Goal: Task Accomplishment & Management: Use online tool/utility

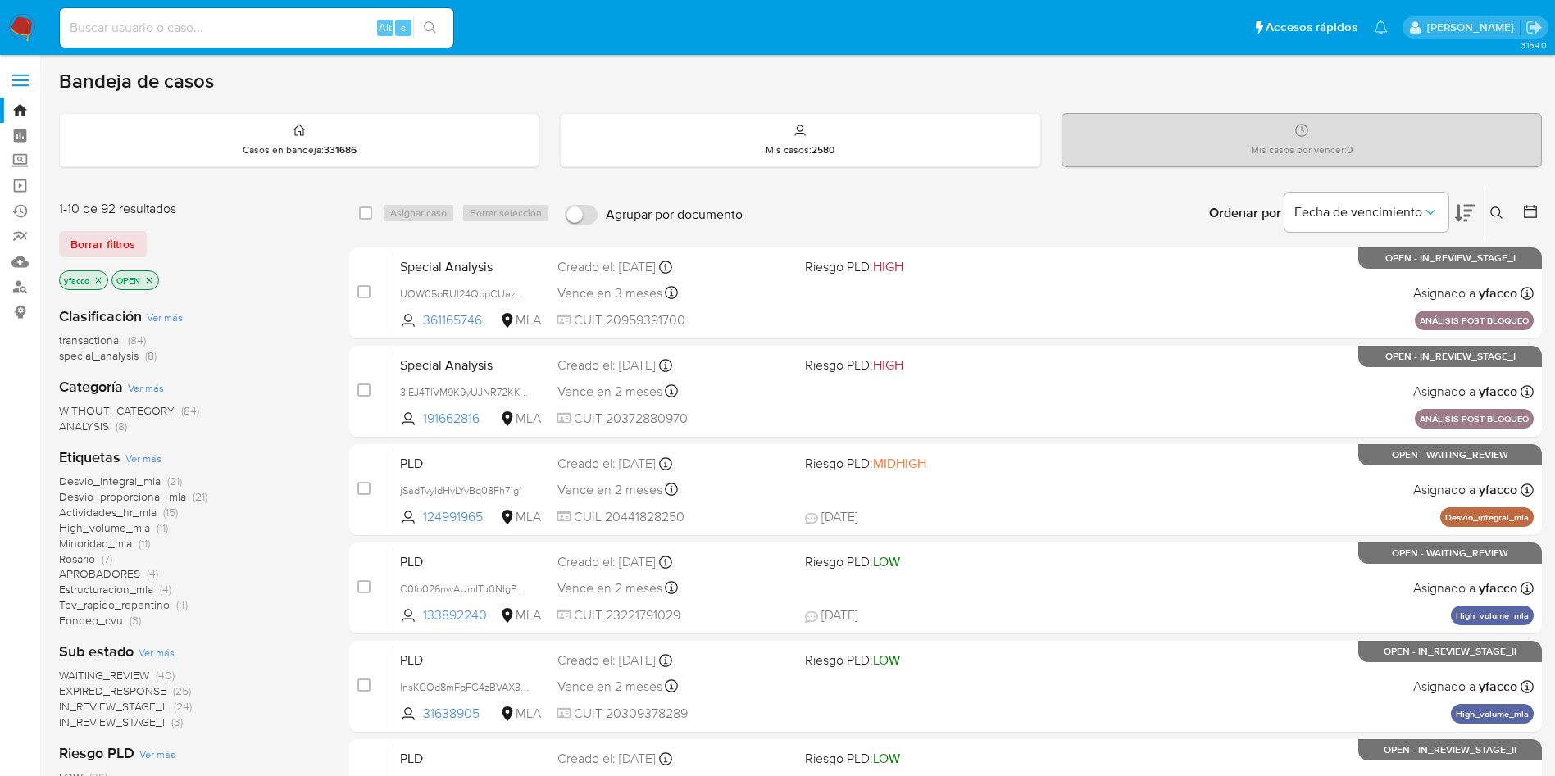
click at [89, 243] on span "Borrar filtros" at bounding box center [102, 244] width 65 height 23
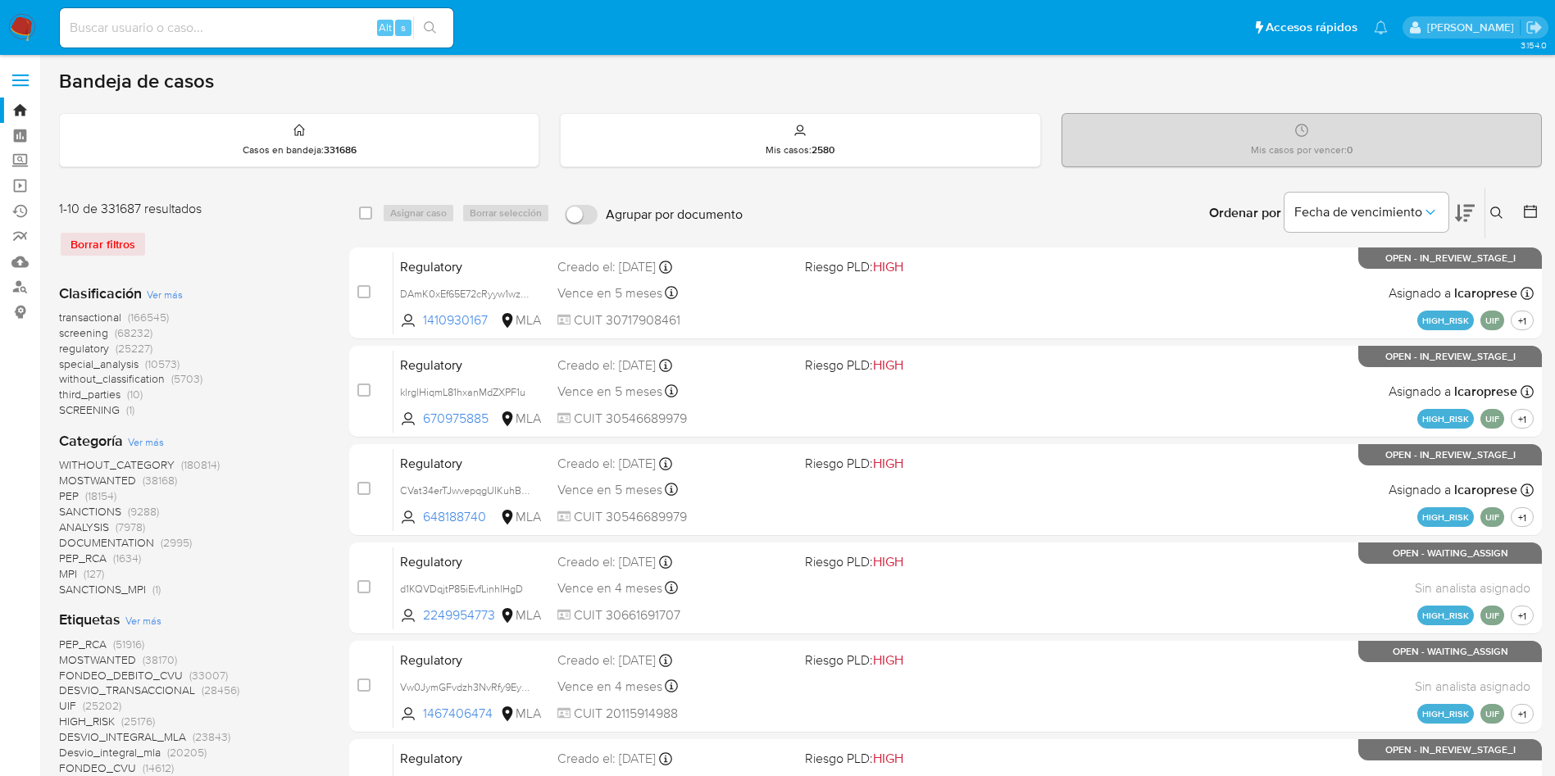
click at [1492, 216] on icon at bounding box center [1496, 213] width 13 height 13
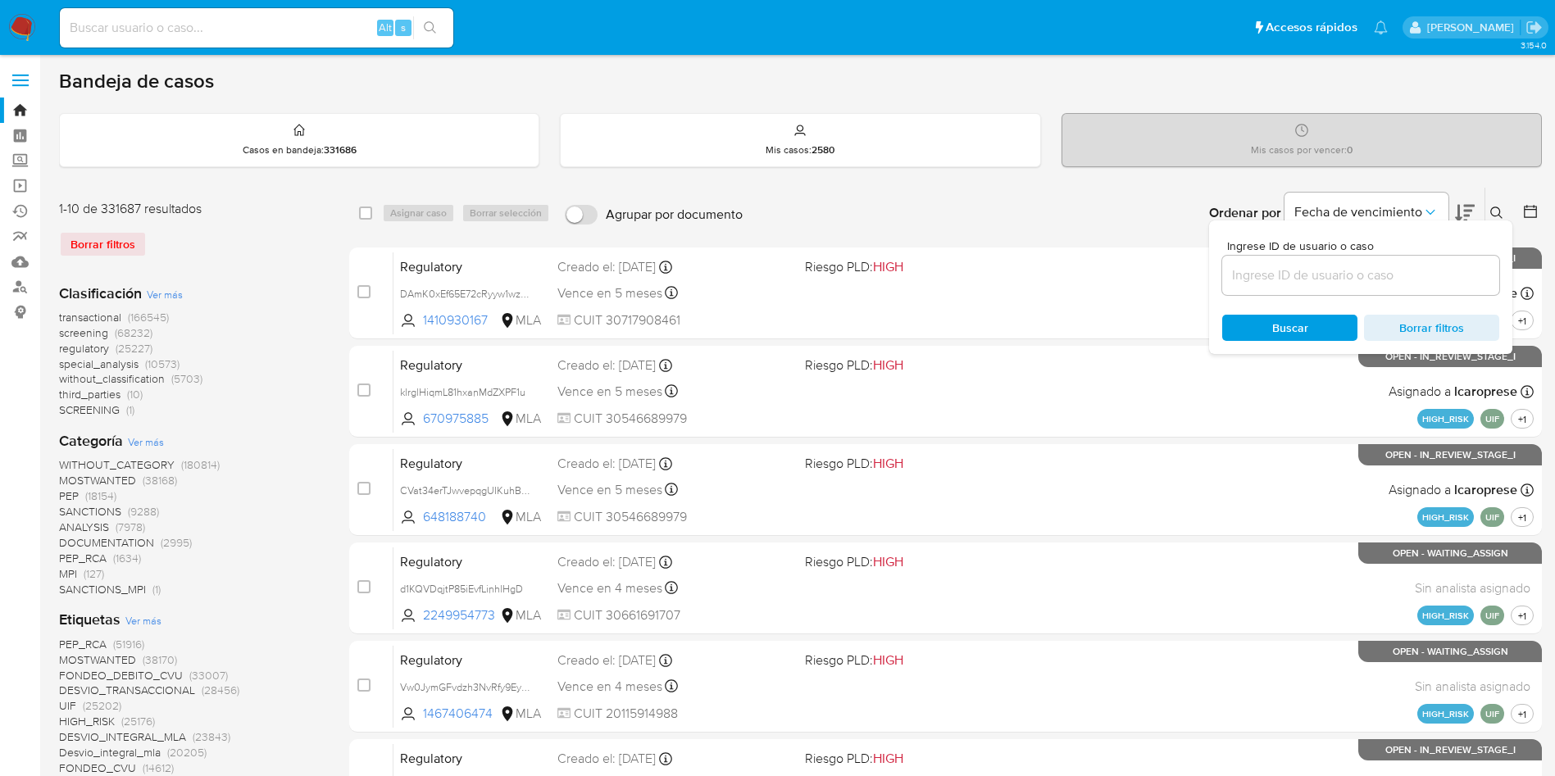
click at [1315, 262] on div at bounding box center [1360, 275] width 277 height 39
click at [1315, 277] on input at bounding box center [1360, 275] width 277 height 21
paste input "khVUBamPknSzWm150tNwobQx"
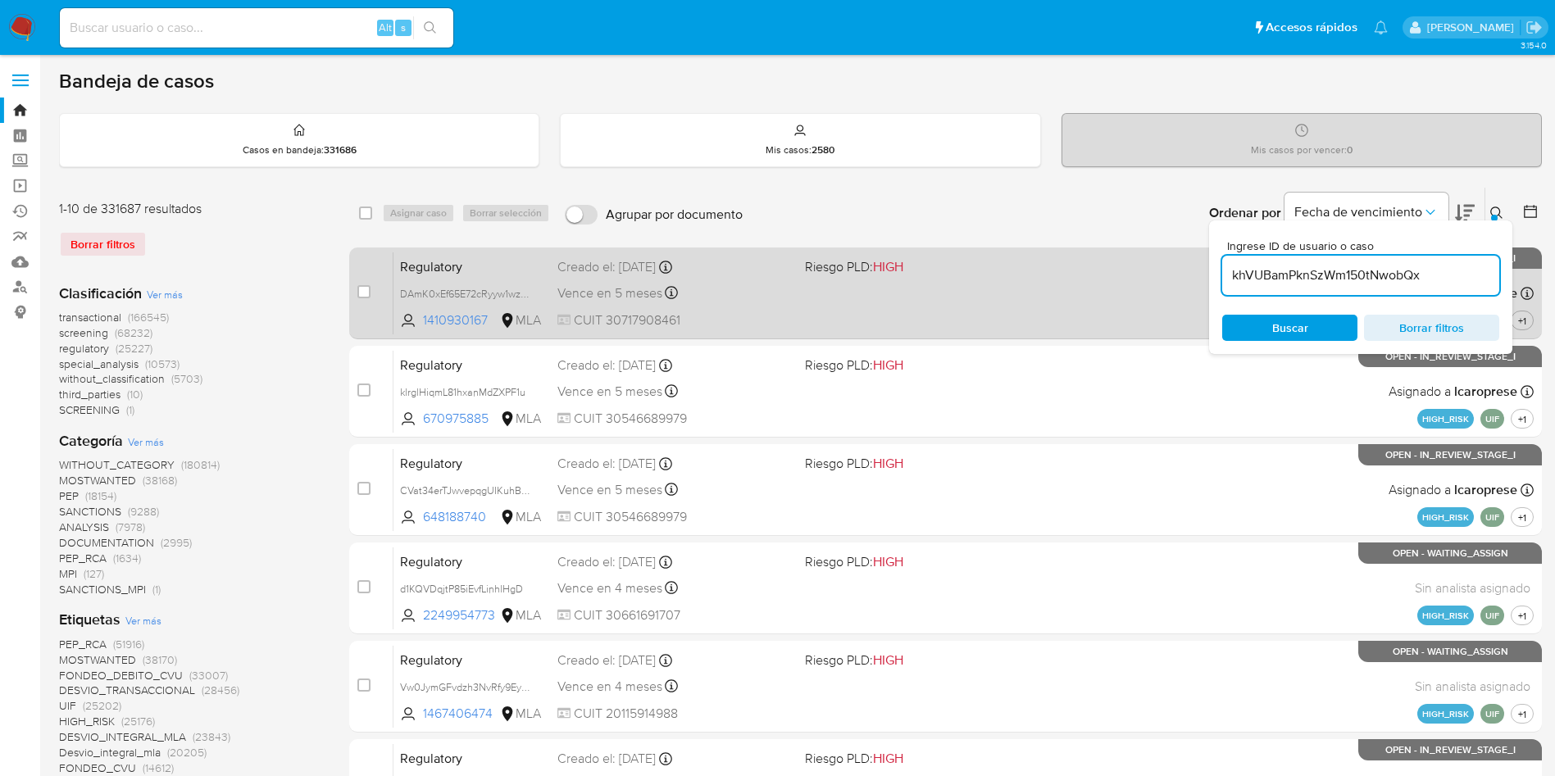
type input "khVUBamPknSzWm150tNwobQx"
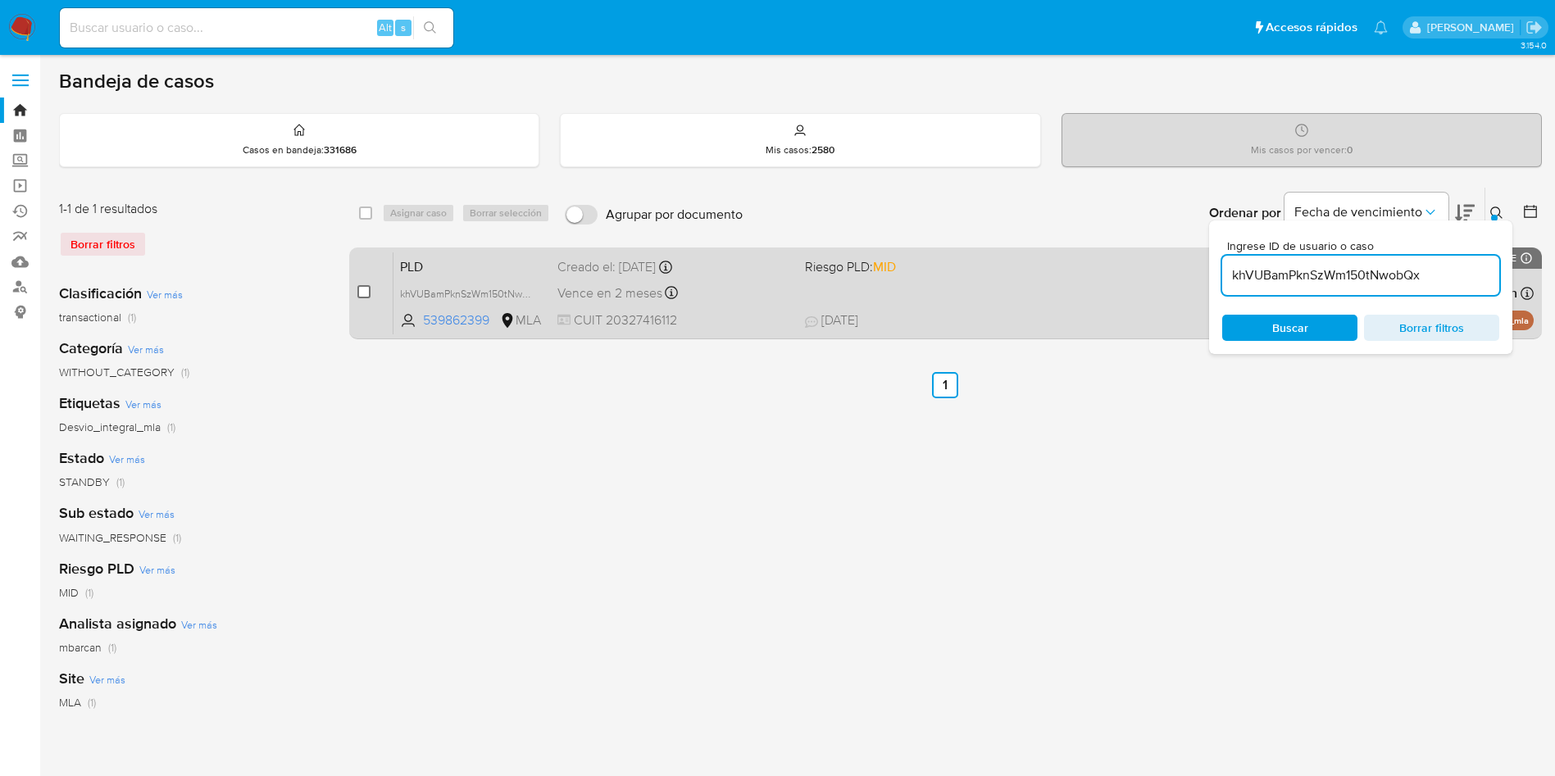
click at [363, 292] on input "checkbox" at bounding box center [363, 291] width 13 height 13
checkbox input "true"
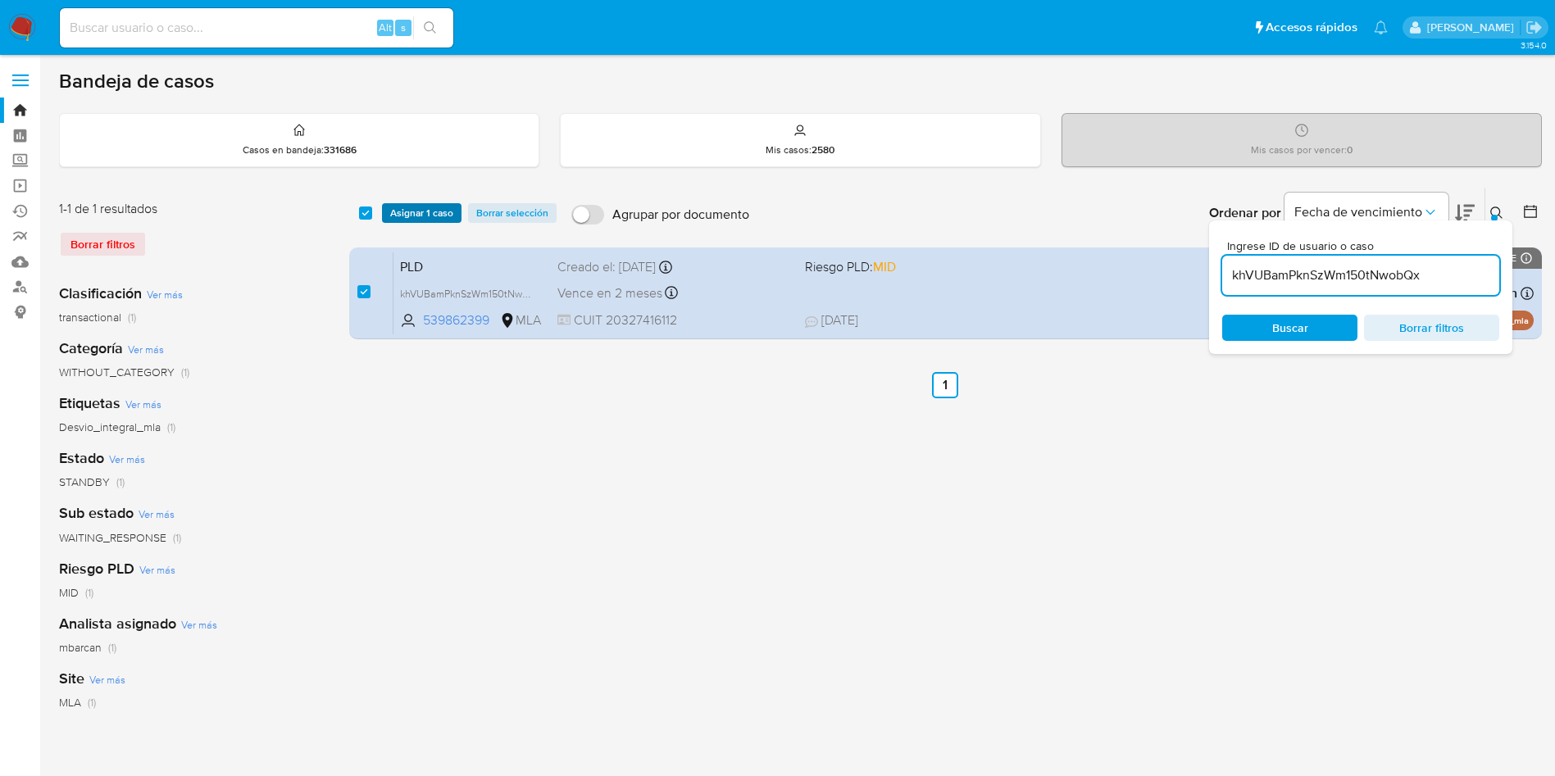
click at [407, 207] on span "Asignar 1 caso" at bounding box center [421, 213] width 63 height 16
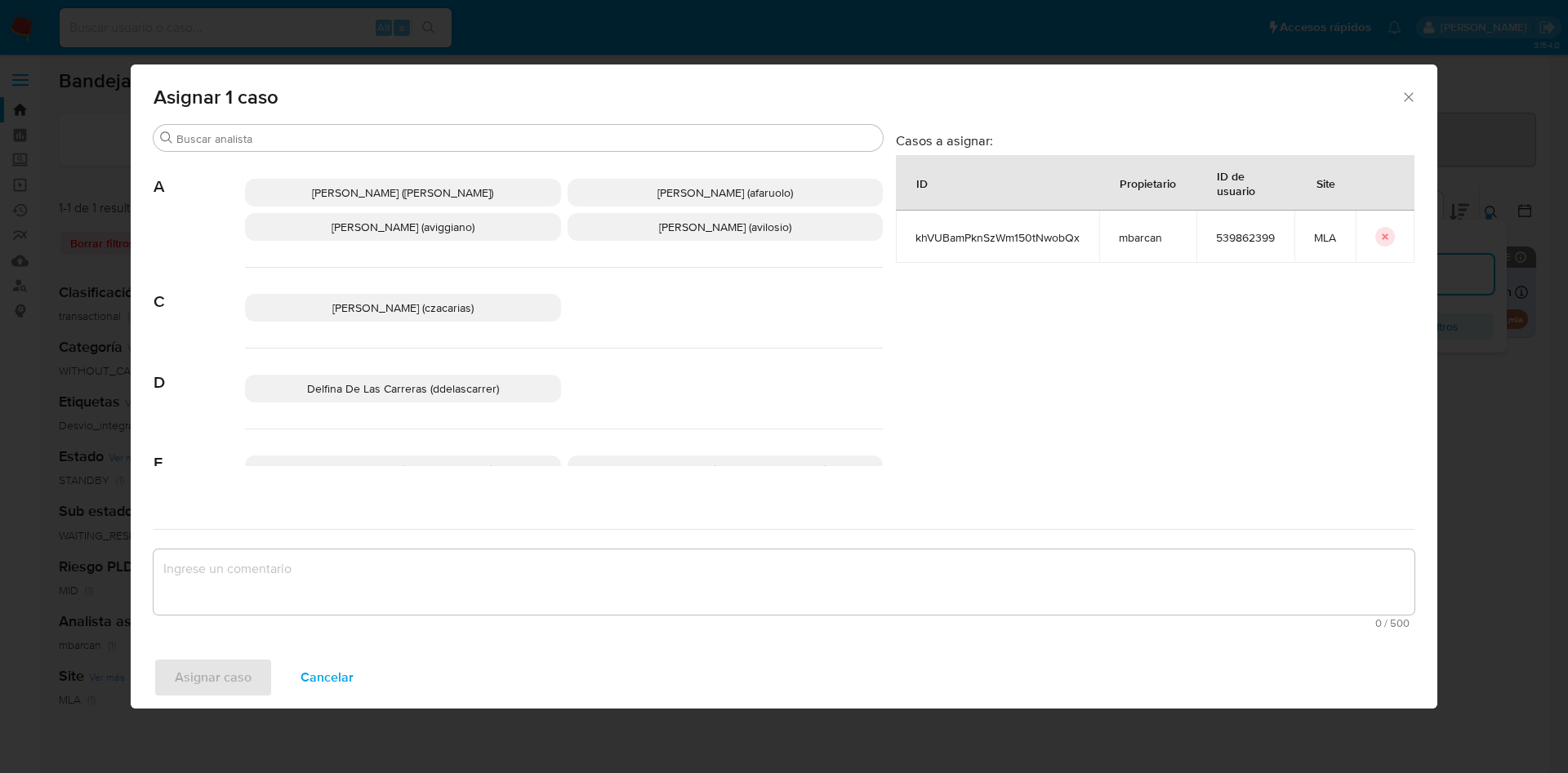
click at [280, 123] on div "Asignar 1 caso" at bounding box center [783, 95] width 1306 height 60
click at [285, 138] on input "Buscar" at bounding box center [526, 138] width 699 height 15
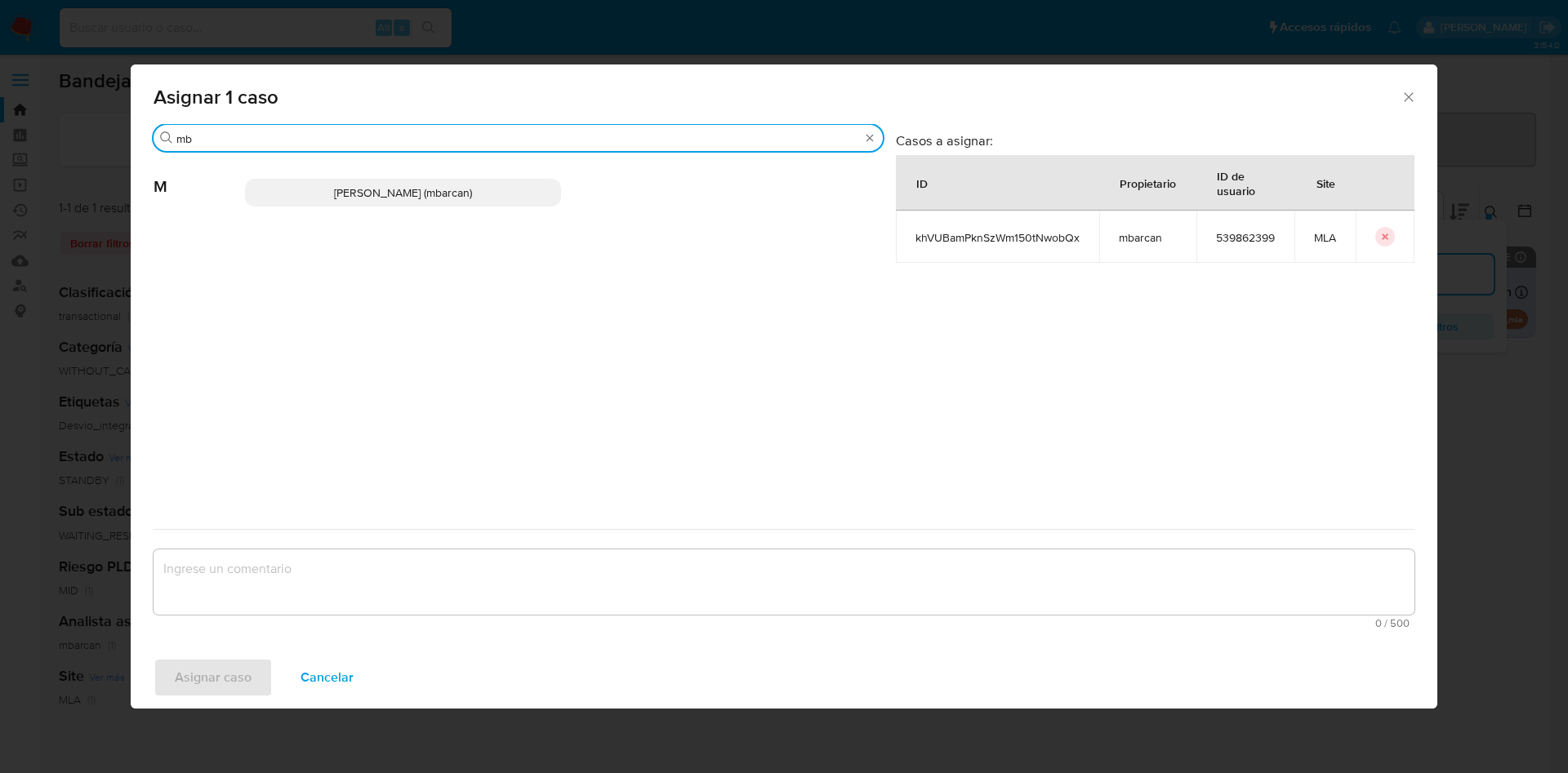
type input "mb"
click at [295, 190] on p "Magali Iael Barcan (mbarcan)" at bounding box center [402, 192] width 316 height 28
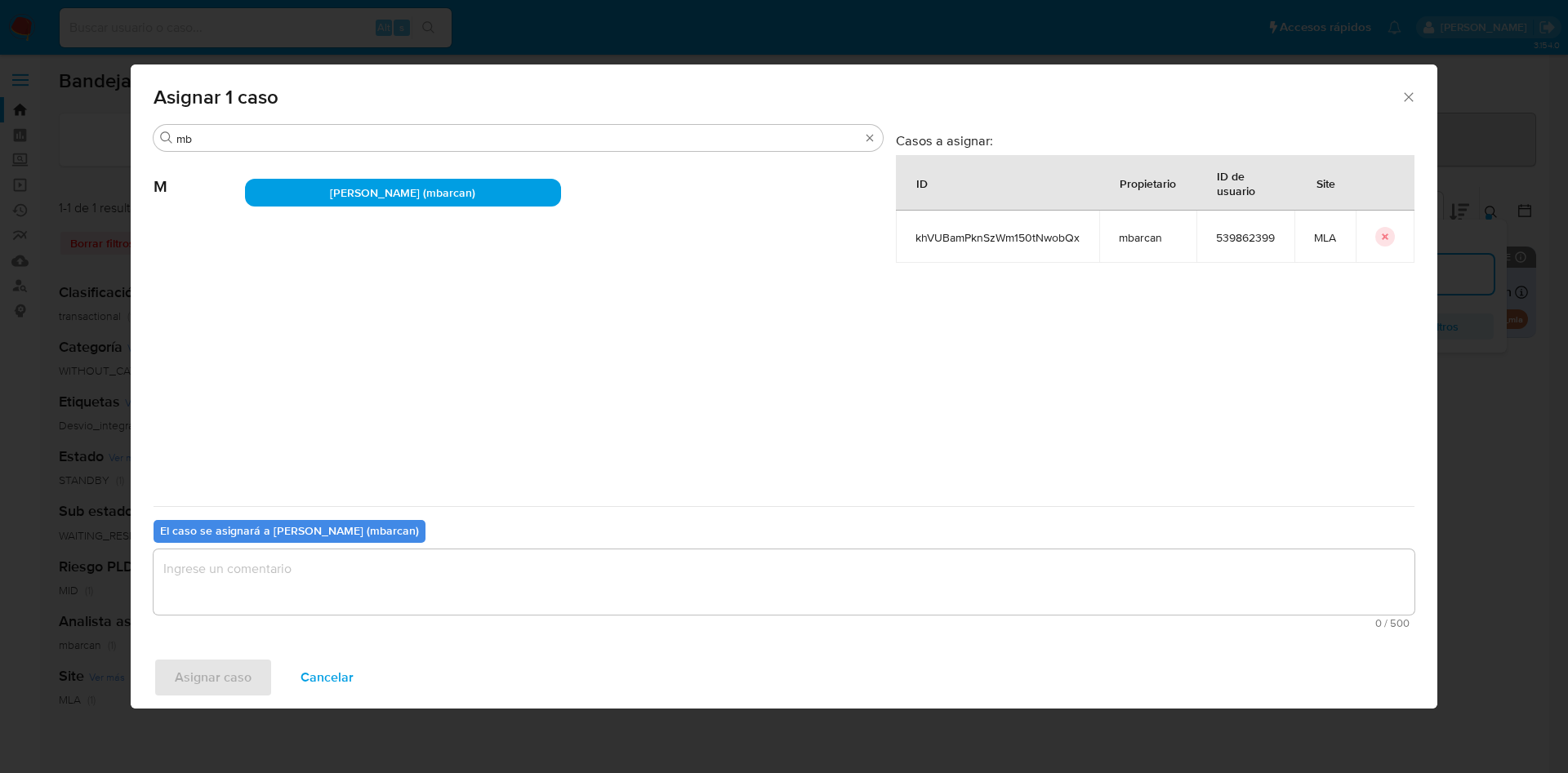
click at [271, 595] on textarea "assign-modal" at bounding box center [783, 583] width 1260 height 66
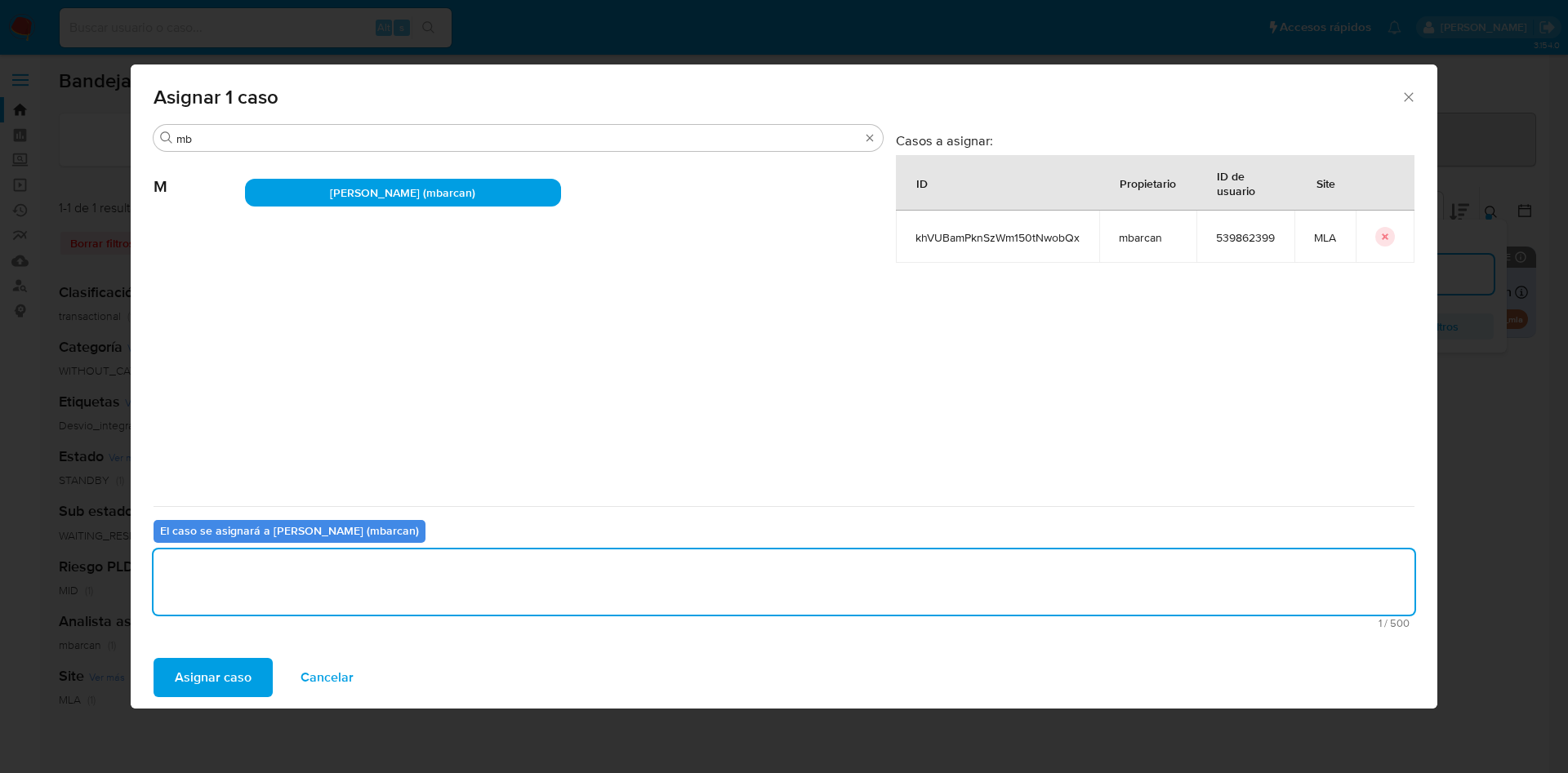
click at [204, 687] on span "Asignar caso" at bounding box center [212, 677] width 77 height 36
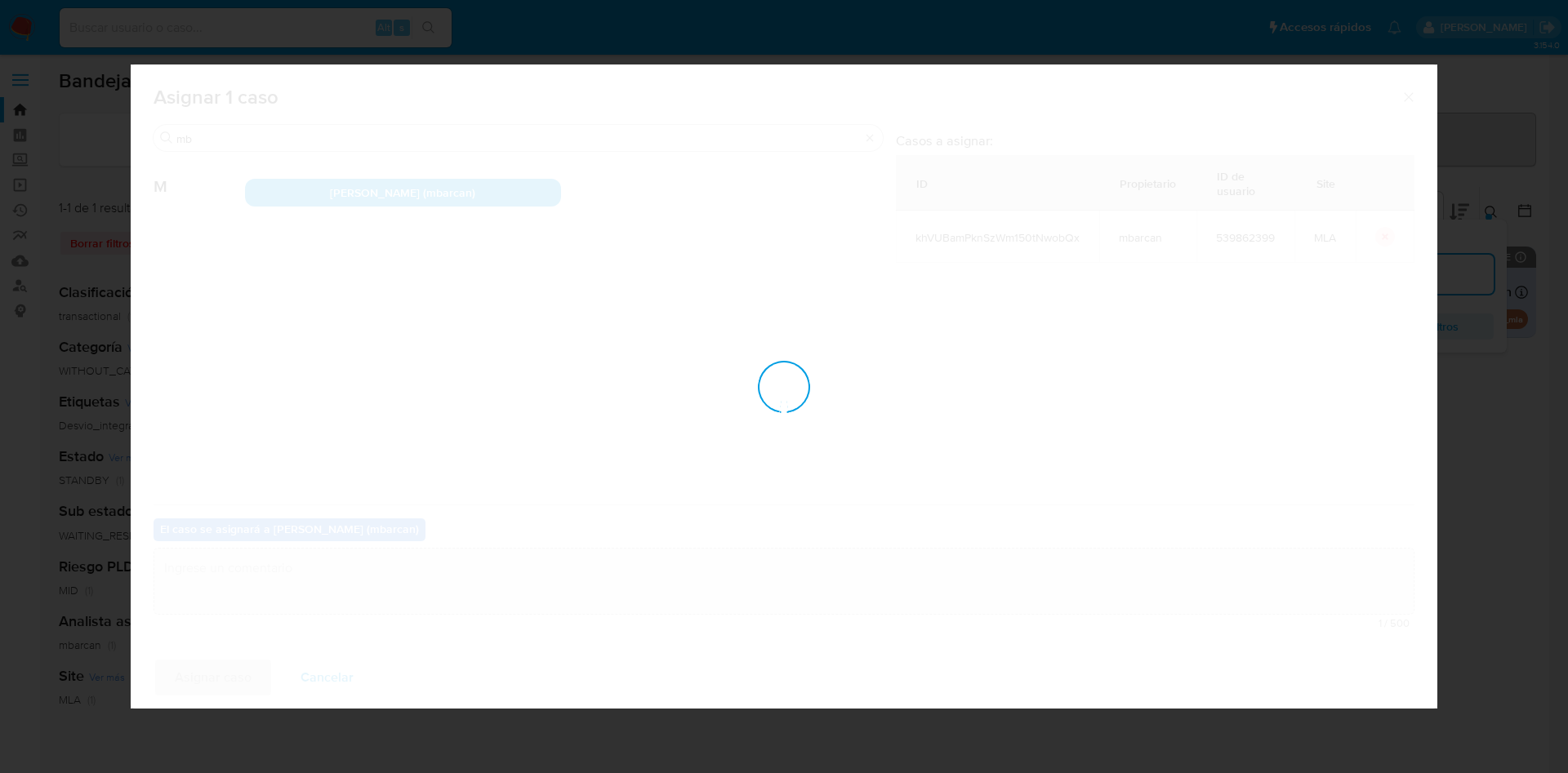
checkbox input "false"
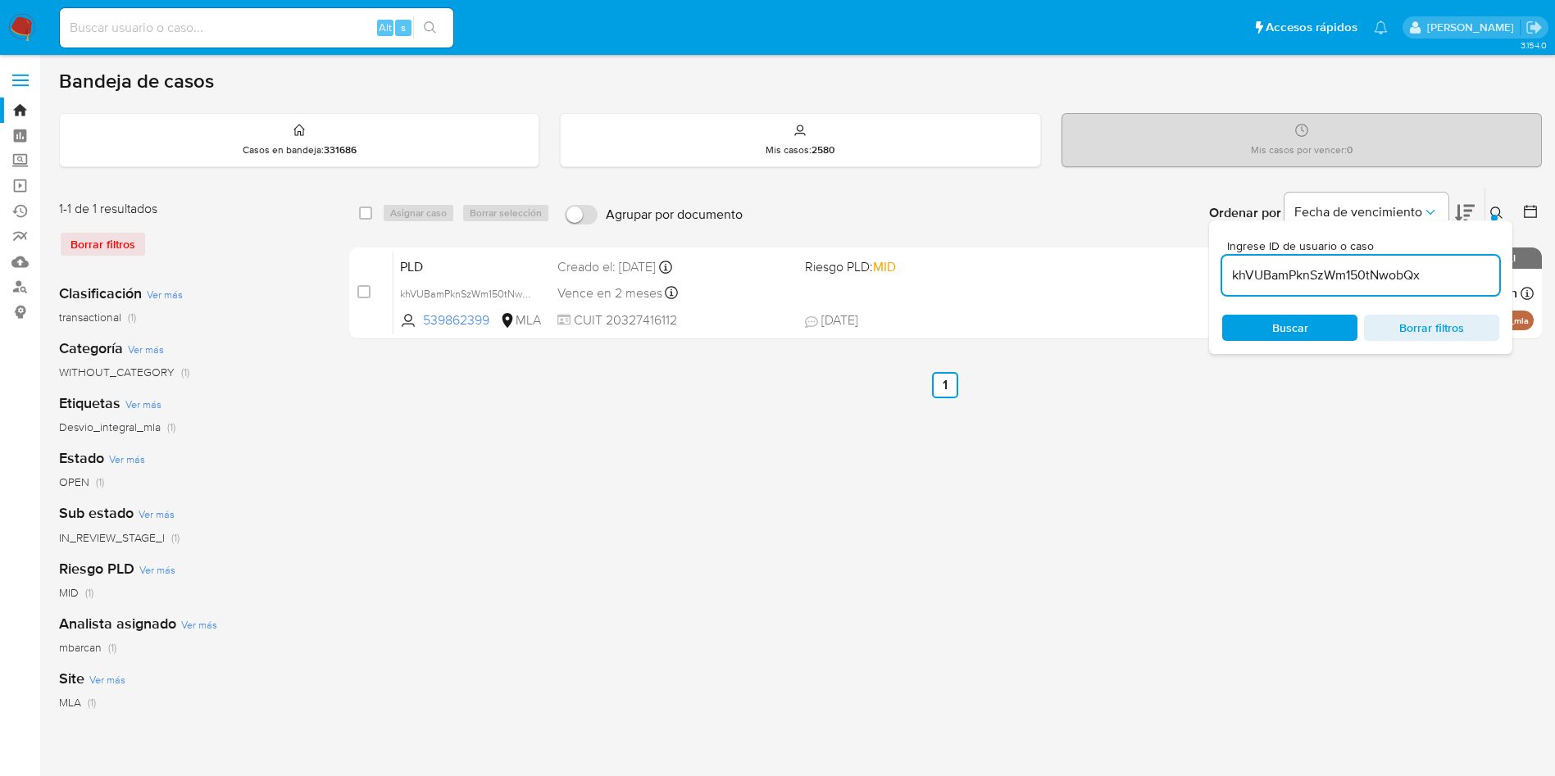
click at [1442, 267] on input "khVUBamPknSzWm150tNwobQx" at bounding box center [1360, 275] width 277 height 21
paste input "q6uZCrM0ZMobxiC7ShjT3dBd"
click at [1442, 267] on input "q6uZCrM0ZMobxiC7ShjT3dBd" at bounding box center [1360, 275] width 277 height 21
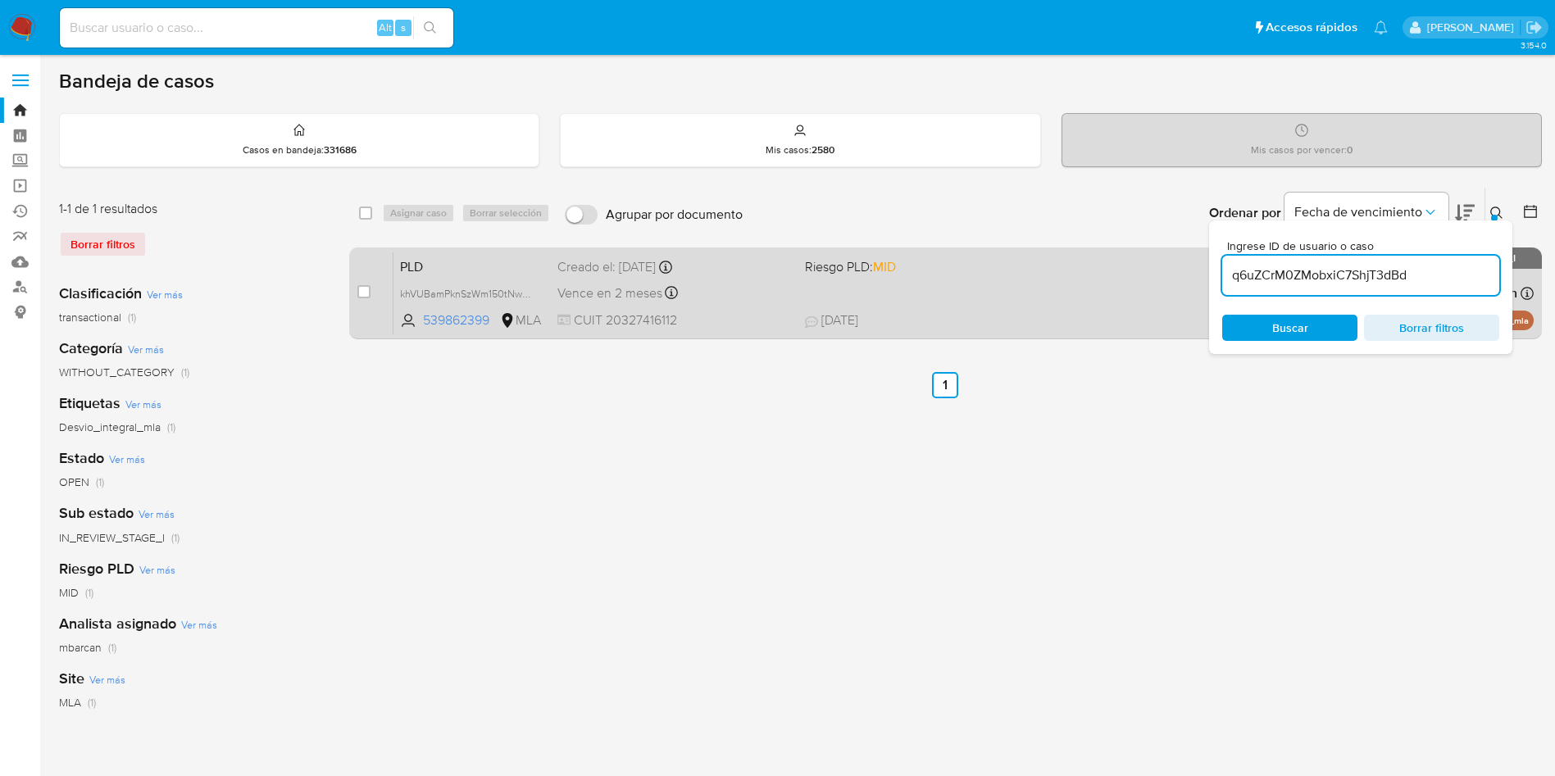
type input "q6uZCrM0ZMobxiC7ShjT3dBd"
click at [366, 287] on input "checkbox" at bounding box center [363, 291] width 13 height 13
checkbox input "true"
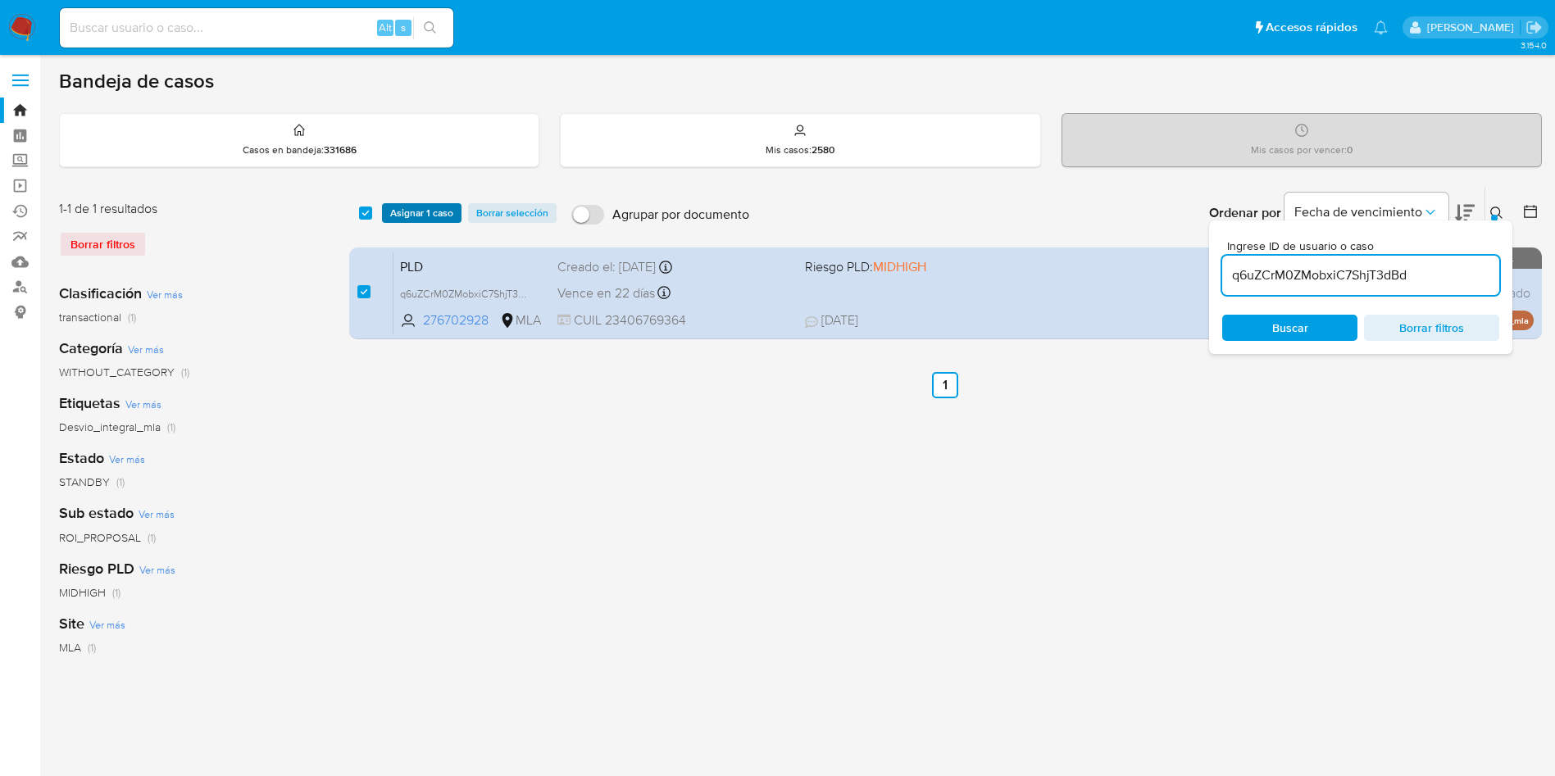
click at [395, 211] on span "Asignar 1 caso" at bounding box center [421, 213] width 63 height 16
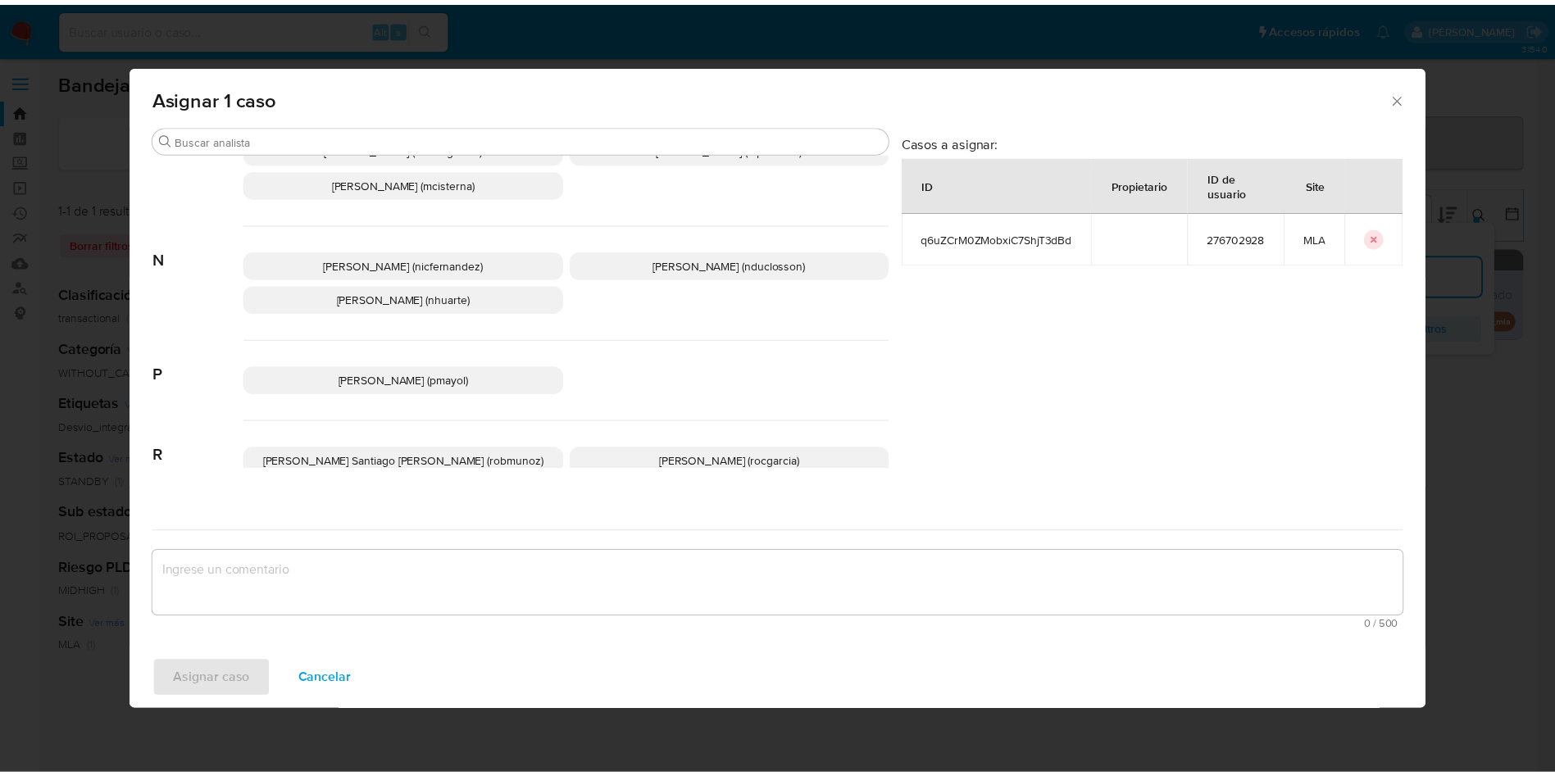
scroll to position [1465, 0]
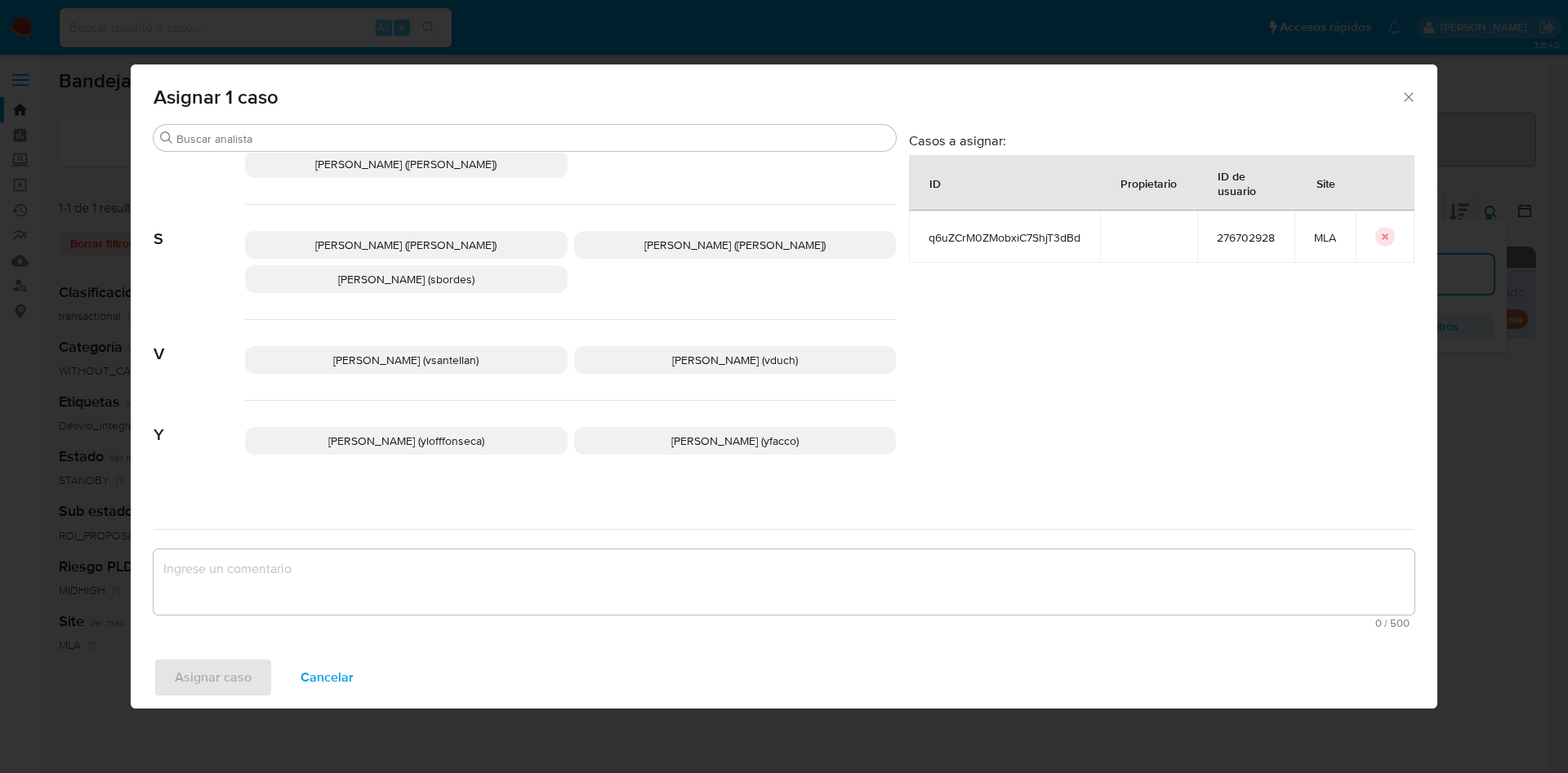
click at [627, 427] on p "Yesica Paola Facco (yfacco)" at bounding box center [735, 441] width 323 height 28
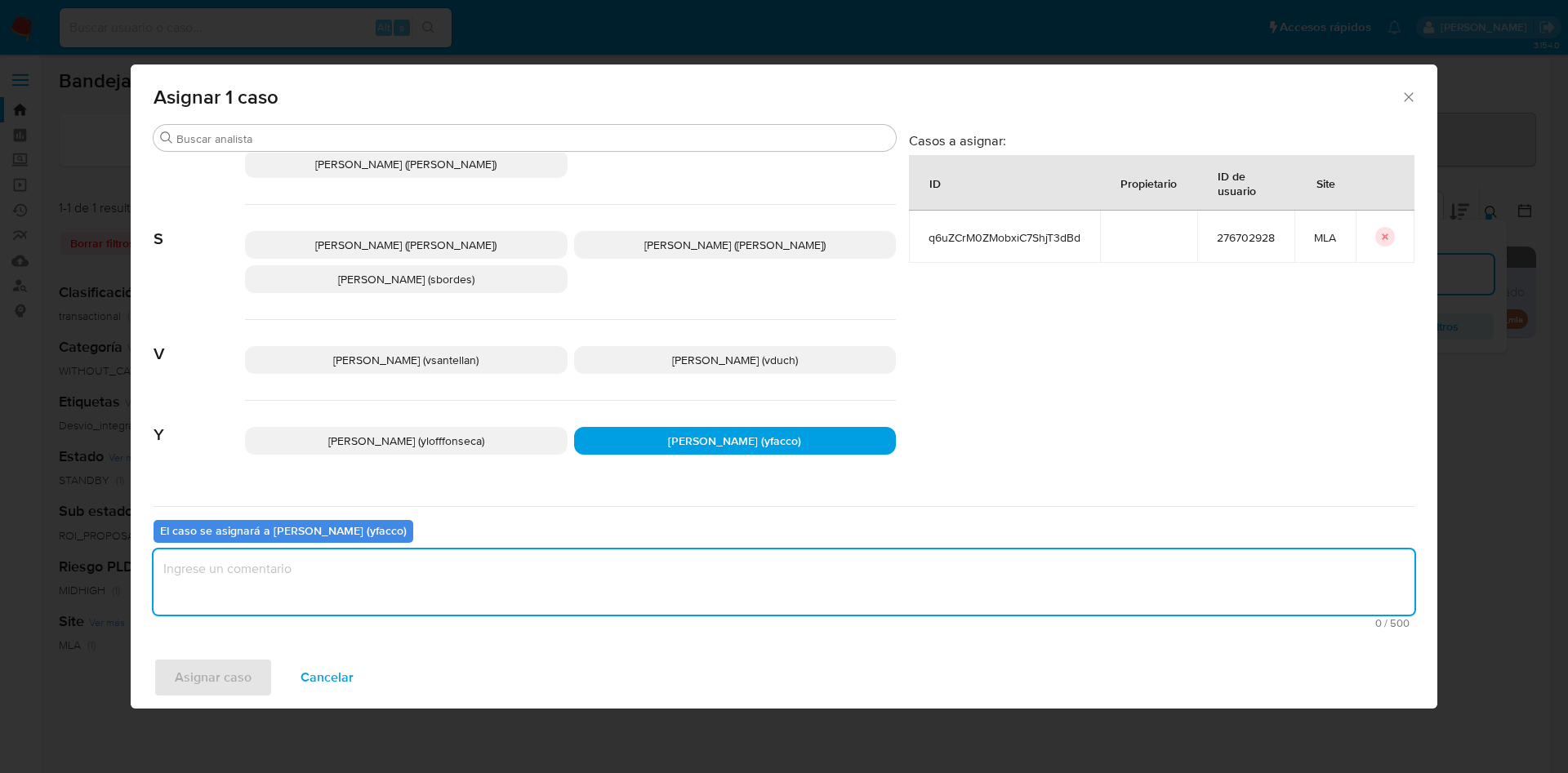
click at [418, 582] on textarea "assign-modal" at bounding box center [783, 583] width 1260 height 66
click at [217, 676] on span "Asignar caso" at bounding box center [212, 677] width 77 height 36
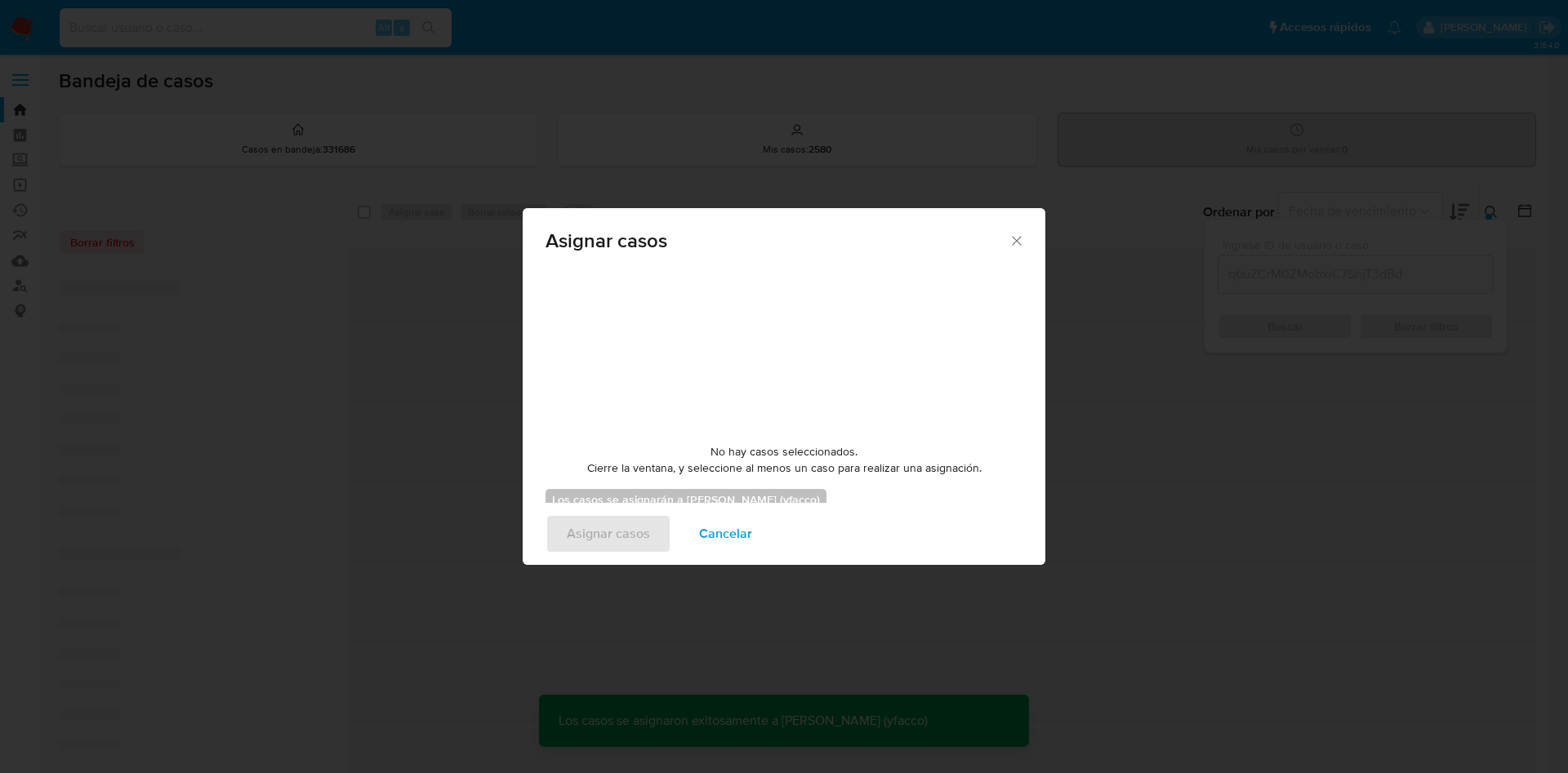
checkbox input "false"
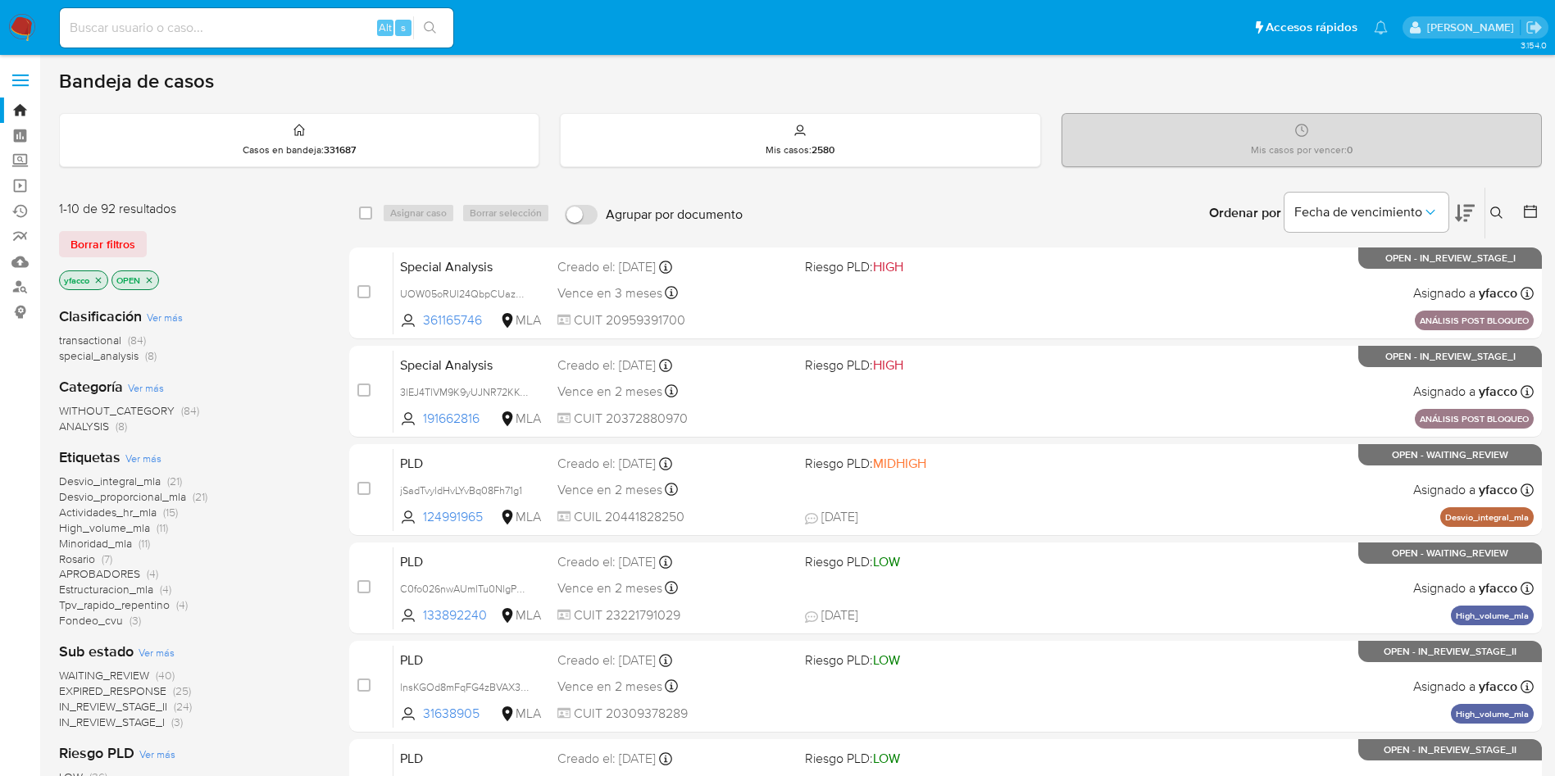
click at [299, 29] on input at bounding box center [256, 27] width 393 height 21
paste input "khVUBamPknSzWm150tNwobQx"
type input "khVUBamPknSzWm150tNwobQx"
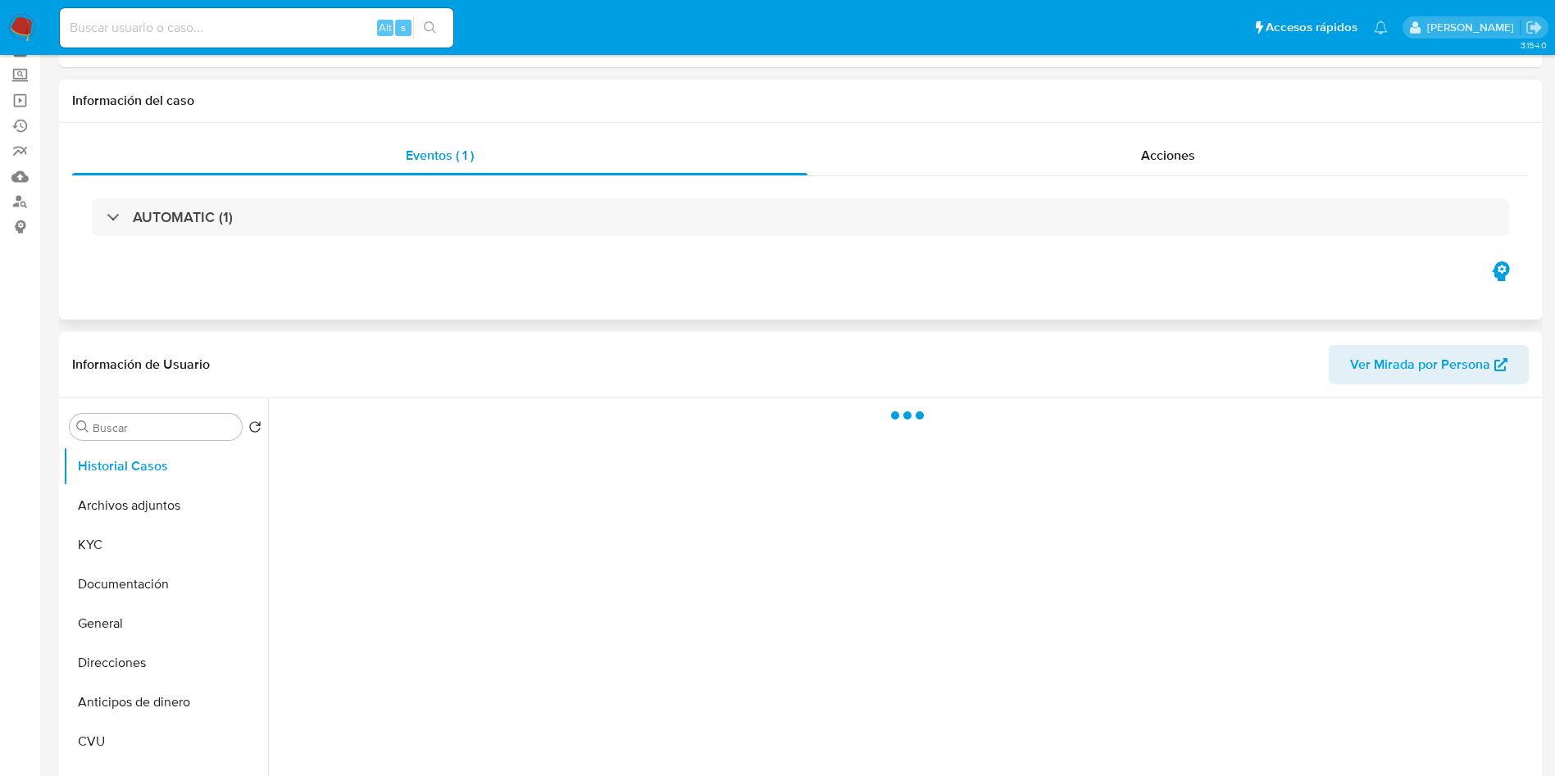
scroll to position [123, 0]
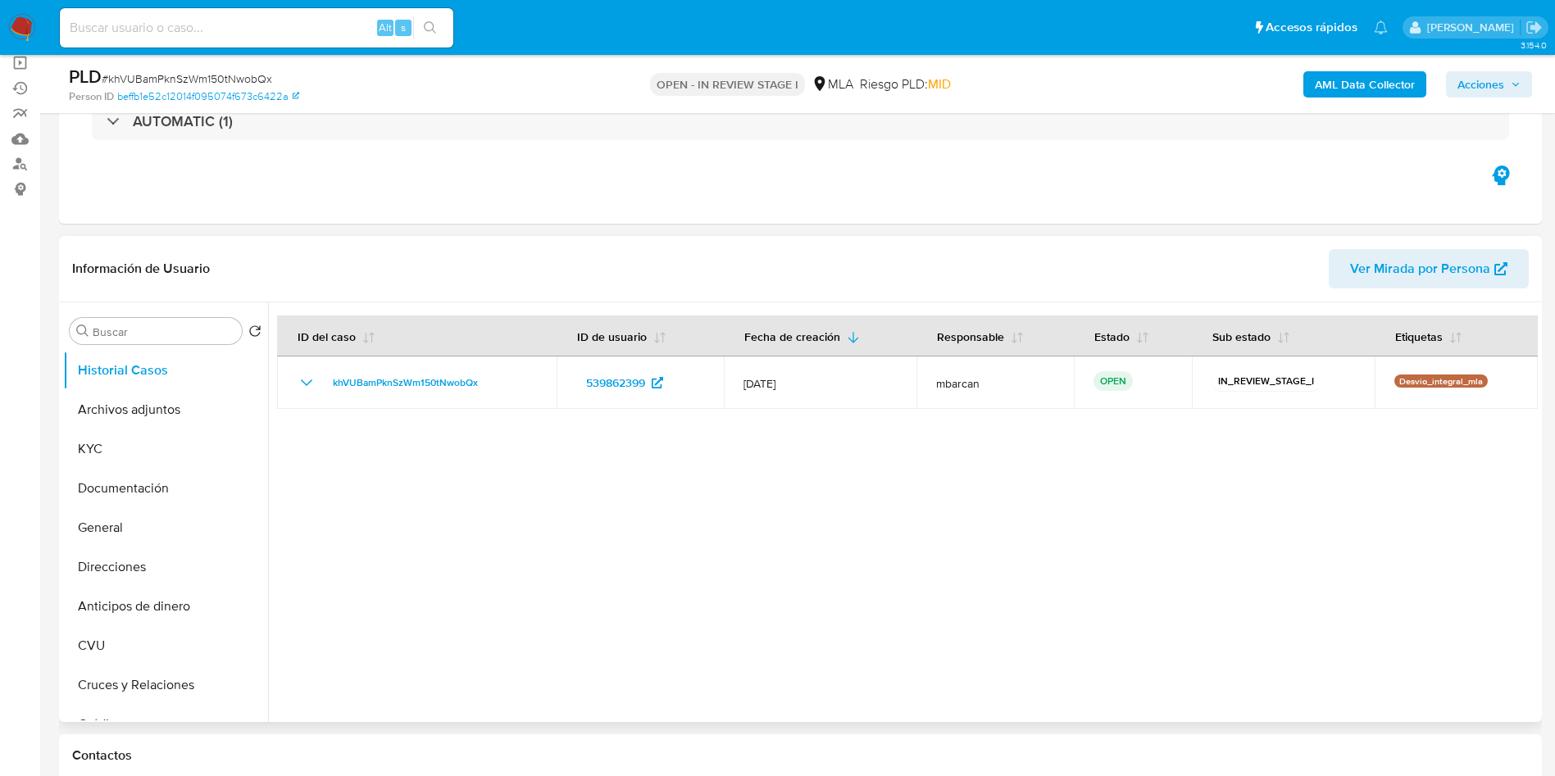
select select "10"
click at [116, 28] on input at bounding box center [256, 27] width 393 height 21
paste input "EZ25kaBoKaAMmcDGVceMcGoY"
type input "EZ25kaBoKaAMmcDGVceMcGoY"
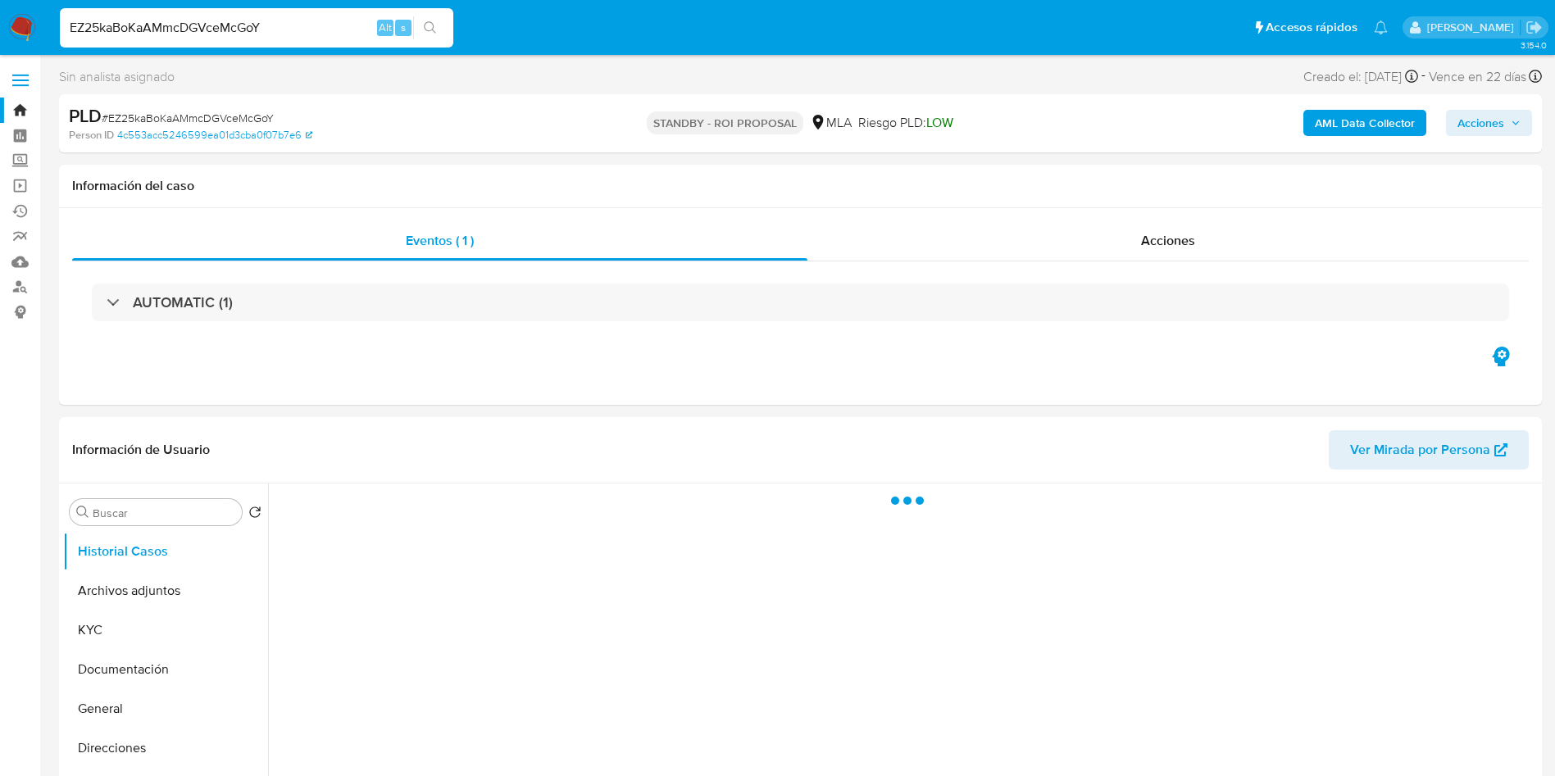
select select "10"
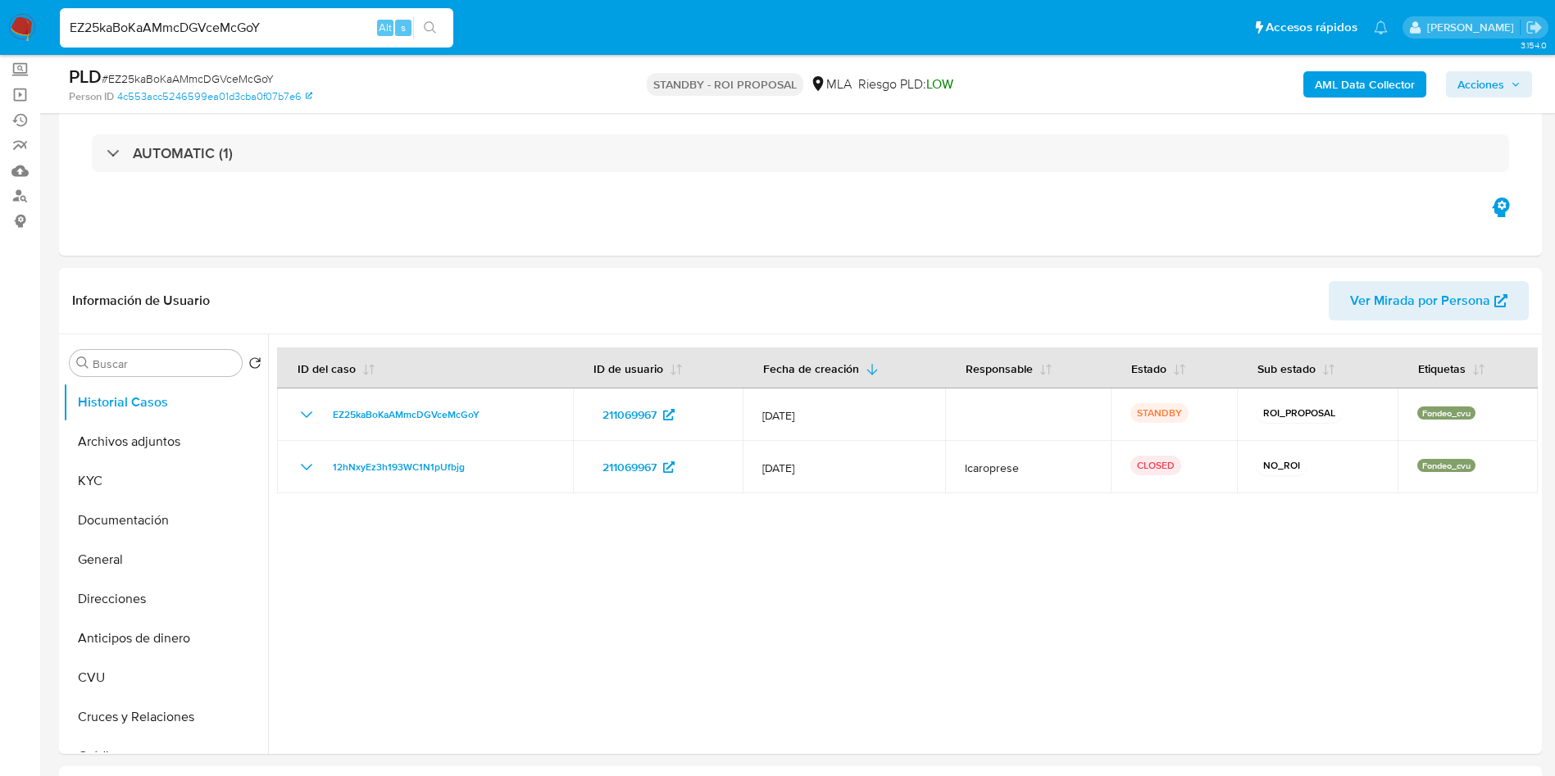
scroll to position [123, 0]
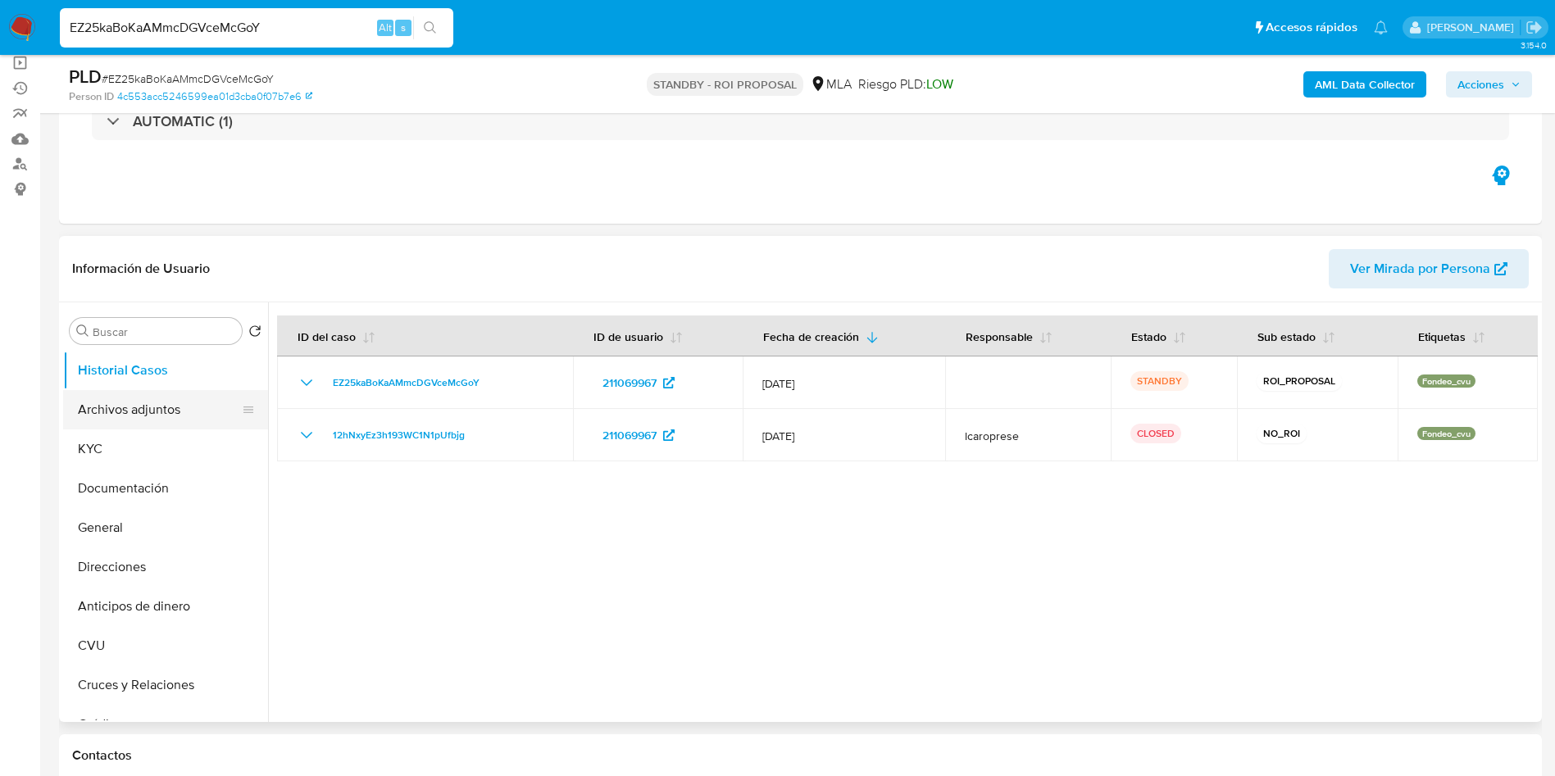
click at [105, 416] on button "Archivos adjuntos" at bounding box center [159, 409] width 192 height 39
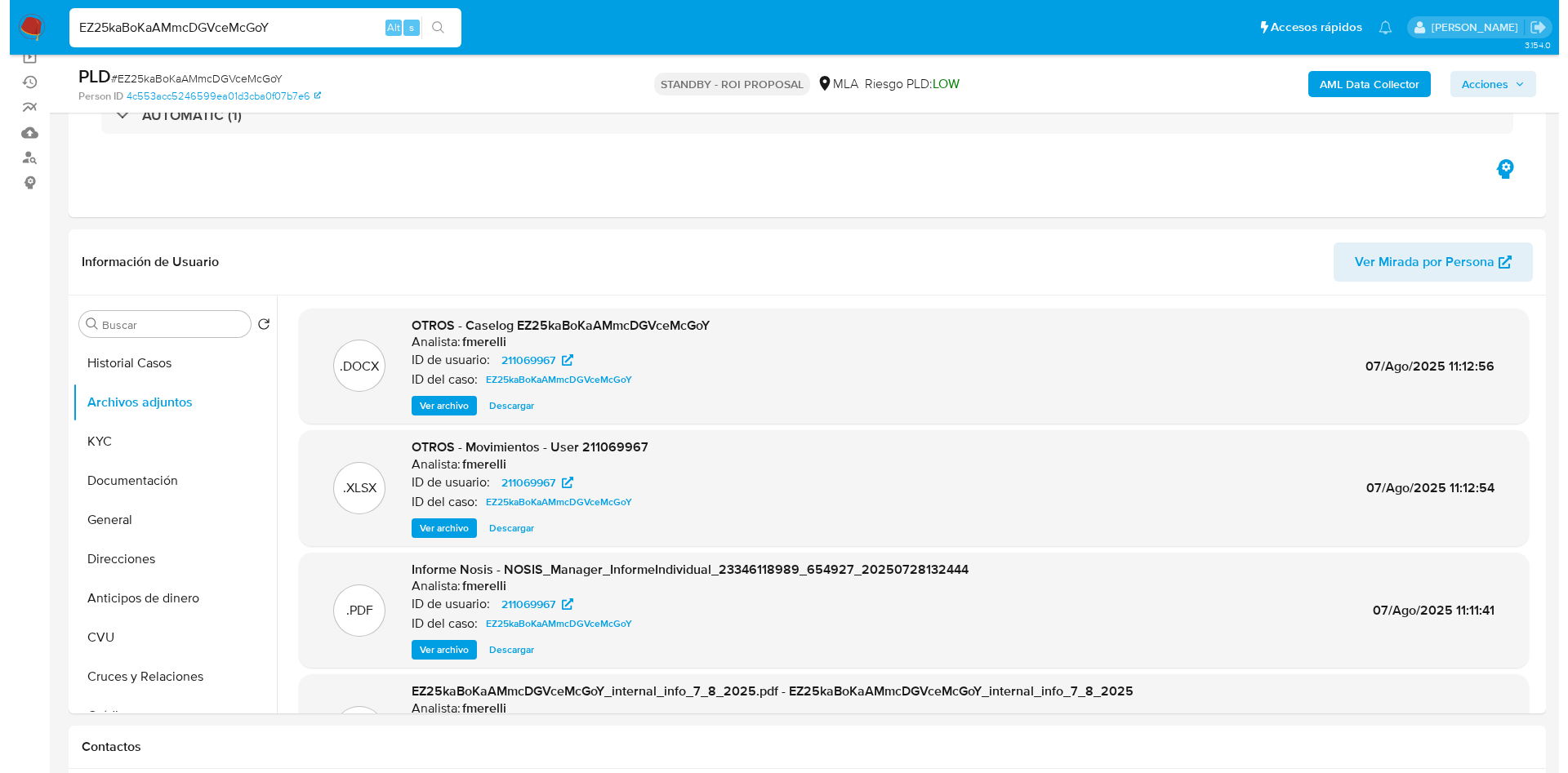
scroll to position [165, 0]
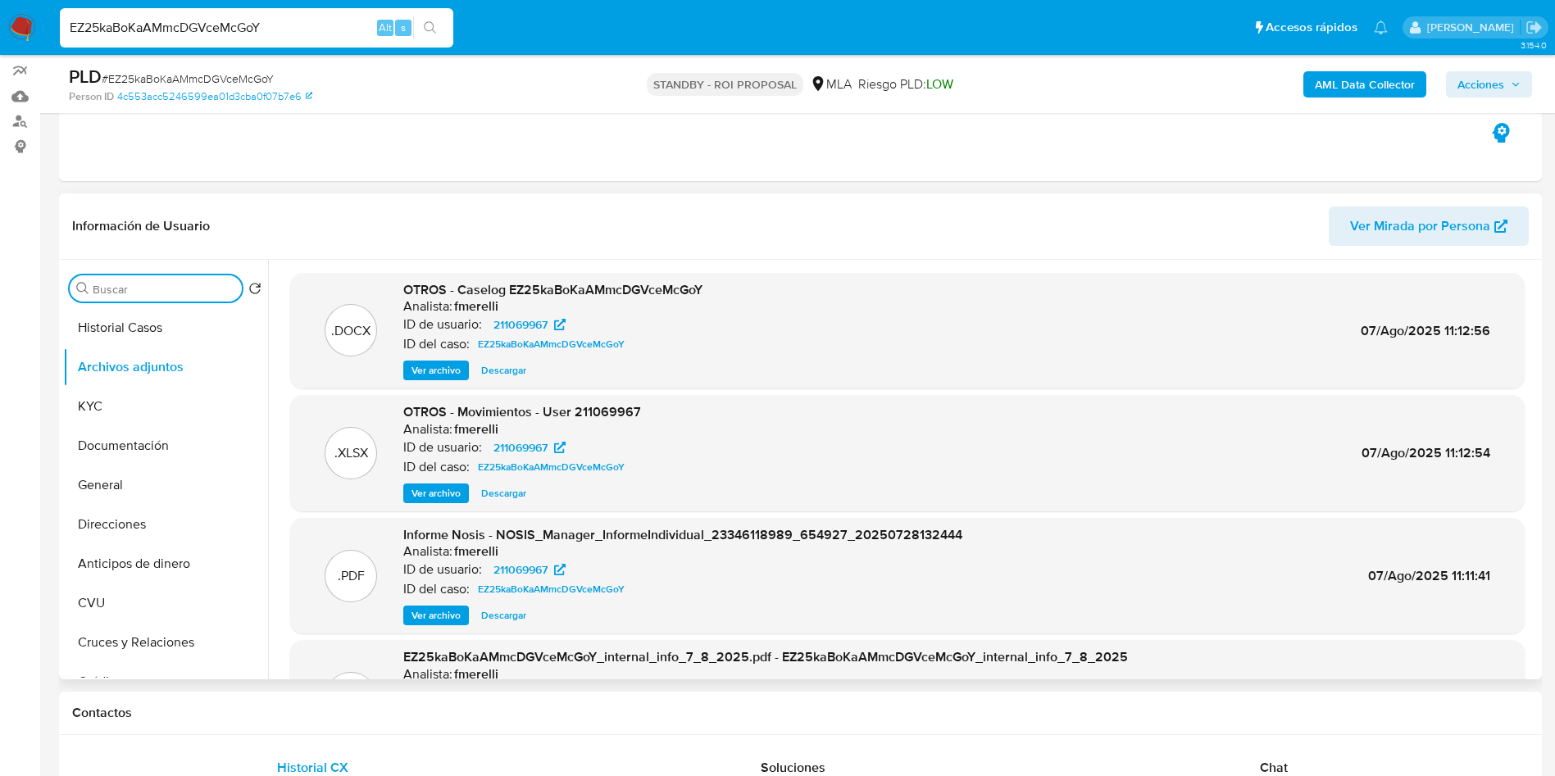
click at [147, 295] on input "Buscar" at bounding box center [164, 289] width 143 height 15
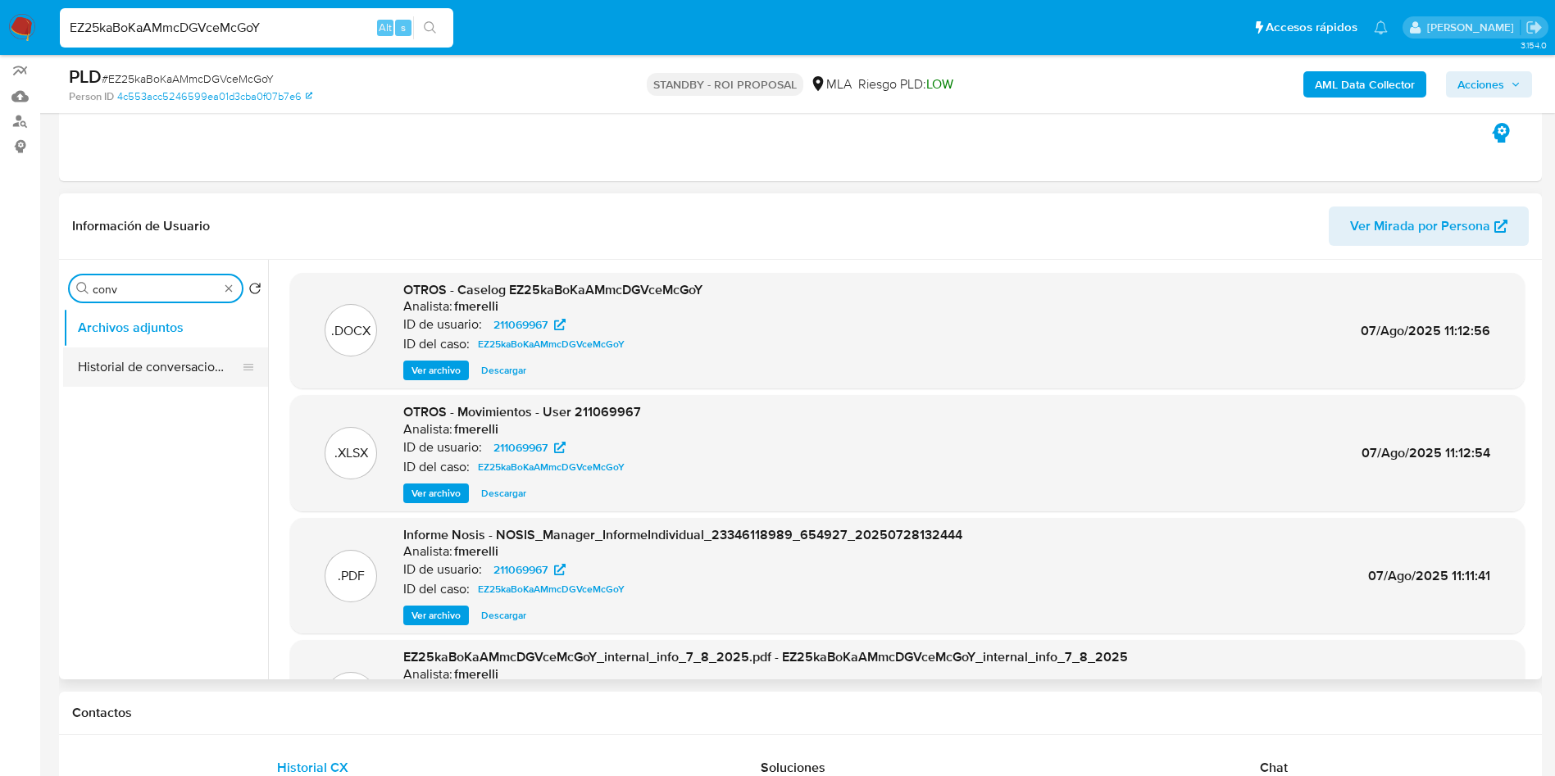
type input "conv"
click at [220, 368] on button "Historial de conversaciones" at bounding box center [159, 366] width 192 height 39
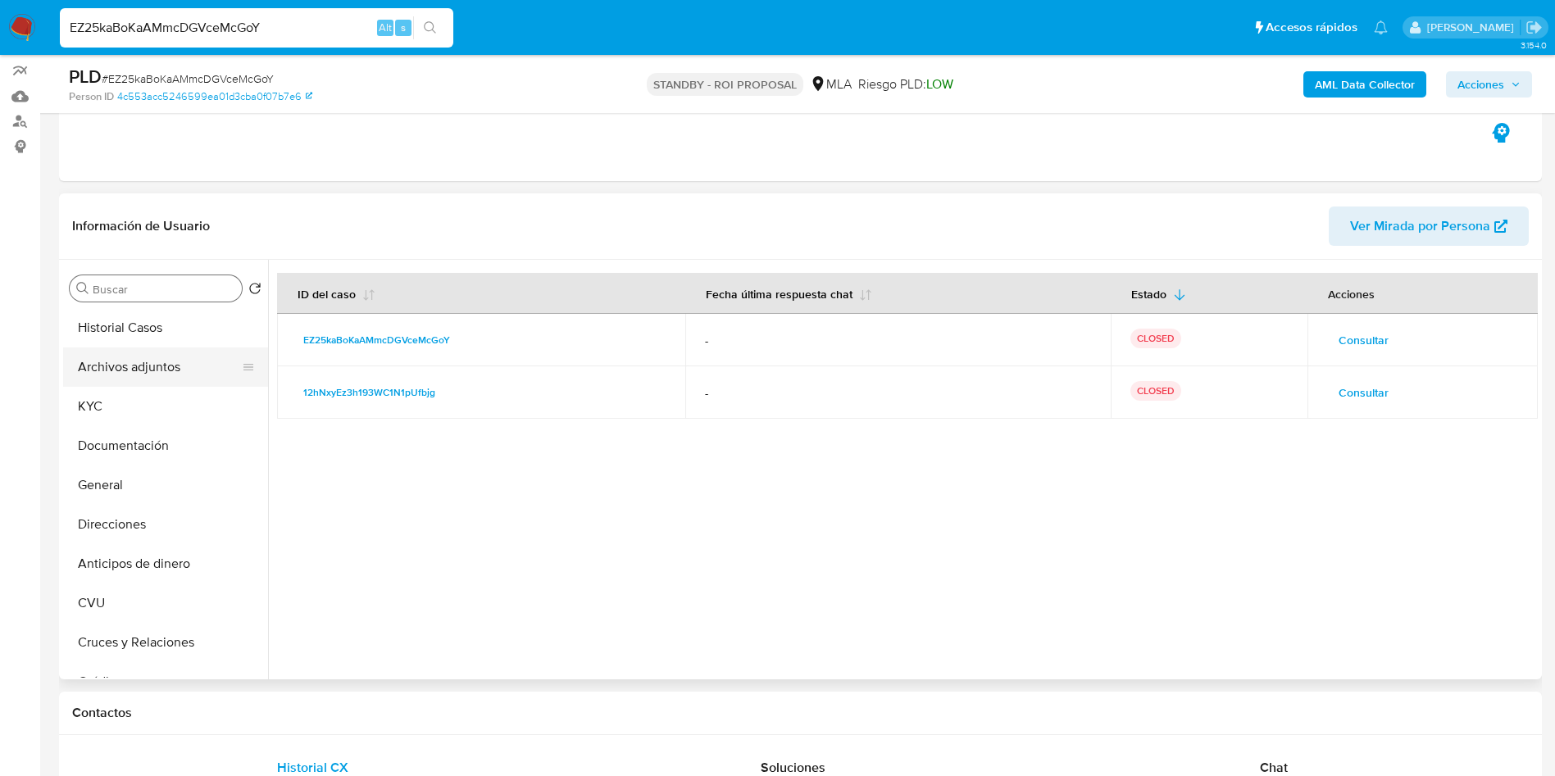
click at [157, 382] on button "Archivos adjuntos" at bounding box center [159, 366] width 192 height 39
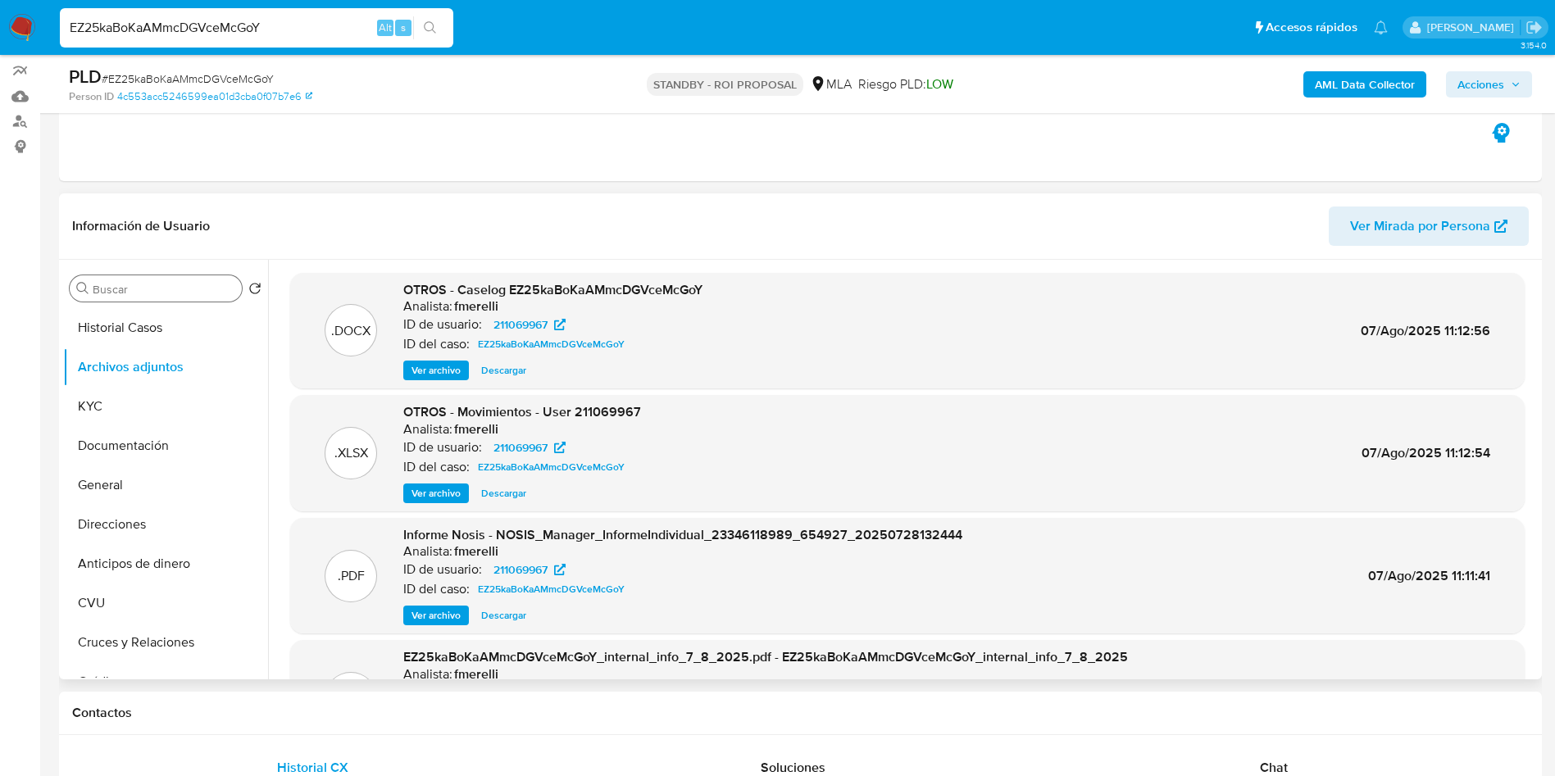
click at [418, 375] on span "Ver archivo" at bounding box center [435, 370] width 49 height 16
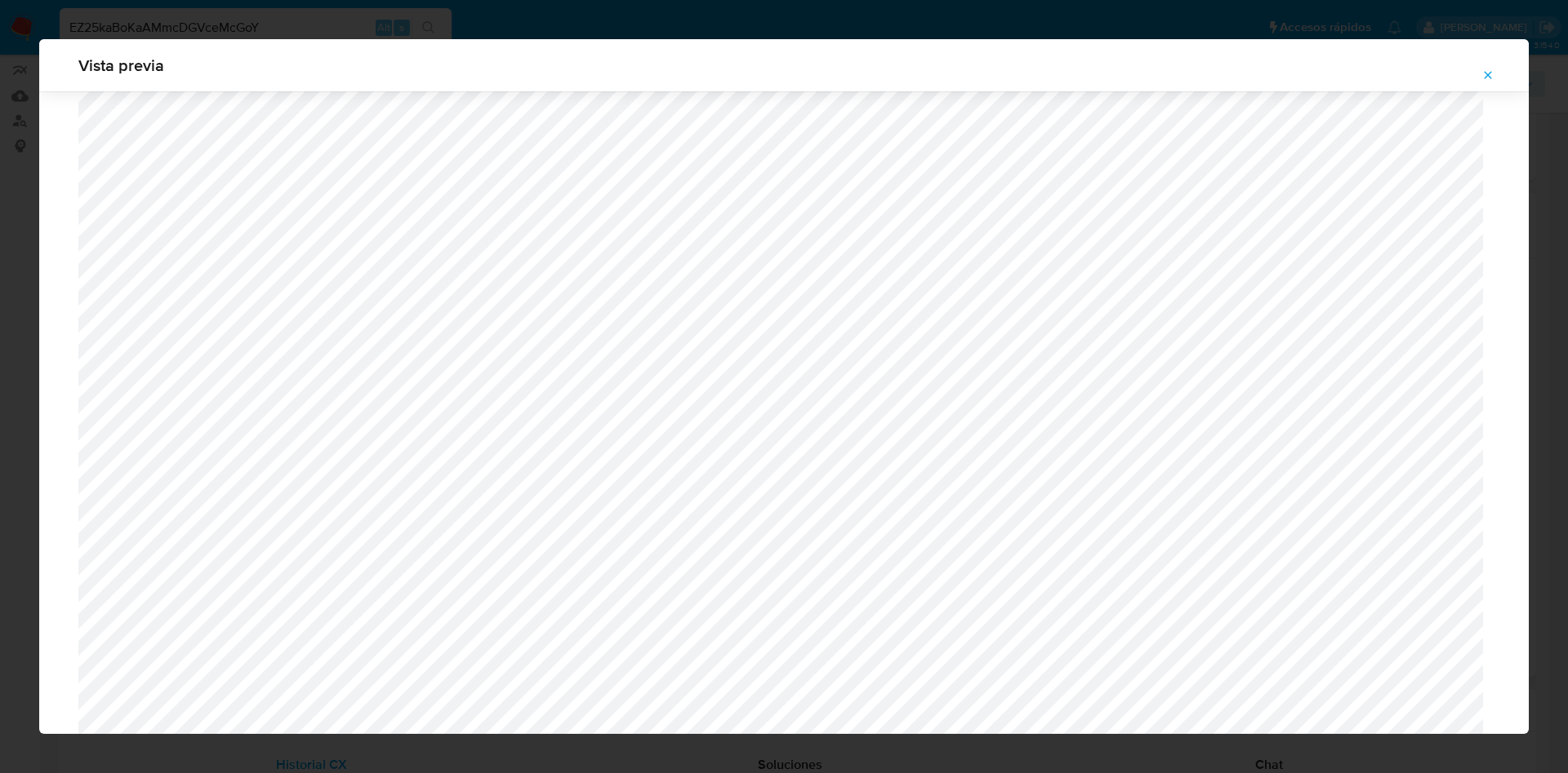
scroll to position [702, 0]
click at [1491, 73] on icon "Attachment preview" at bounding box center [1487, 75] width 13 height 13
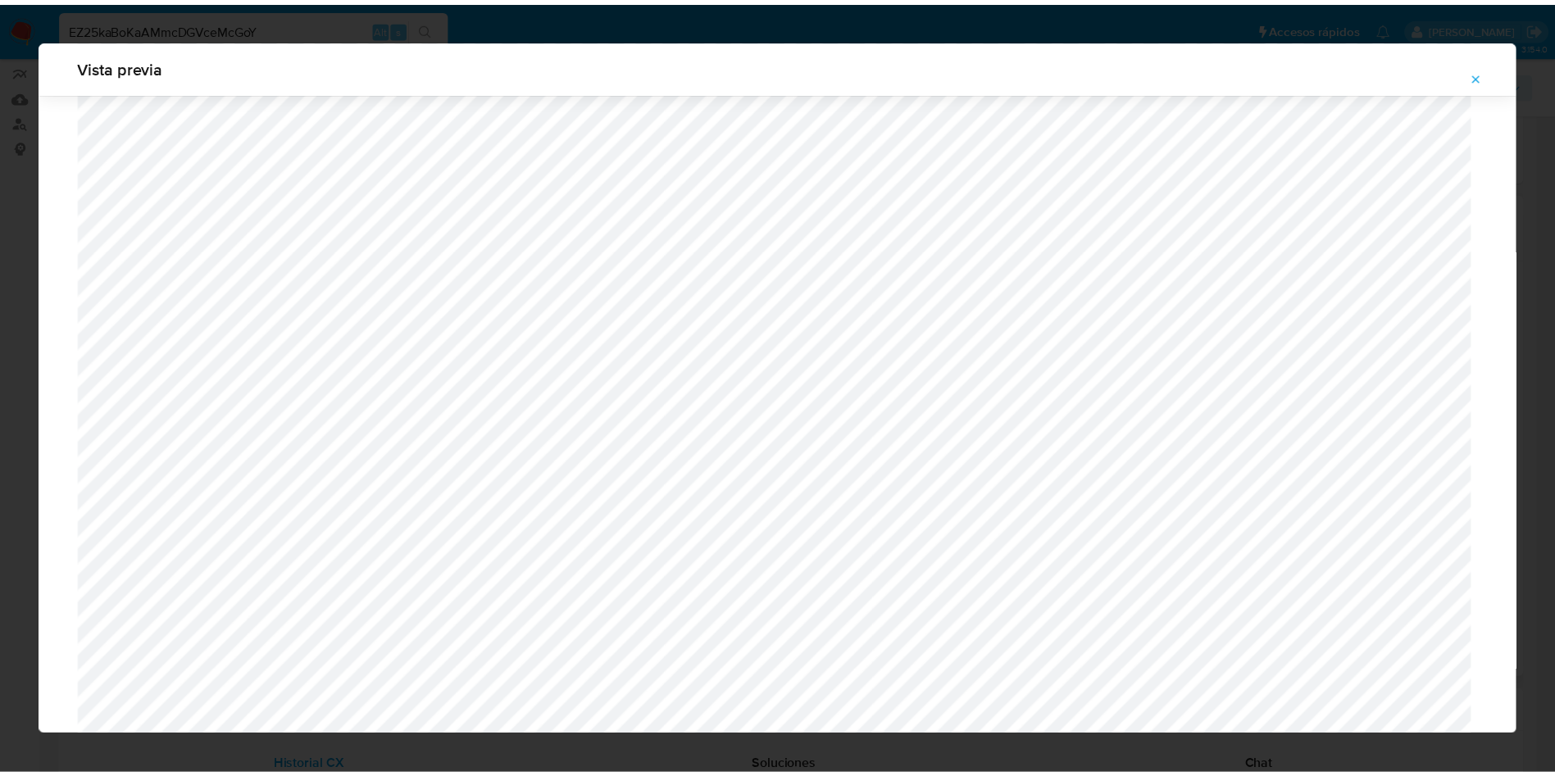
scroll to position [0, 0]
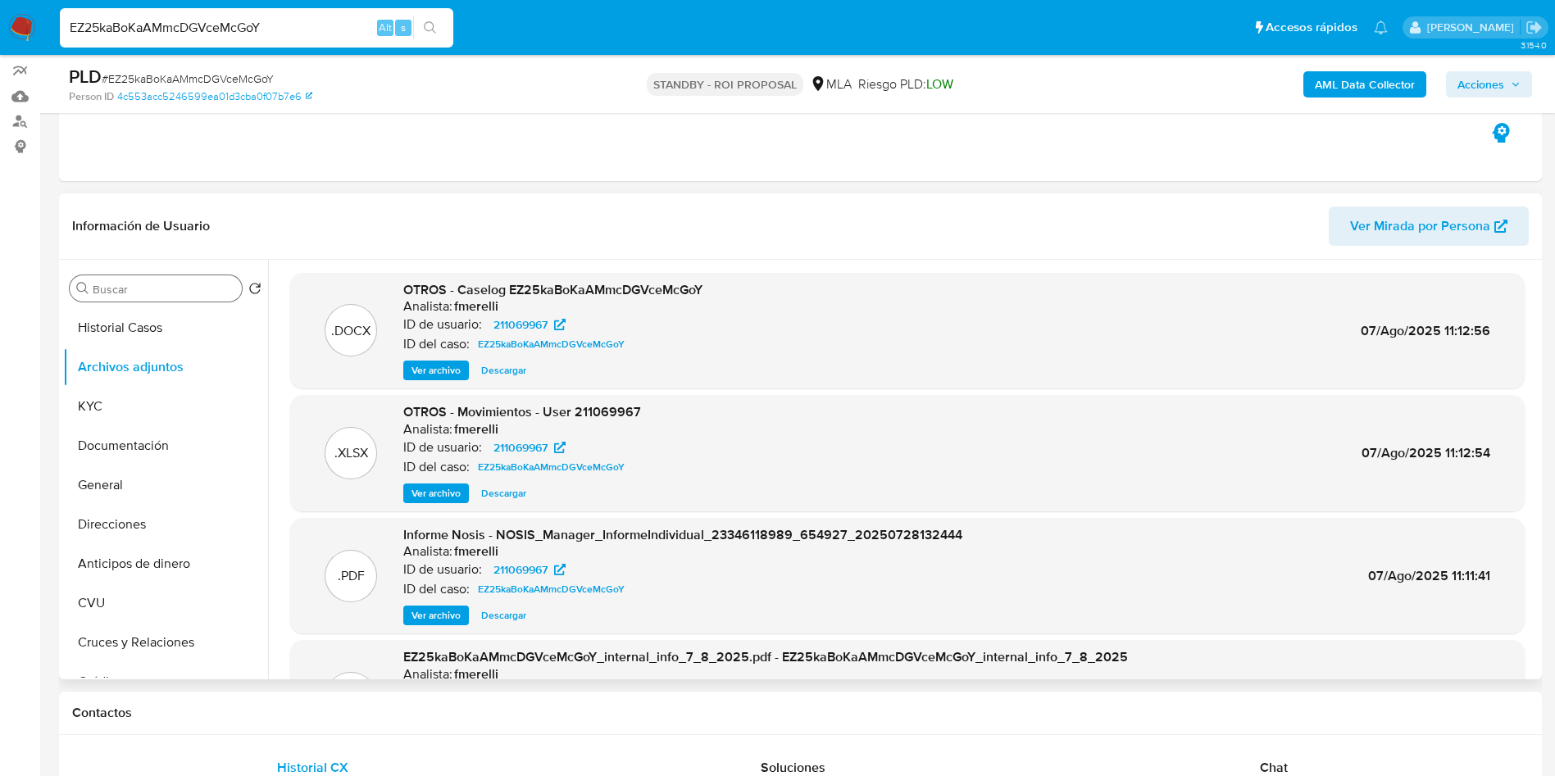
click at [306, 34] on input "EZ25kaBoKaAMmcDGVceMcGoY" at bounding box center [256, 27] width 393 height 21
paste input "q6uZCrM0ZMobxiC7ShjT3dBd"
type input "q6uZCrM0ZMobxiC7ShjT3dBd"
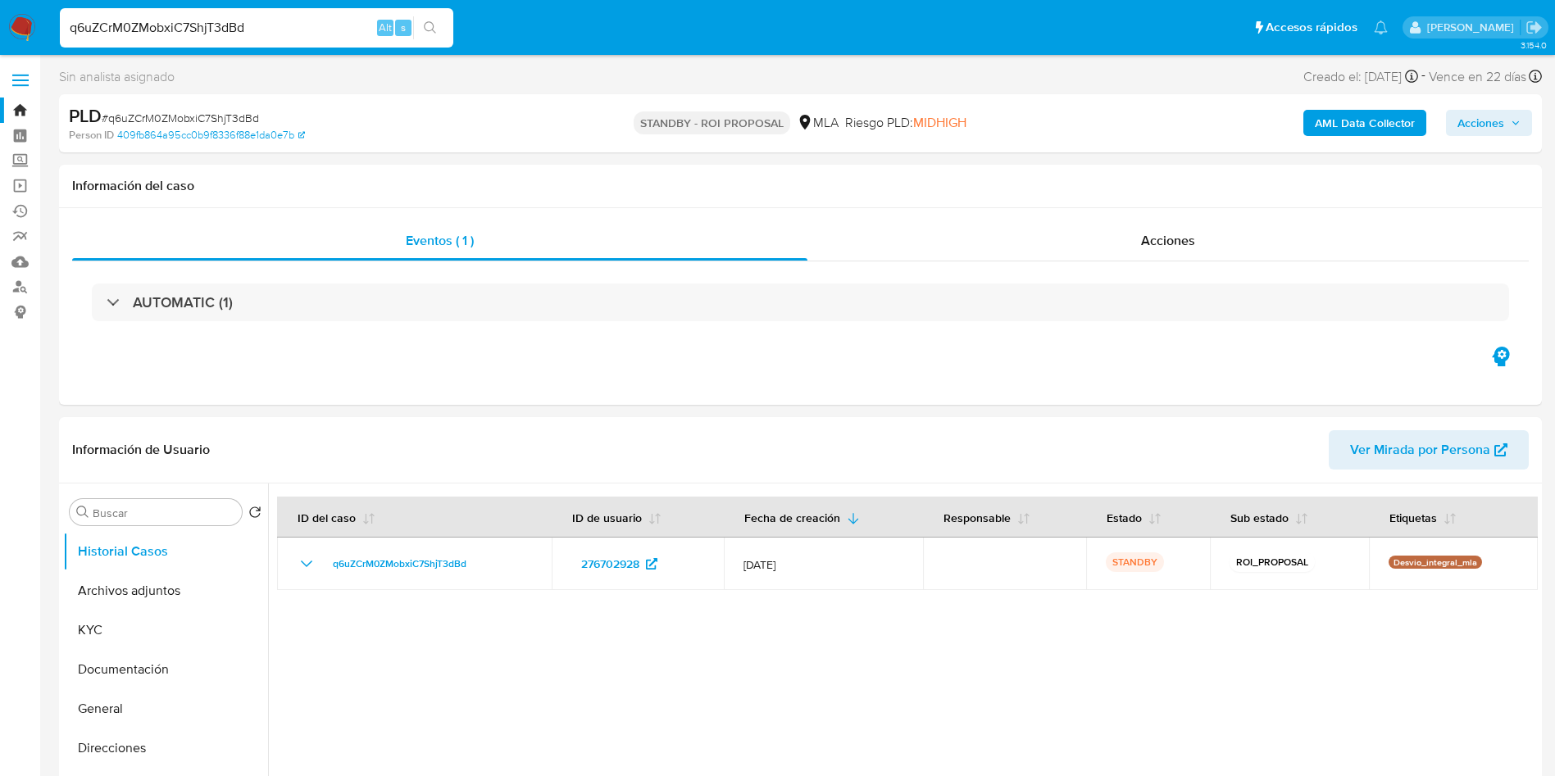
select select "10"
click at [137, 597] on button "Archivos adjuntos" at bounding box center [159, 590] width 192 height 39
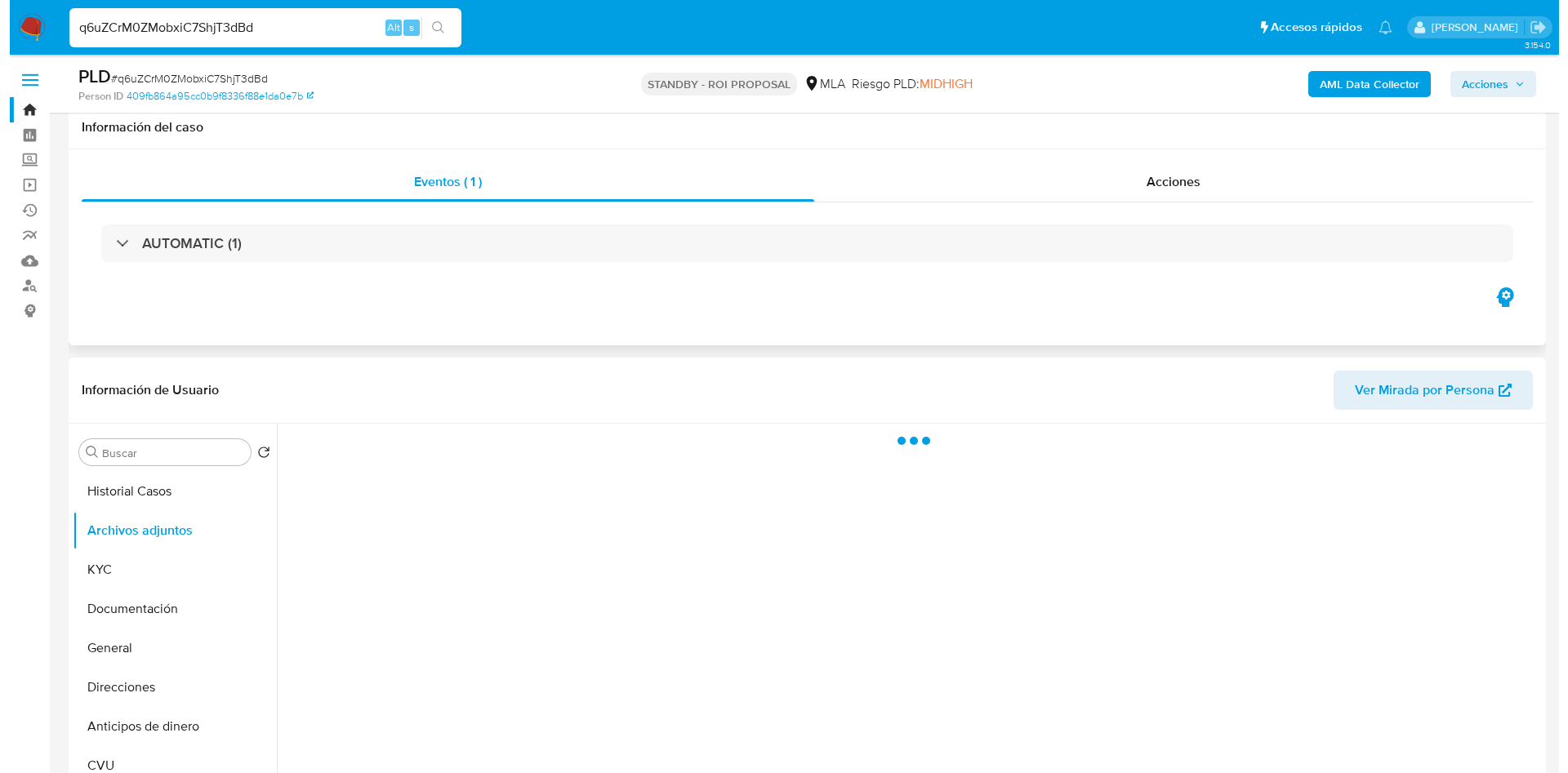
scroll to position [123, 0]
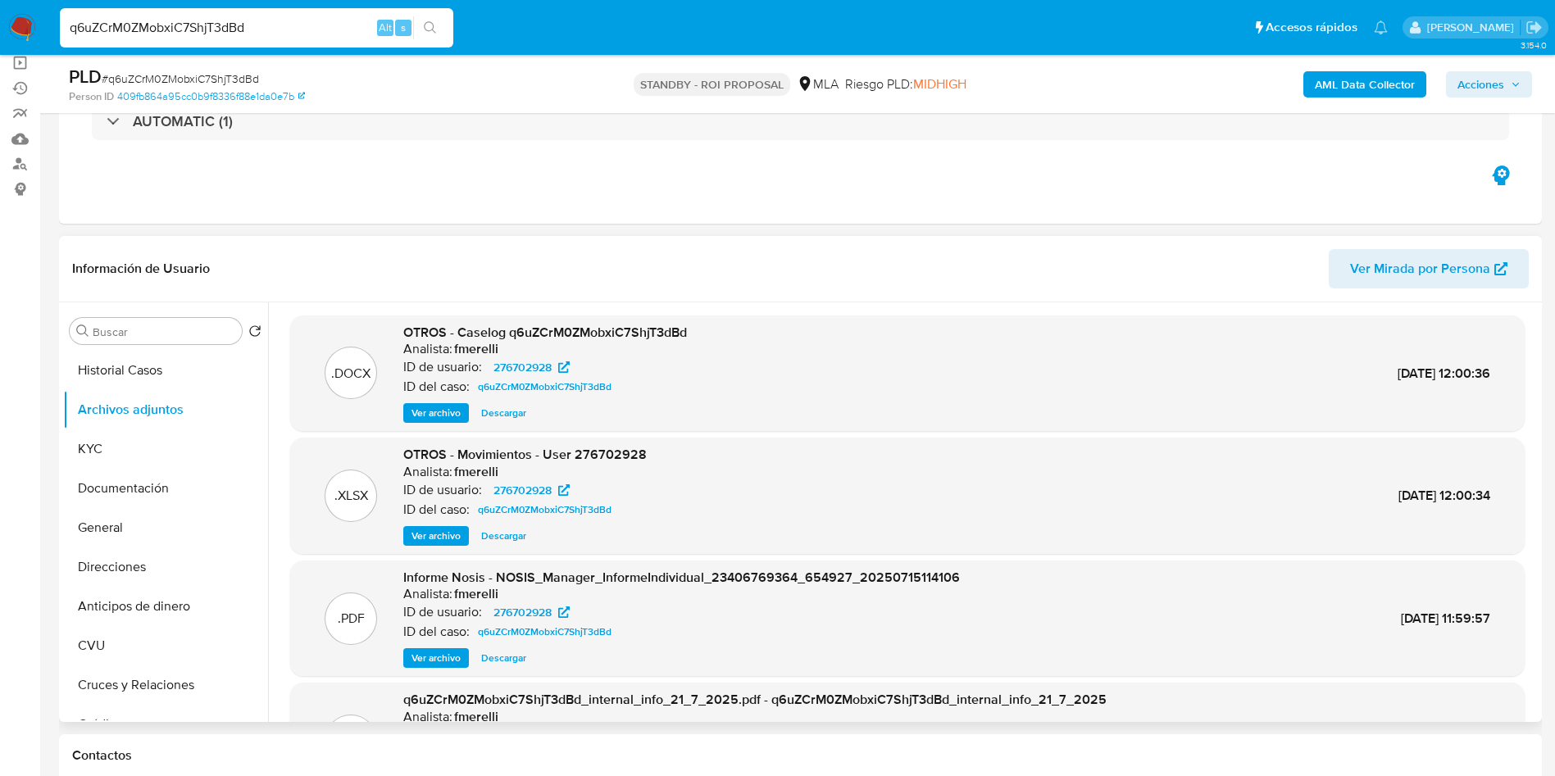
click at [409, 425] on div ".DOCX OTROS - Caselog q6uZCrM0ZMobxiC7ShjT3dBd Analista: fmerelli ID de usuario…" at bounding box center [907, 374] width 1234 height 116
click at [412, 413] on span "Ver archivo" at bounding box center [435, 413] width 49 height 16
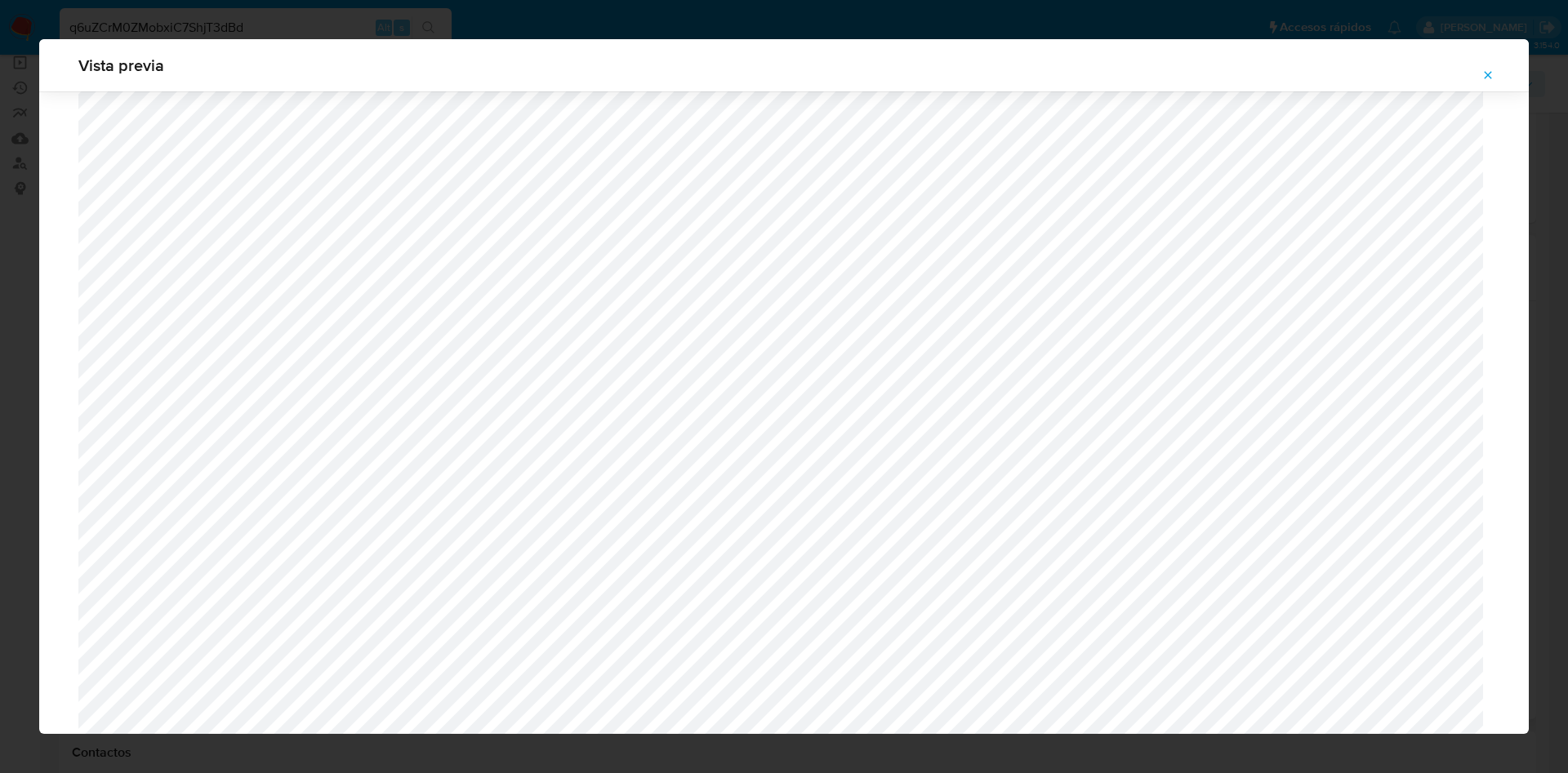
scroll to position [457, 0]
click at [1478, 73] on button "Attachment preview" at bounding box center [1487, 75] width 36 height 26
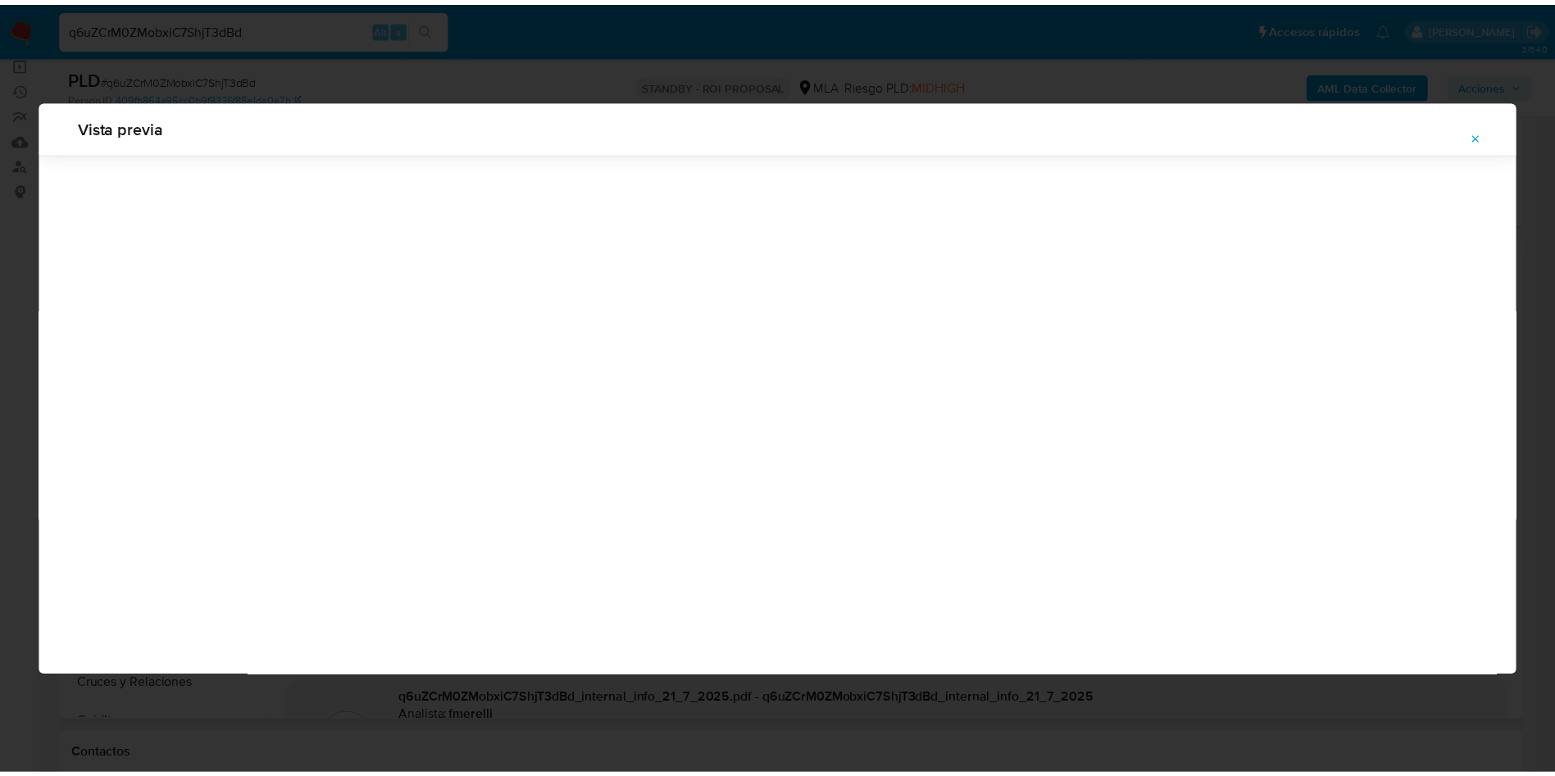
scroll to position [0, 0]
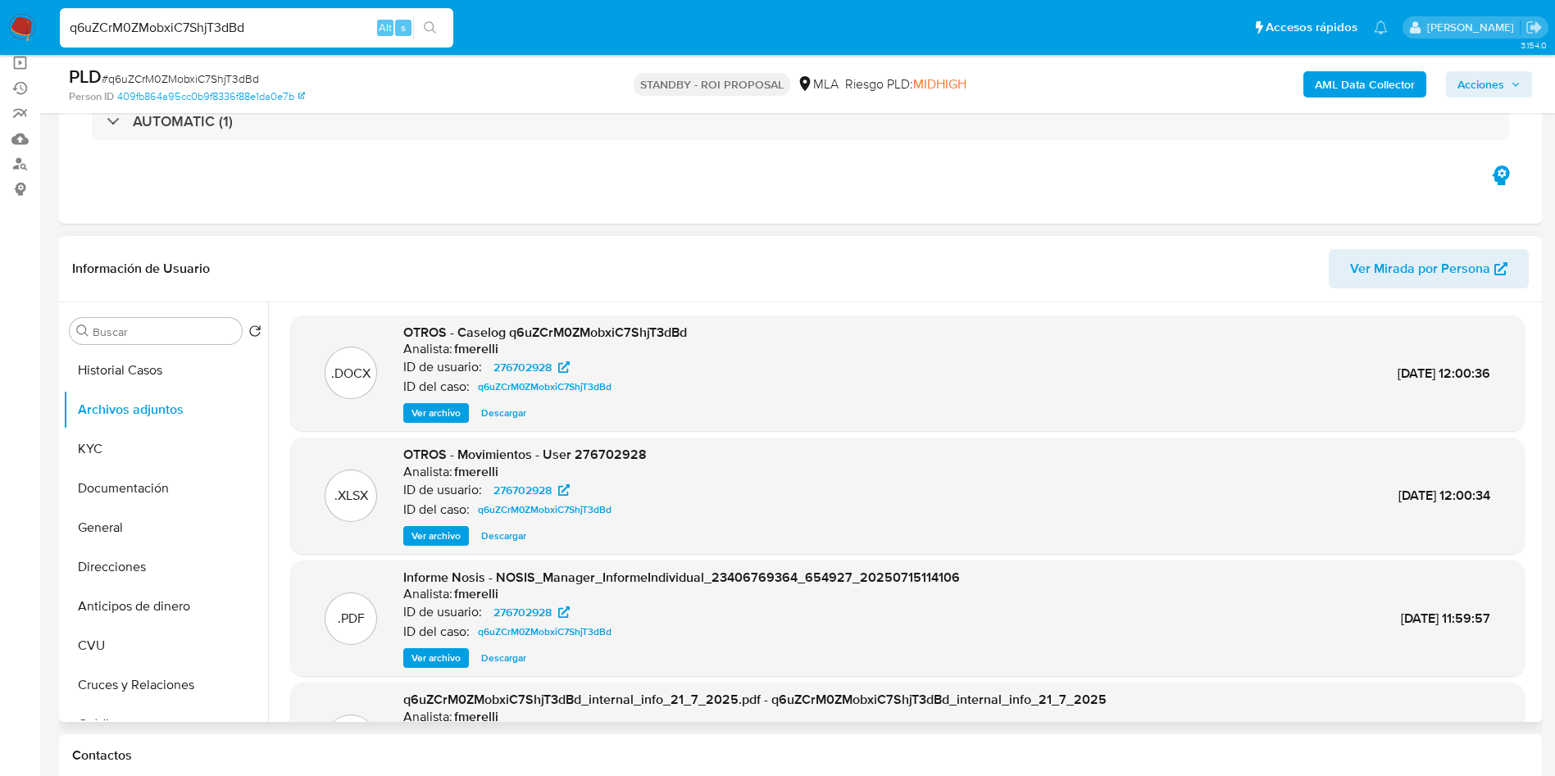
click at [518, 407] on span "Descargar" at bounding box center [503, 413] width 45 height 16
click at [158, 357] on button "Historial Casos" at bounding box center [159, 370] width 192 height 39
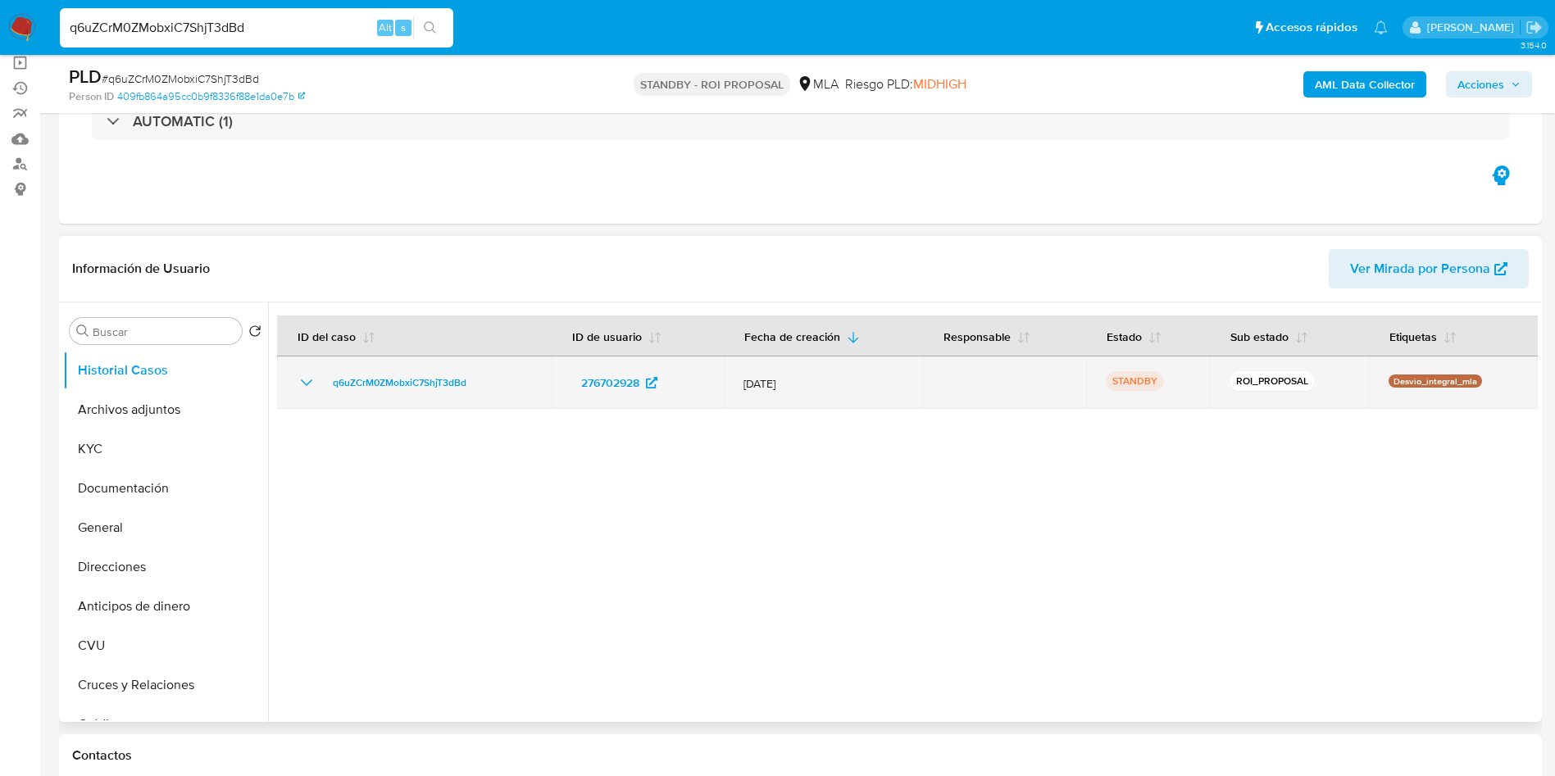
drag, startPoint x: 322, startPoint y: 388, endPoint x: 479, endPoint y: 381, distance: 157.5
click at [479, 381] on div "q6uZCrM0ZMobxiC7ShjT3dBd" at bounding box center [414, 383] width 235 height 20
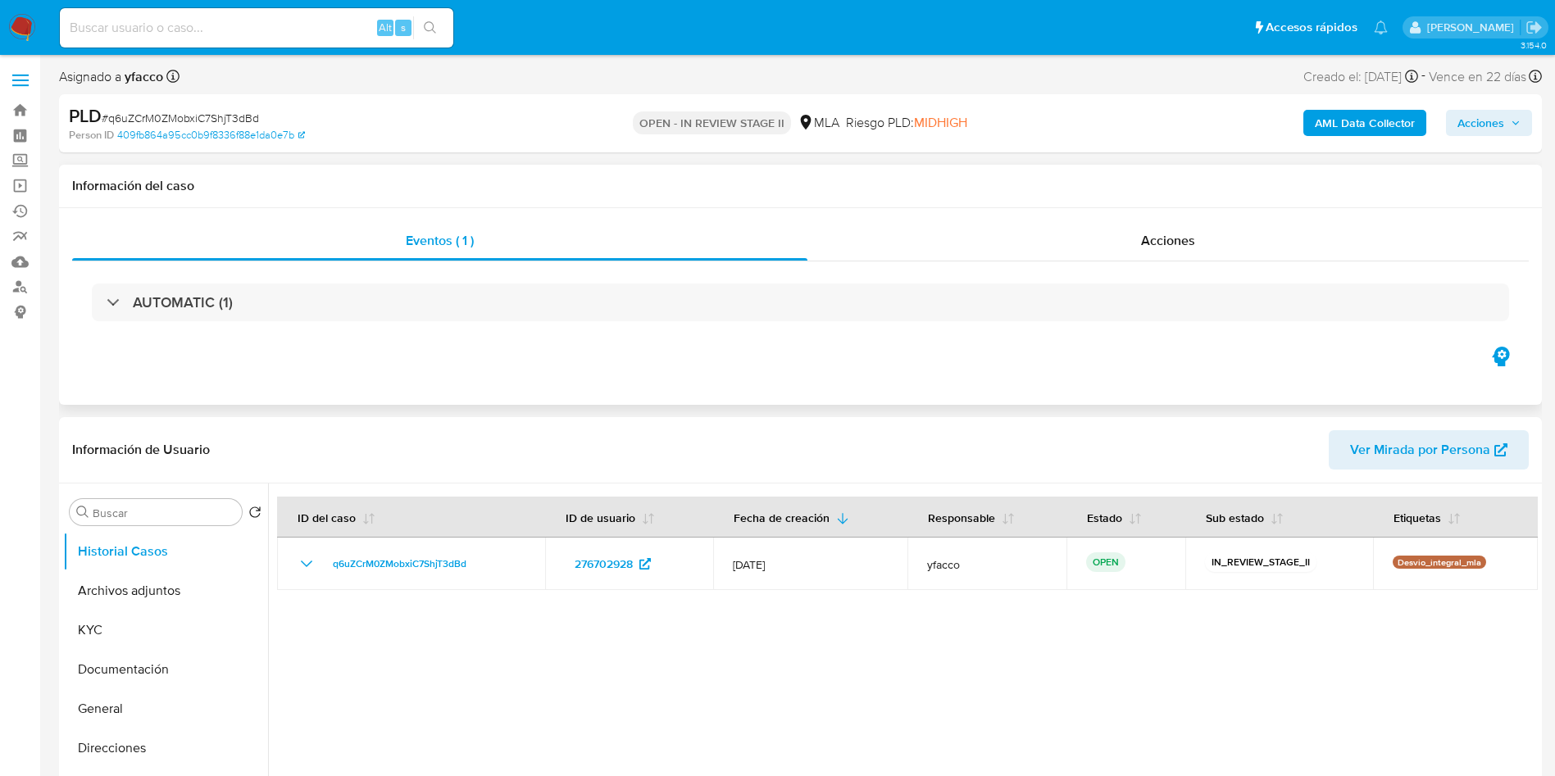
select select "10"
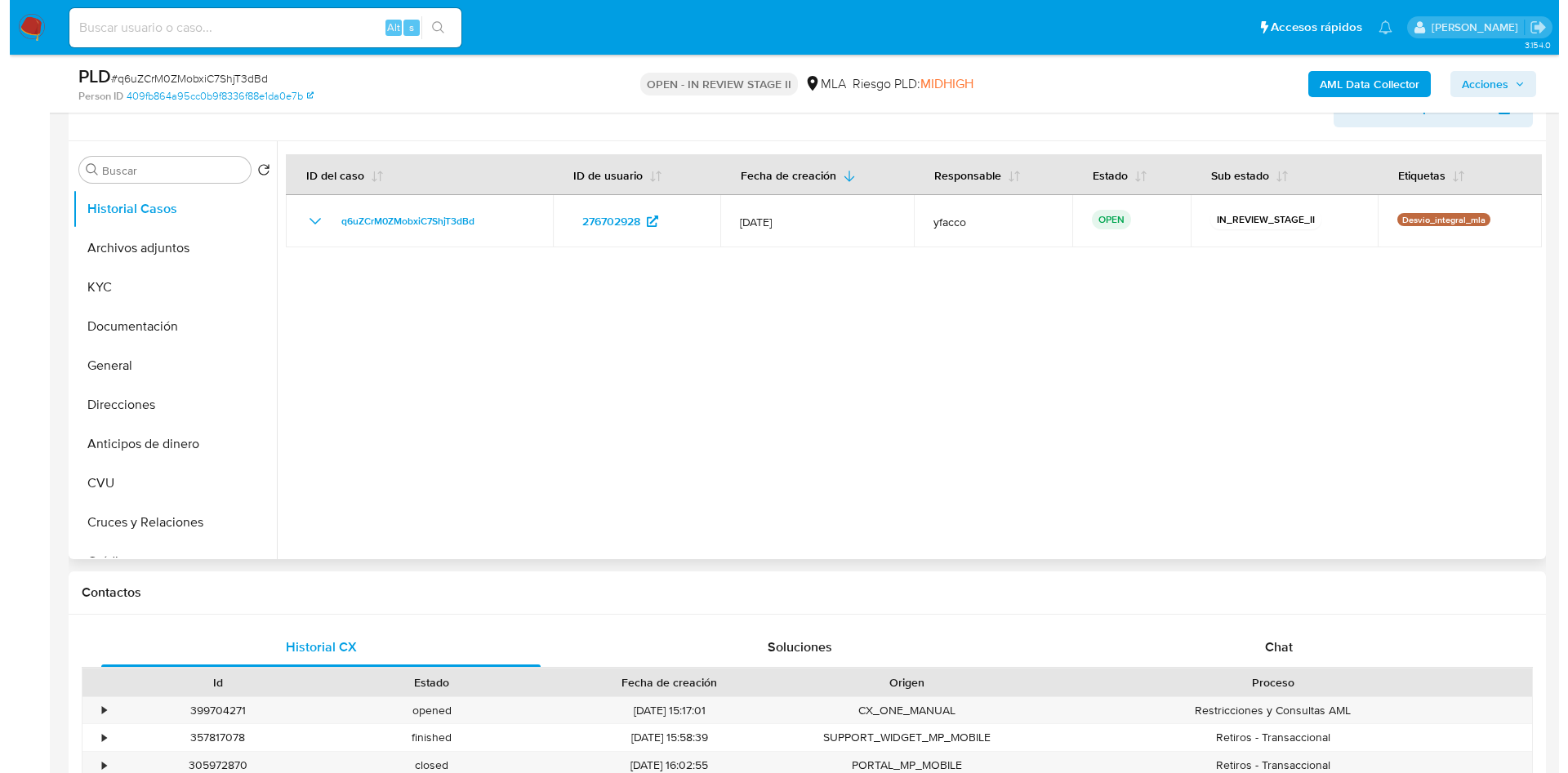
scroll to position [245, 0]
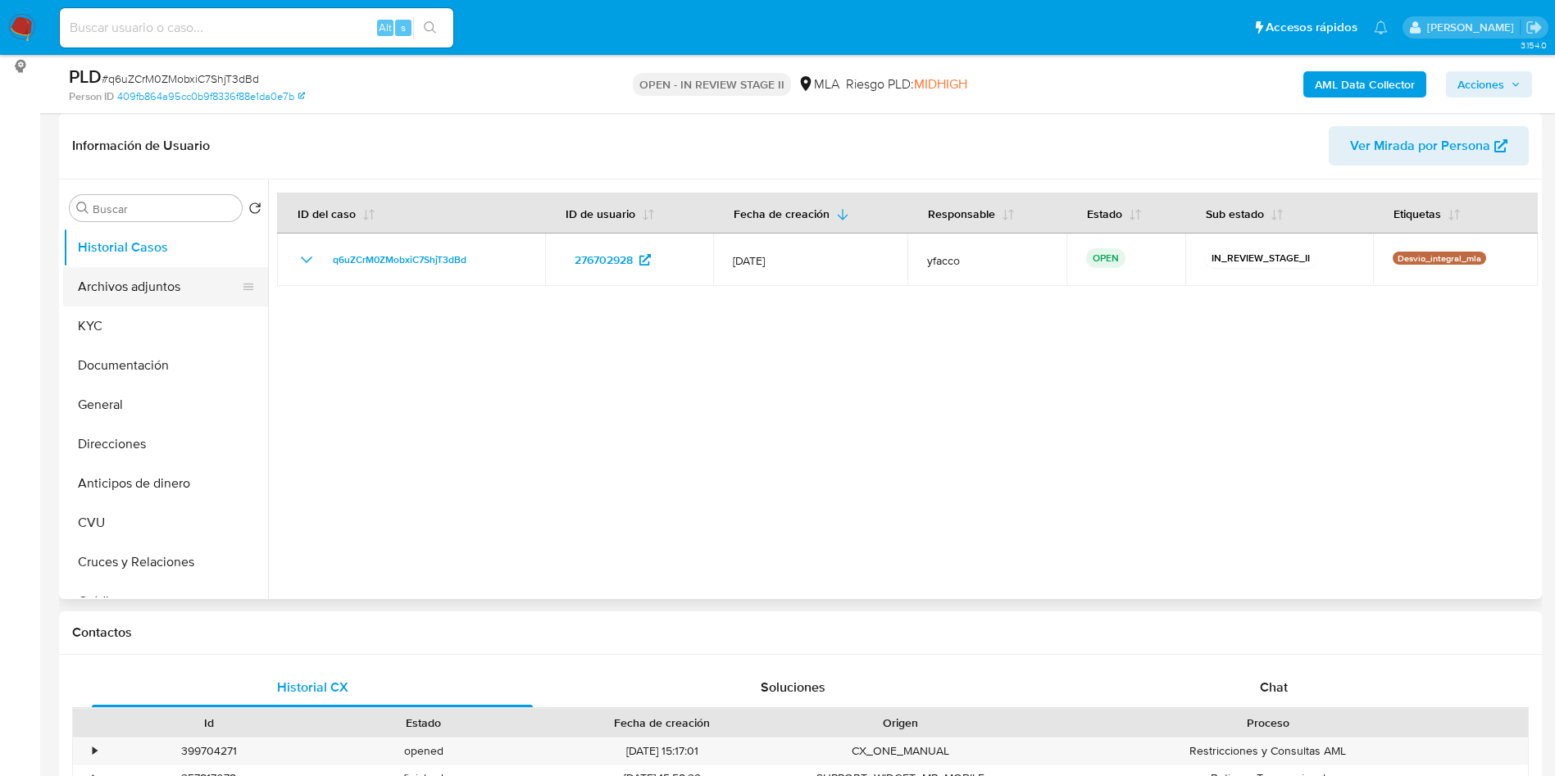
click at [152, 292] on button "Archivos adjuntos" at bounding box center [159, 286] width 192 height 39
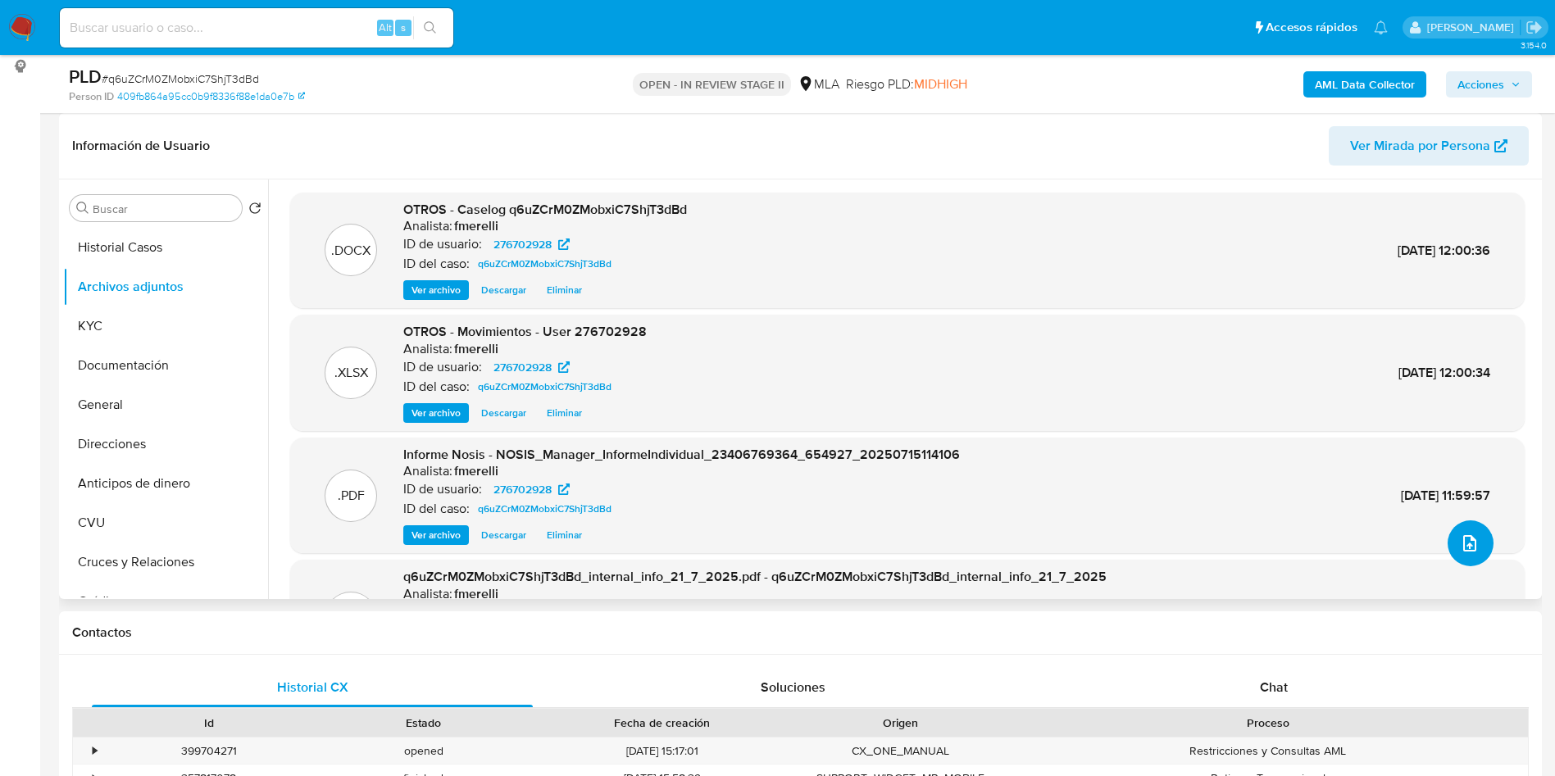
click at [1463, 551] on icon "upload-file" at bounding box center [1469, 543] width 13 height 16
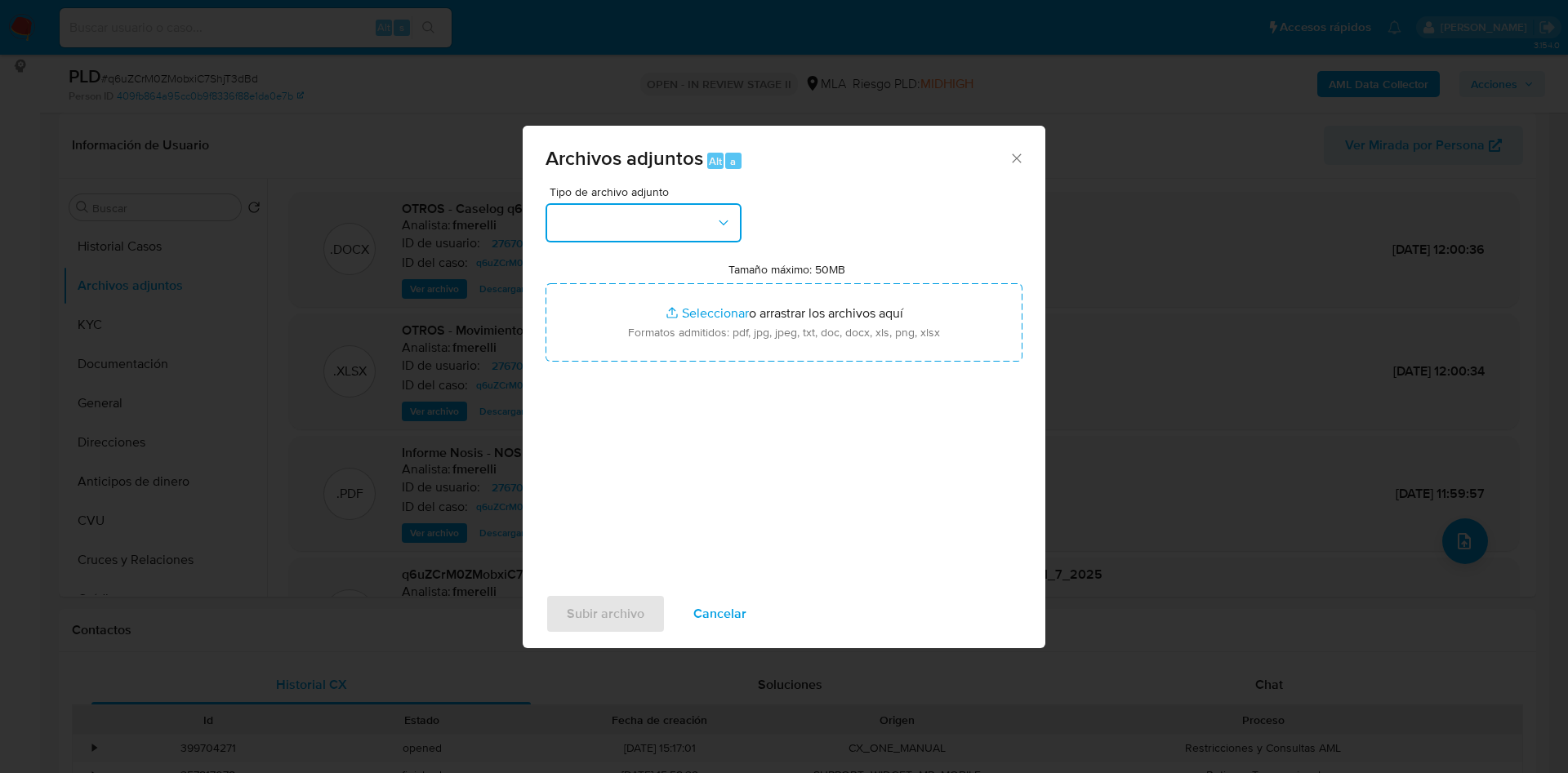
click at [660, 224] on button "button" at bounding box center [643, 222] width 196 height 39
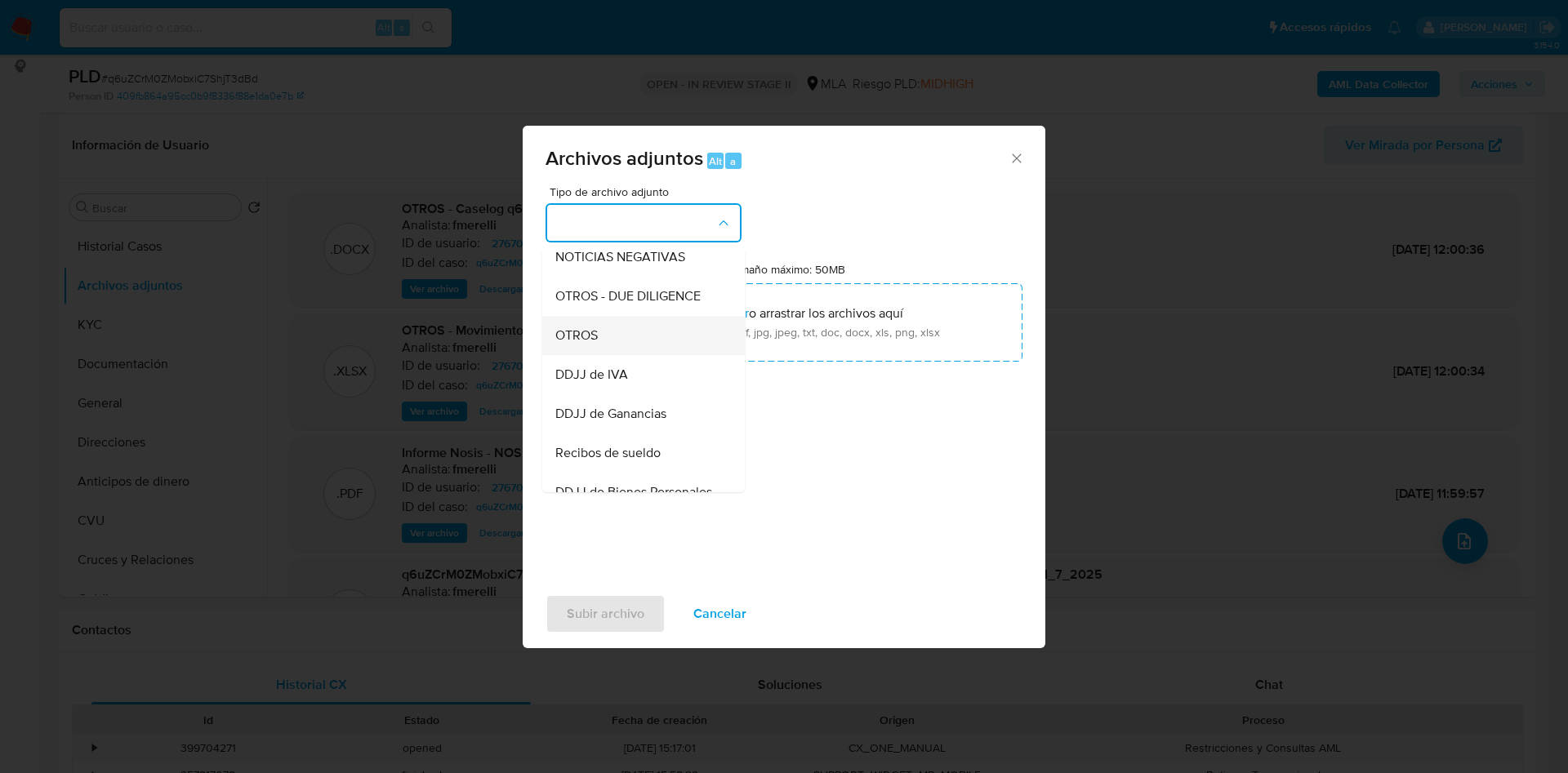
click at [586, 356] on div "OTROS" at bounding box center [638, 335] width 166 height 39
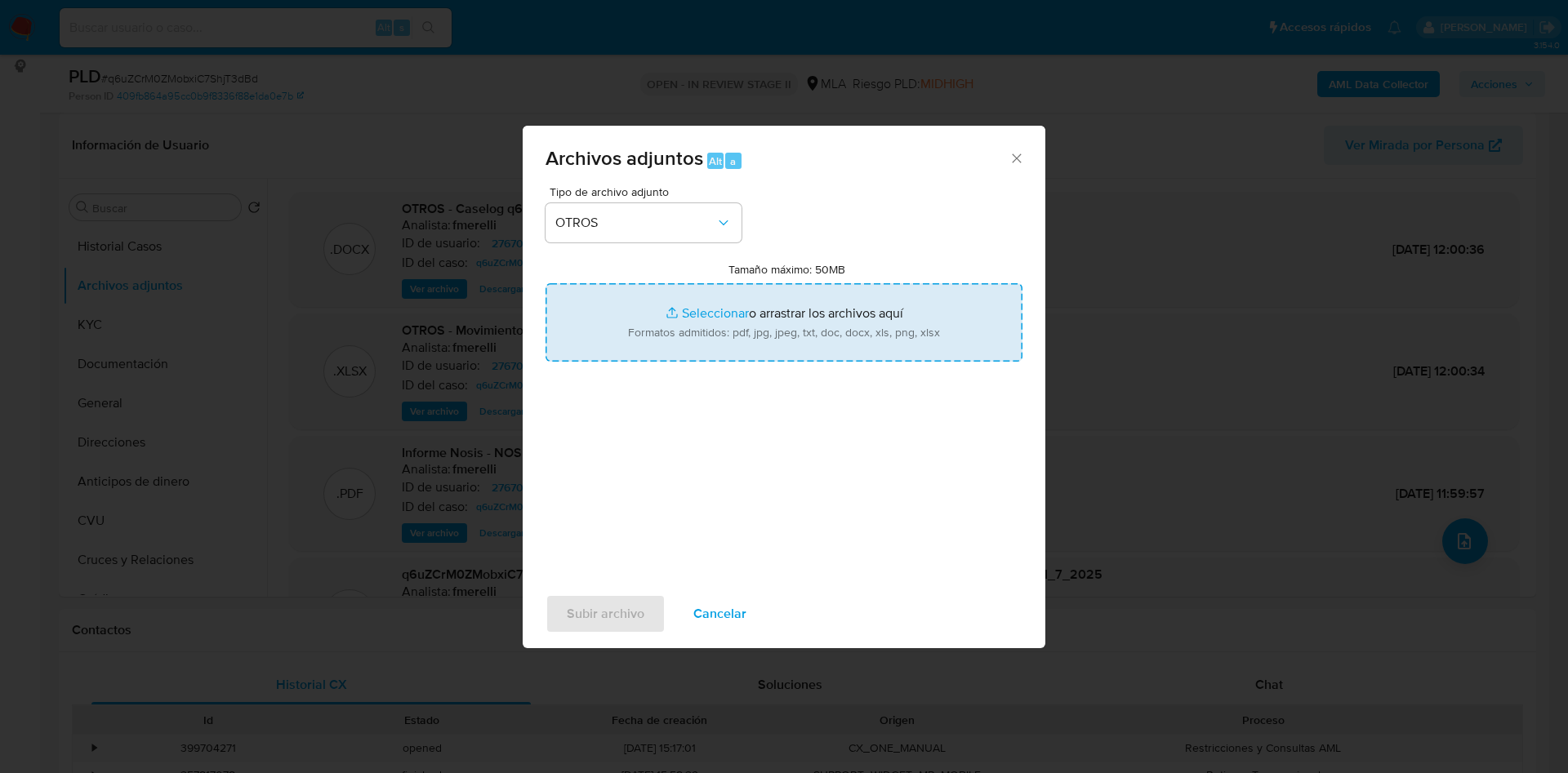
click at [673, 310] on input "Tamaño máximo: 50MB Seleccionar archivos" at bounding box center [783, 322] width 477 height 79
type input "C:\fakepath\Caselog q6uZCrM0ZMobxiC7ShjT3dBd v2.docx"
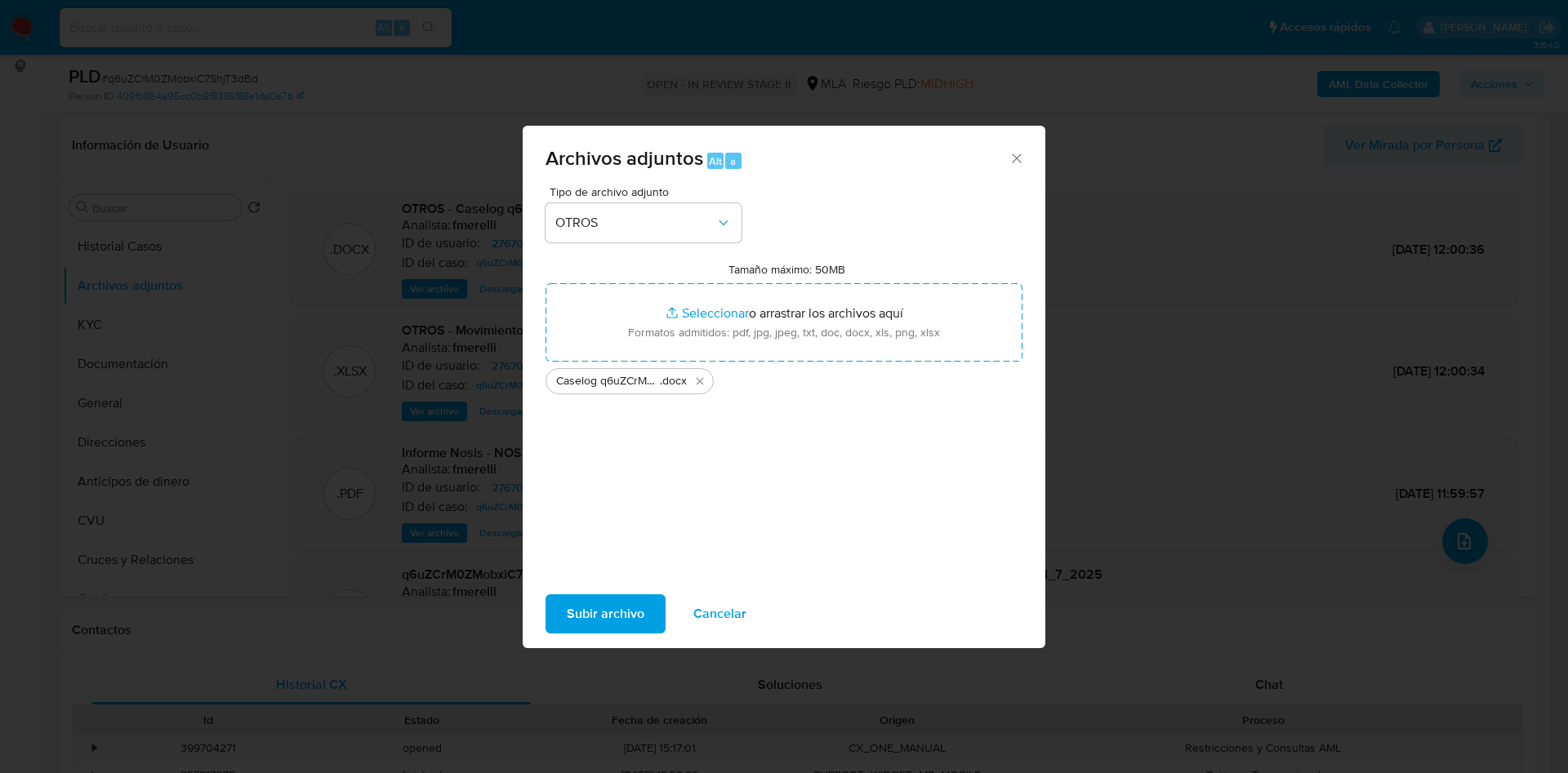
click at [604, 615] on span "Subir archivo" at bounding box center [606, 614] width 78 height 36
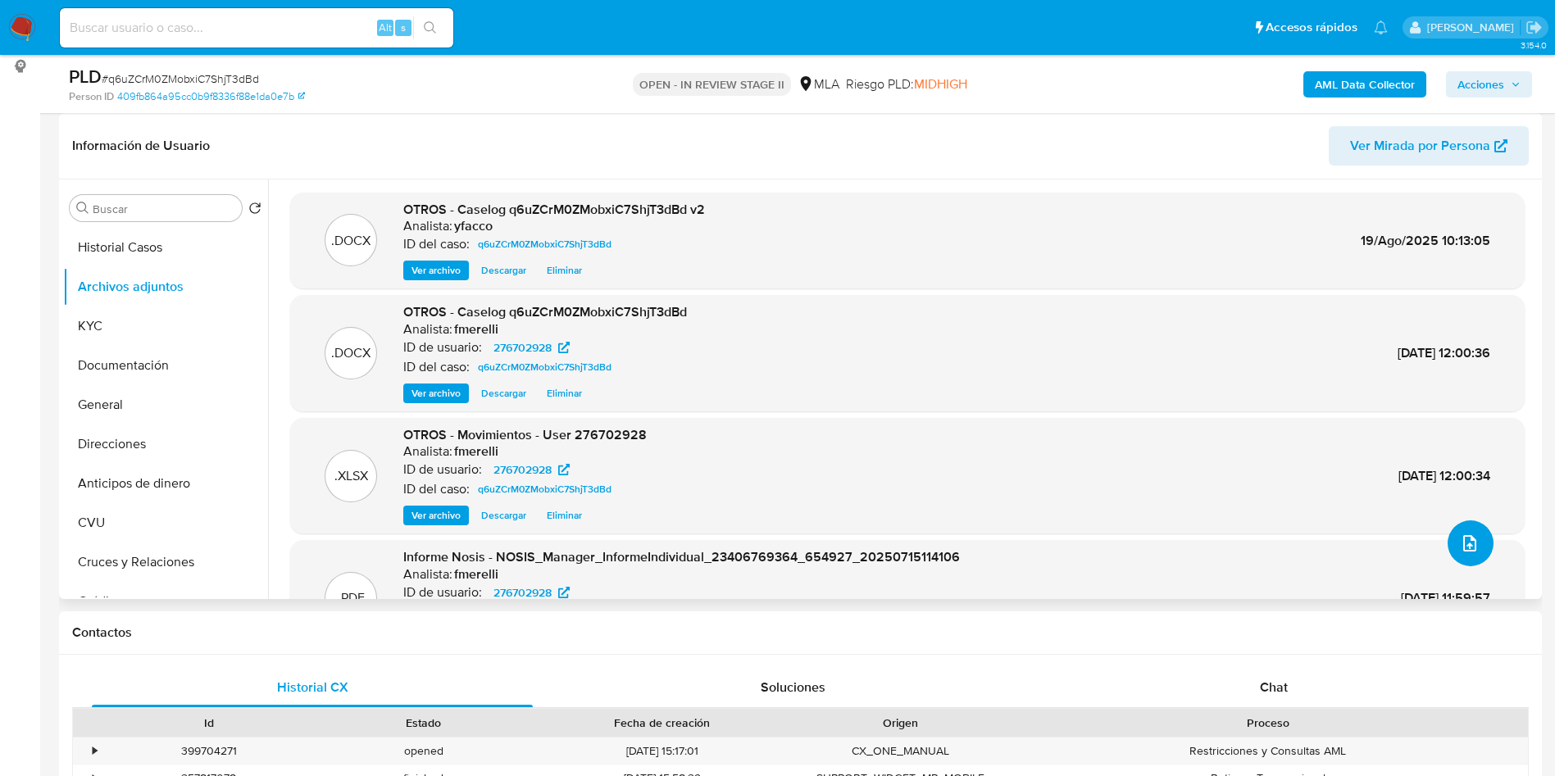
click at [1472, 542] on icon "upload-file" at bounding box center [1470, 544] width 20 height 20
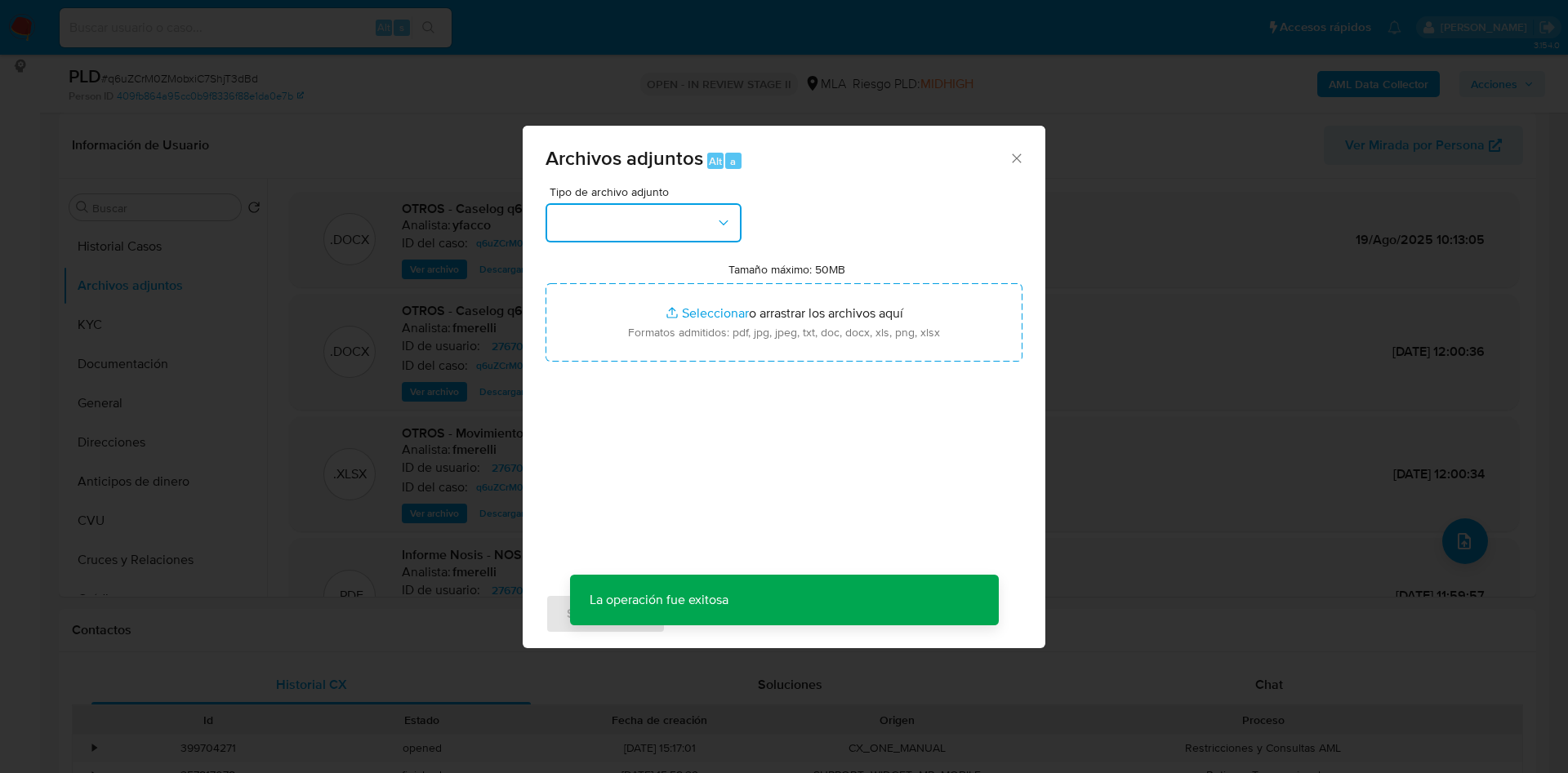
click at [712, 220] on button "button" at bounding box center [643, 222] width 196 height 39
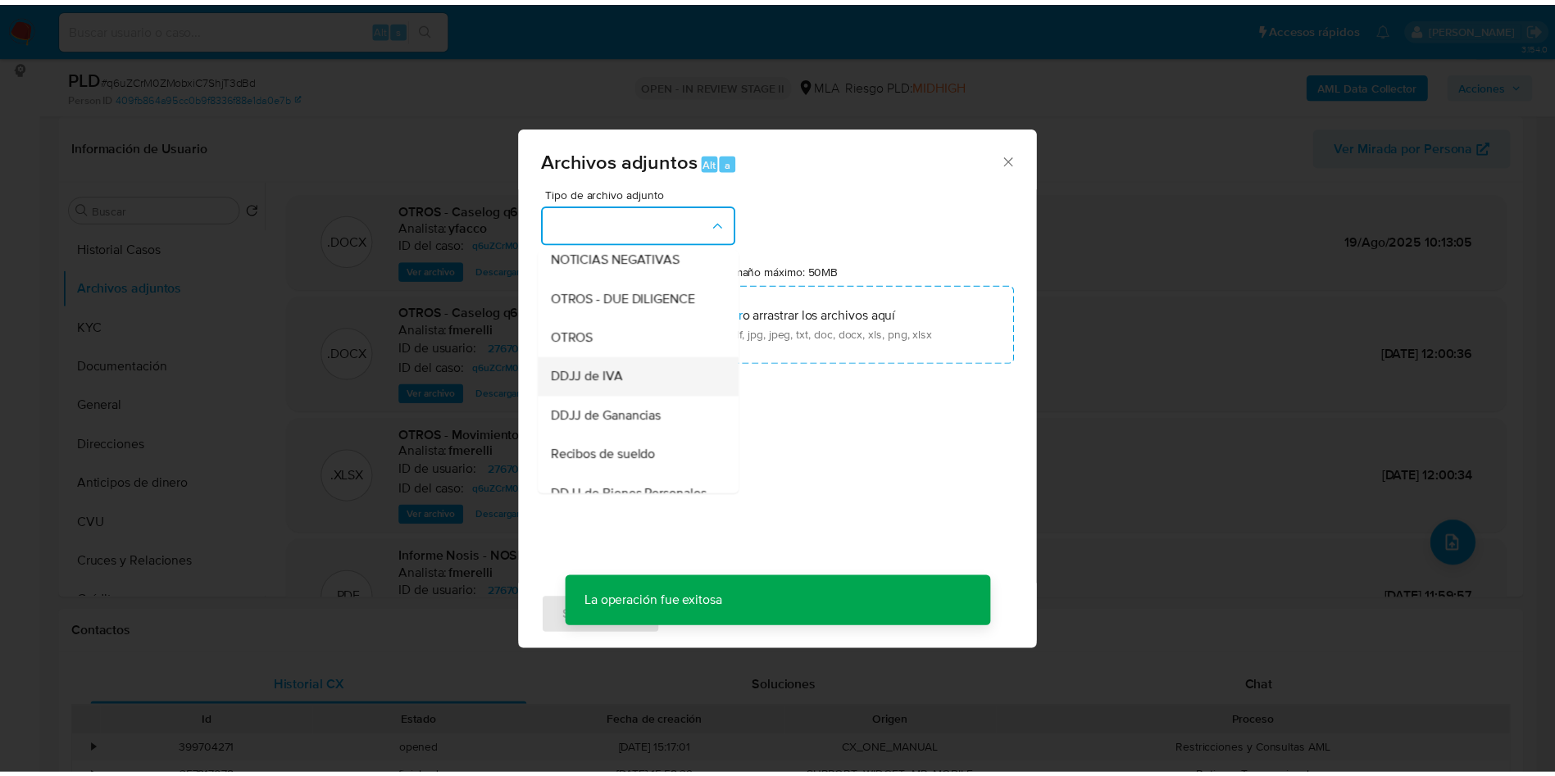
scroll to position [369, 0]
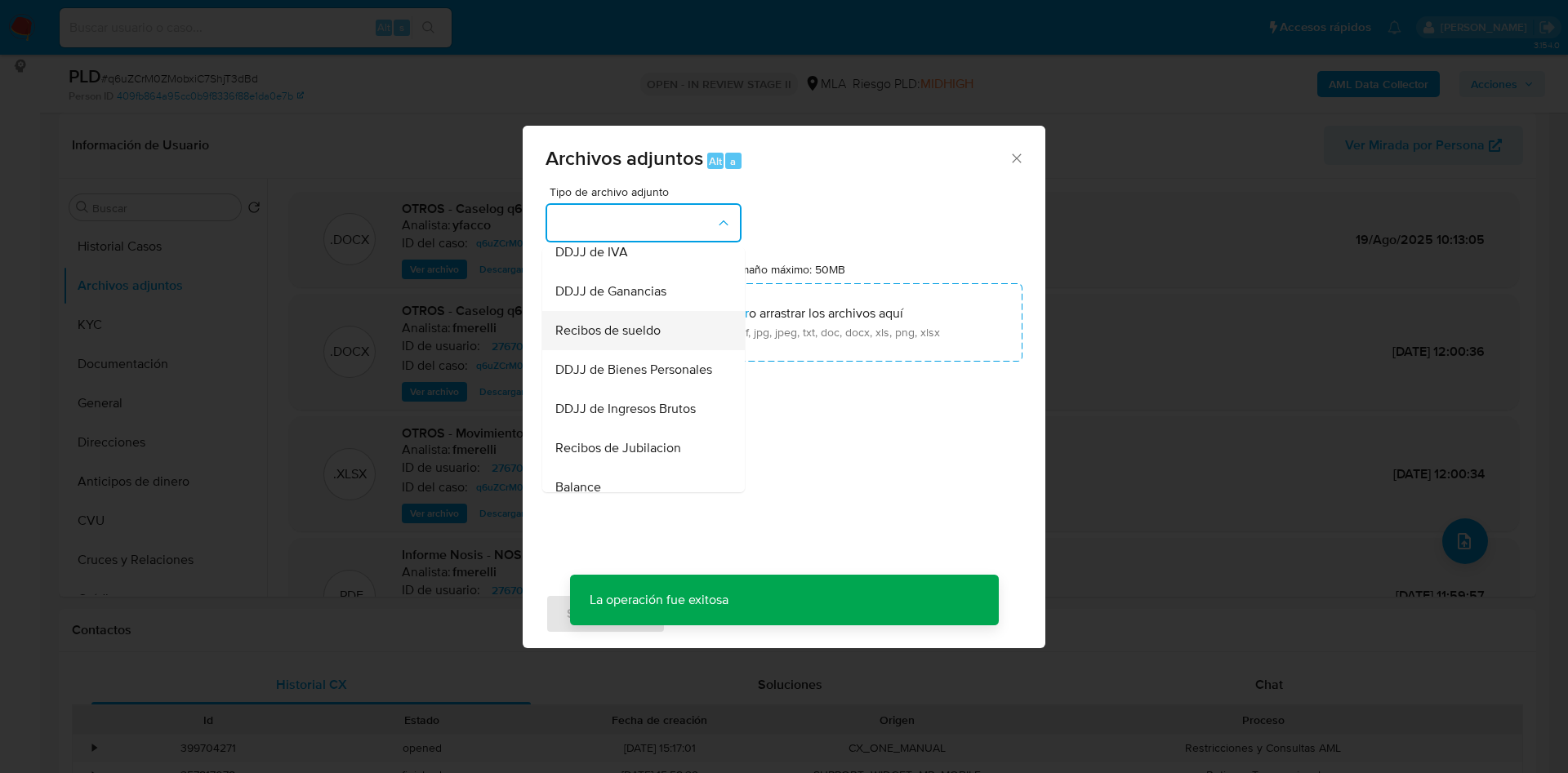
click at [640, 339] on span "Recibos de sueldo" at bounding box center [608, 331] width 106 height 16
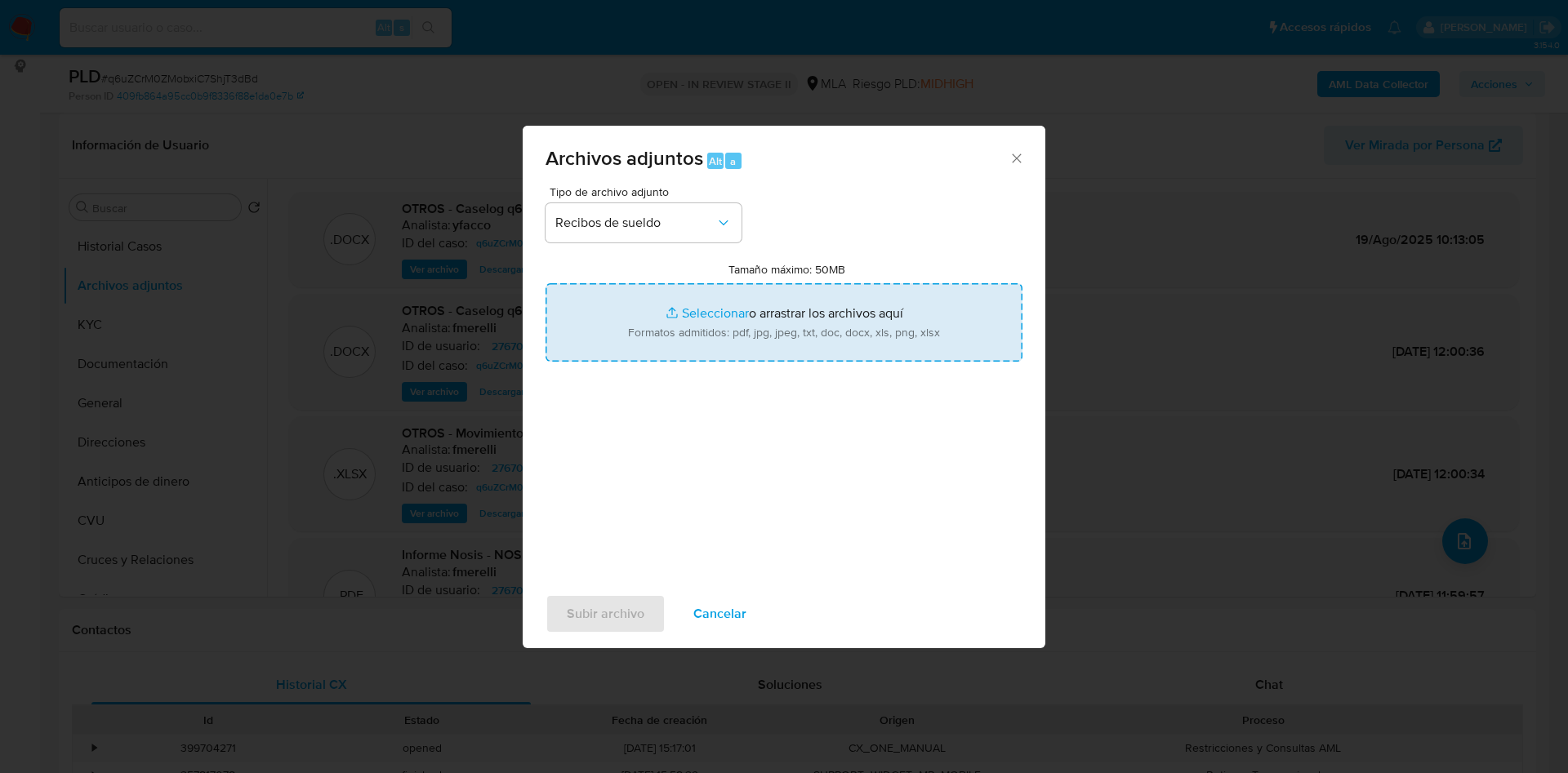
click at [703, 313] on input "Tamaño máximo: 50MB Seleccionar archivos" at bounding box center [783, 322] width 477 height 79
type input "C:\fakepath\Rocío Belén Talabera Rojas.pdf"
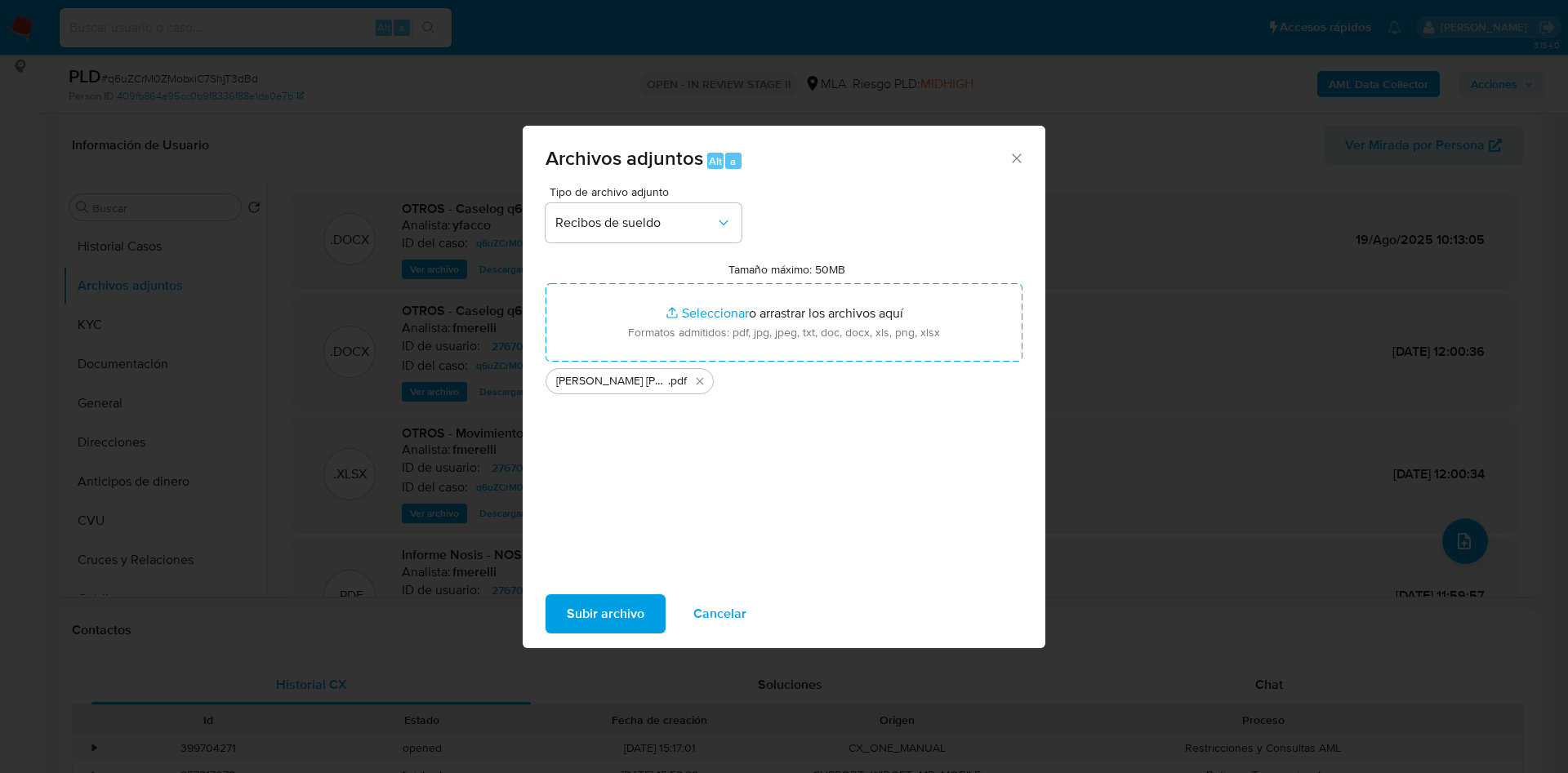
click at [600, 618] on span "Subir archivo" at bounding box center [606, 614] width 78 height 36
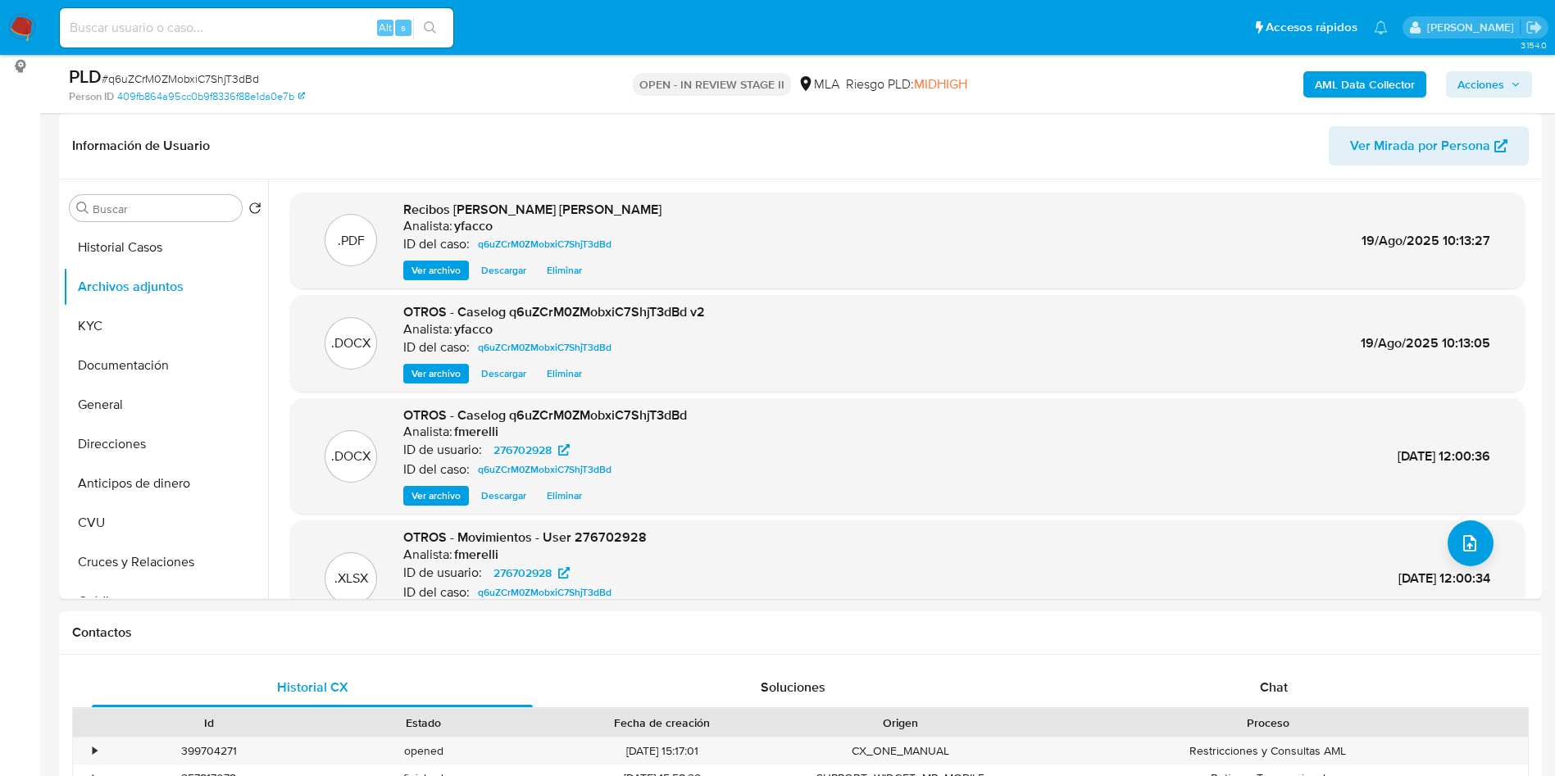
click at [1473, 82] on span "Acciones" at bounding box center [1480, 84] width 47 height 26
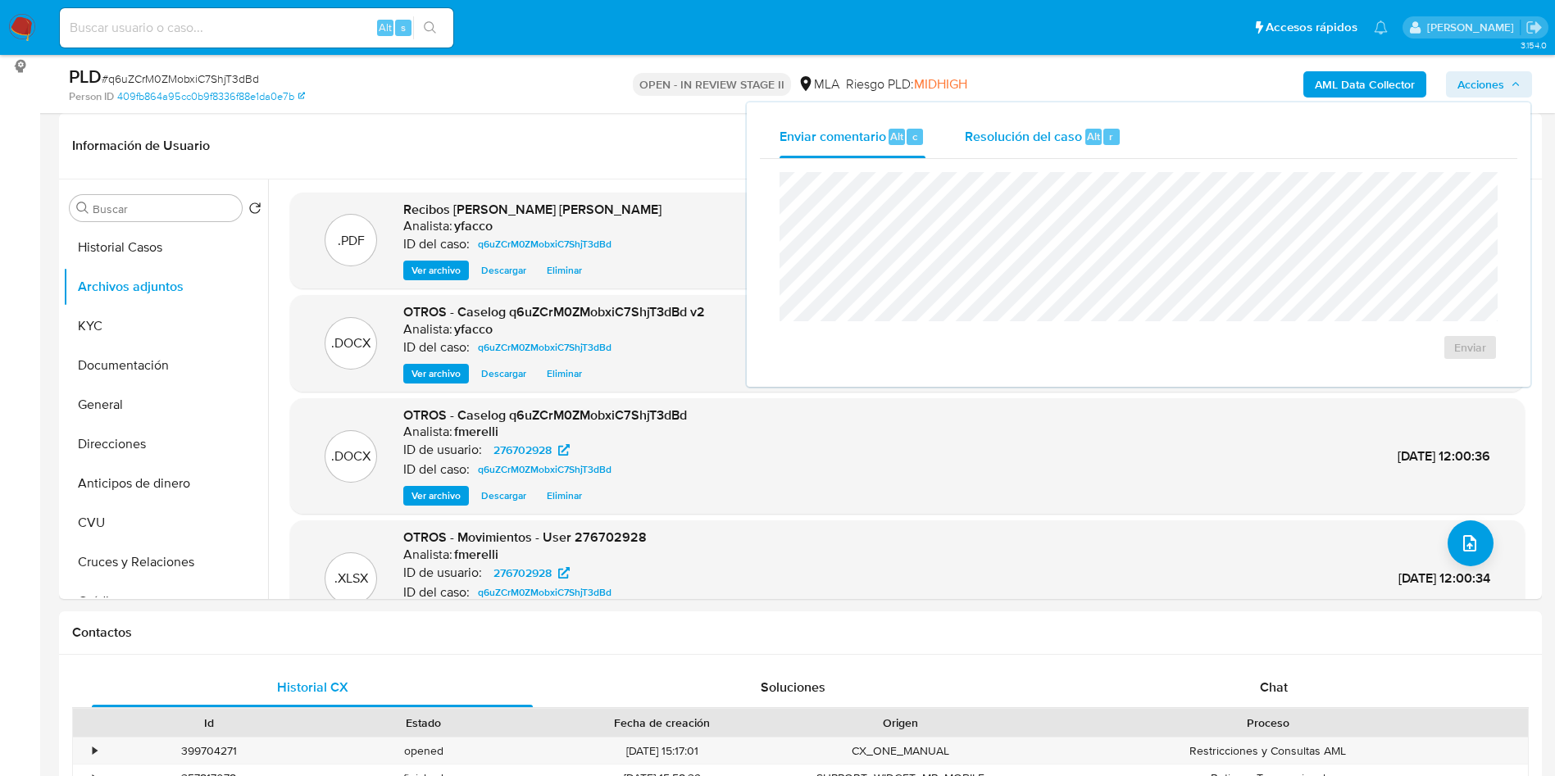
click at [983, 124] on div "Resolución del caso Alt r" at bounding box center [1043, 137] width 157 height 43
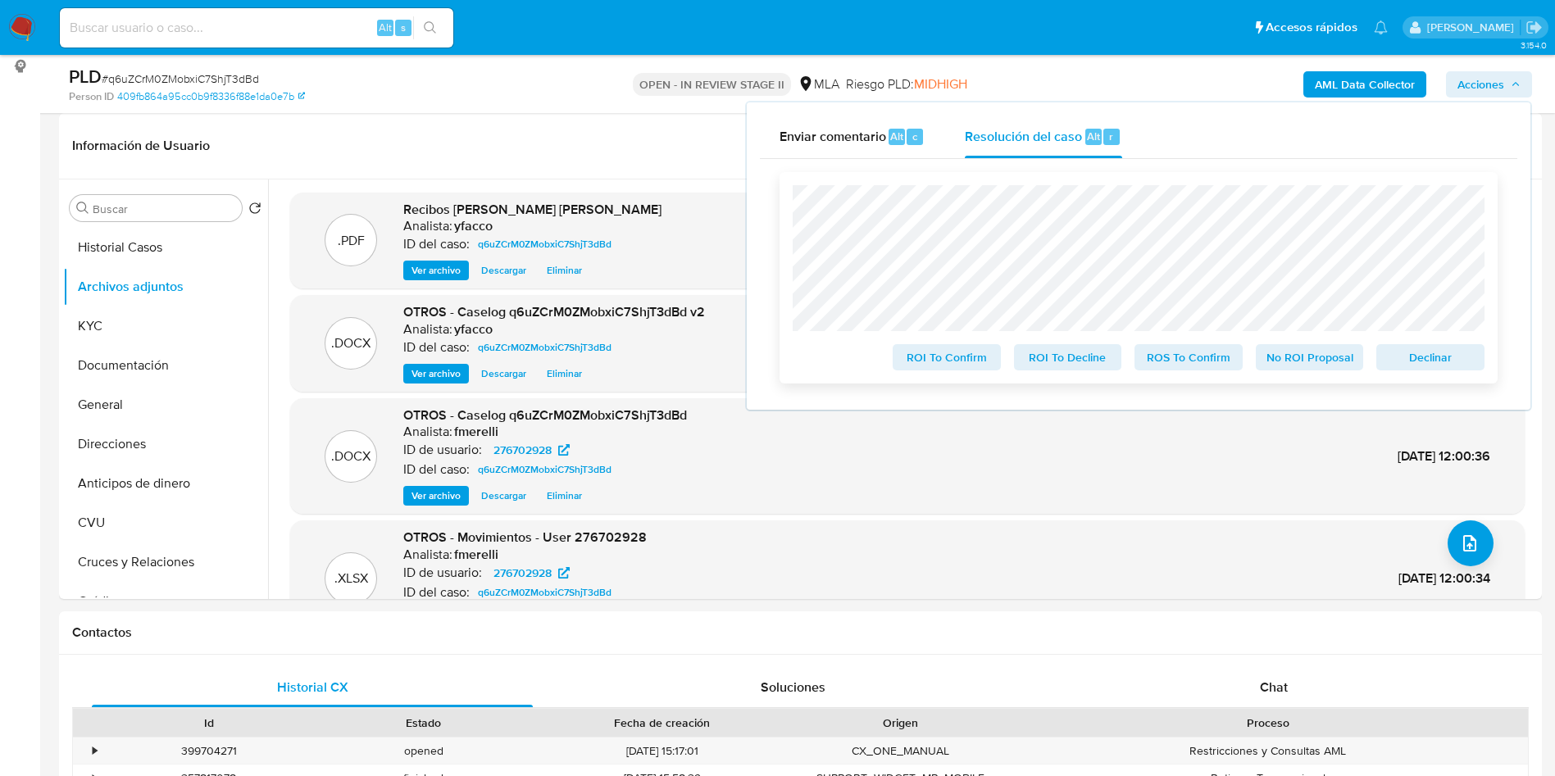
click at [1174, 358] on span "ROS To Confirm" at bounding box center [1188, 357] width 85 height 23
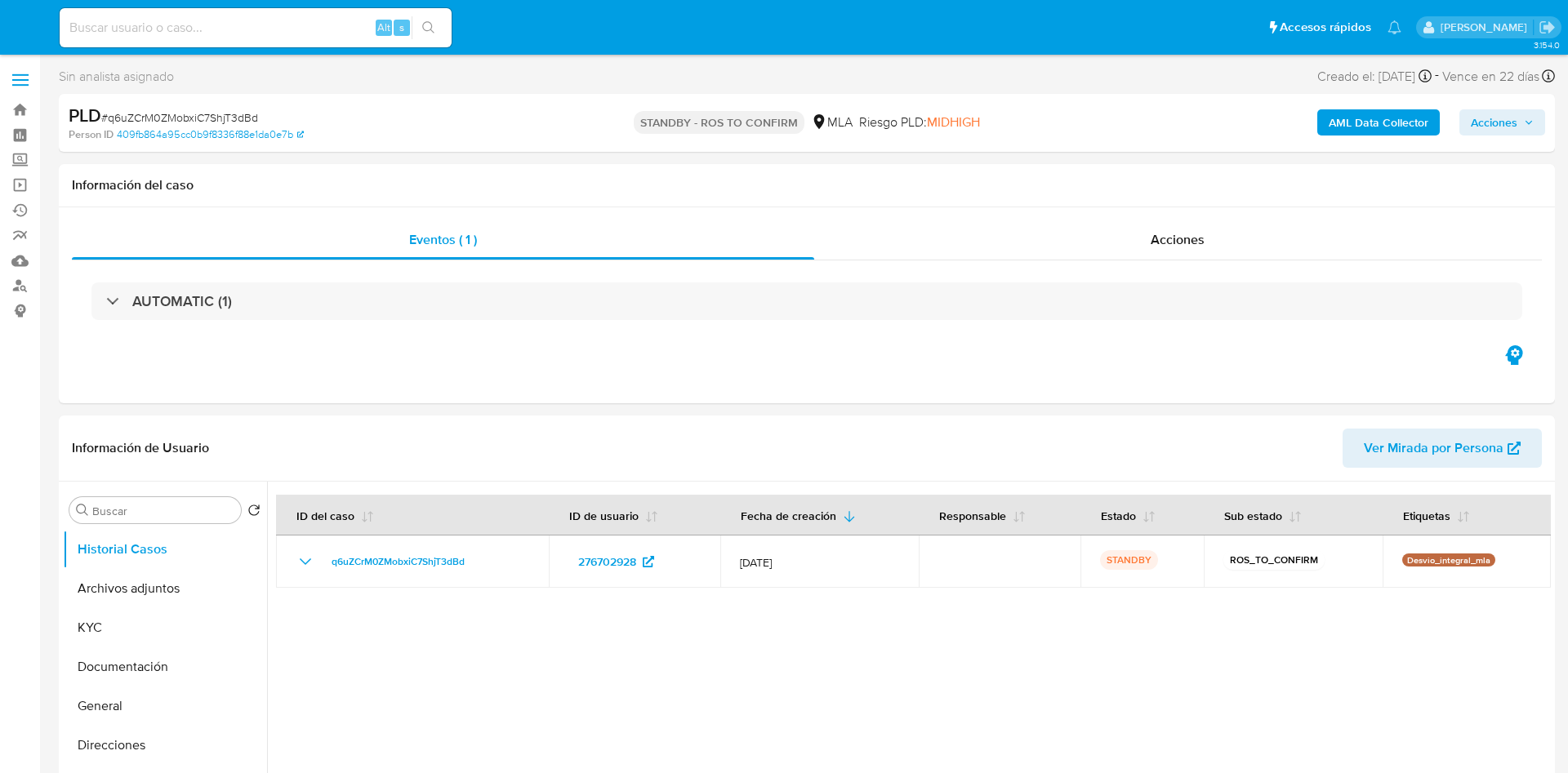
select select "10"
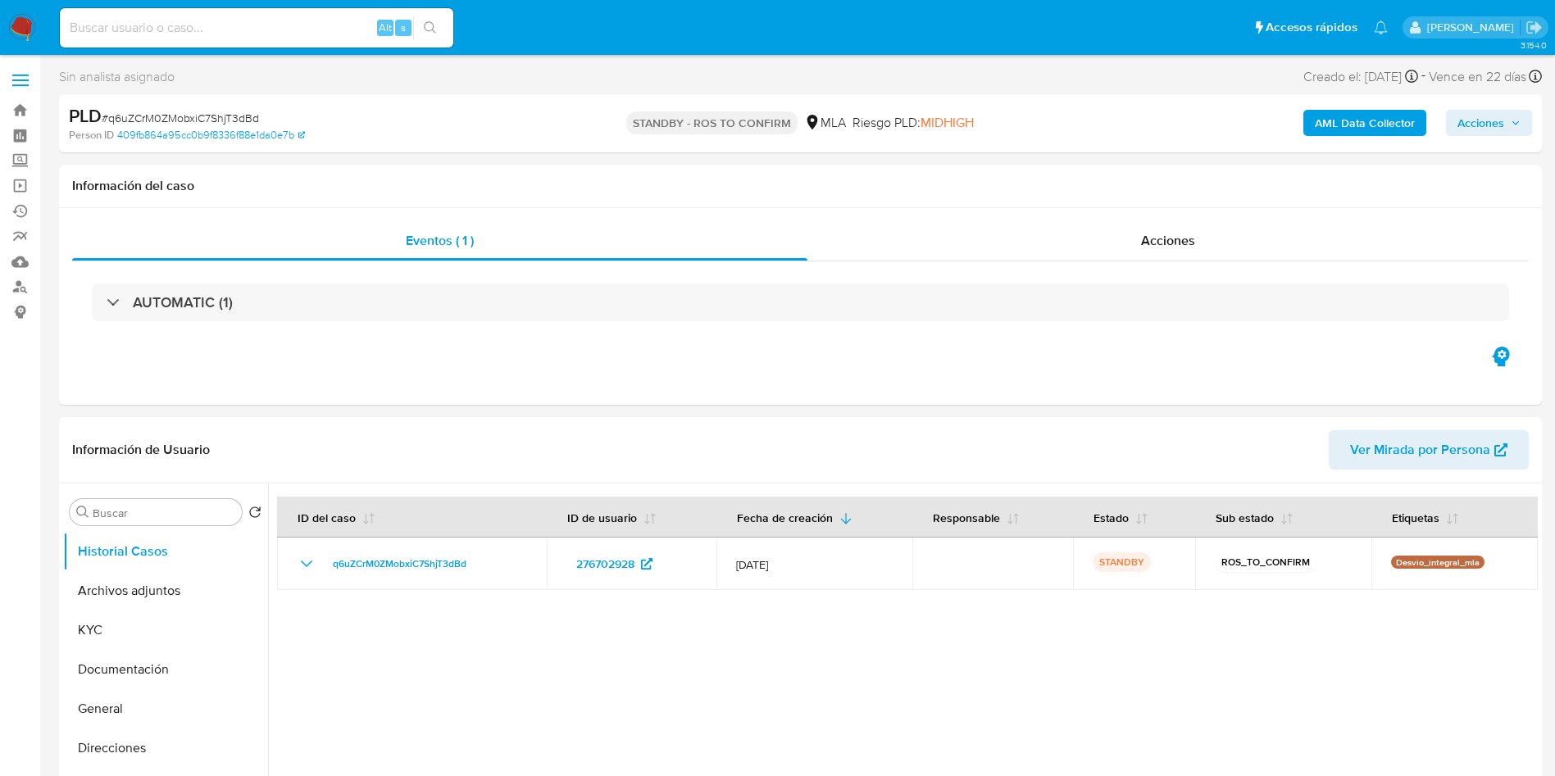
click at [270, 41] on div "Alt s" at bounding box center [256, 27] width 393 height 39
click at [270, 38] on input at bounding box center [256, 27] width 393 height 21
click at [275, 31] on input at bounding box center [256, 27] width 393 height 21
paste input "7MFhG5zk15MgauiqihWEe3CZ"
type input "7MFhG5zk15MgauiqihWEe3CZ"
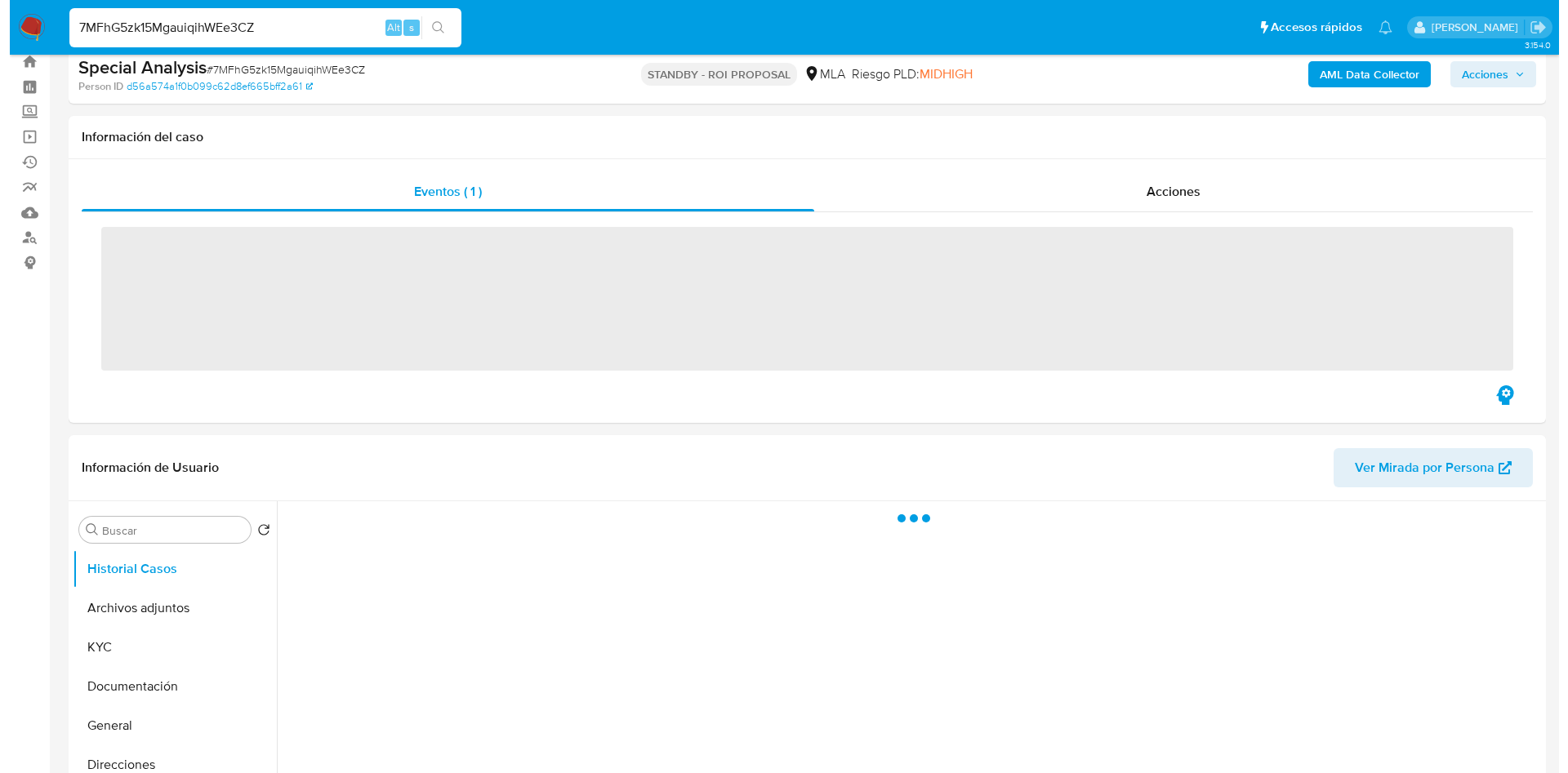
scroll to position [123, 0]
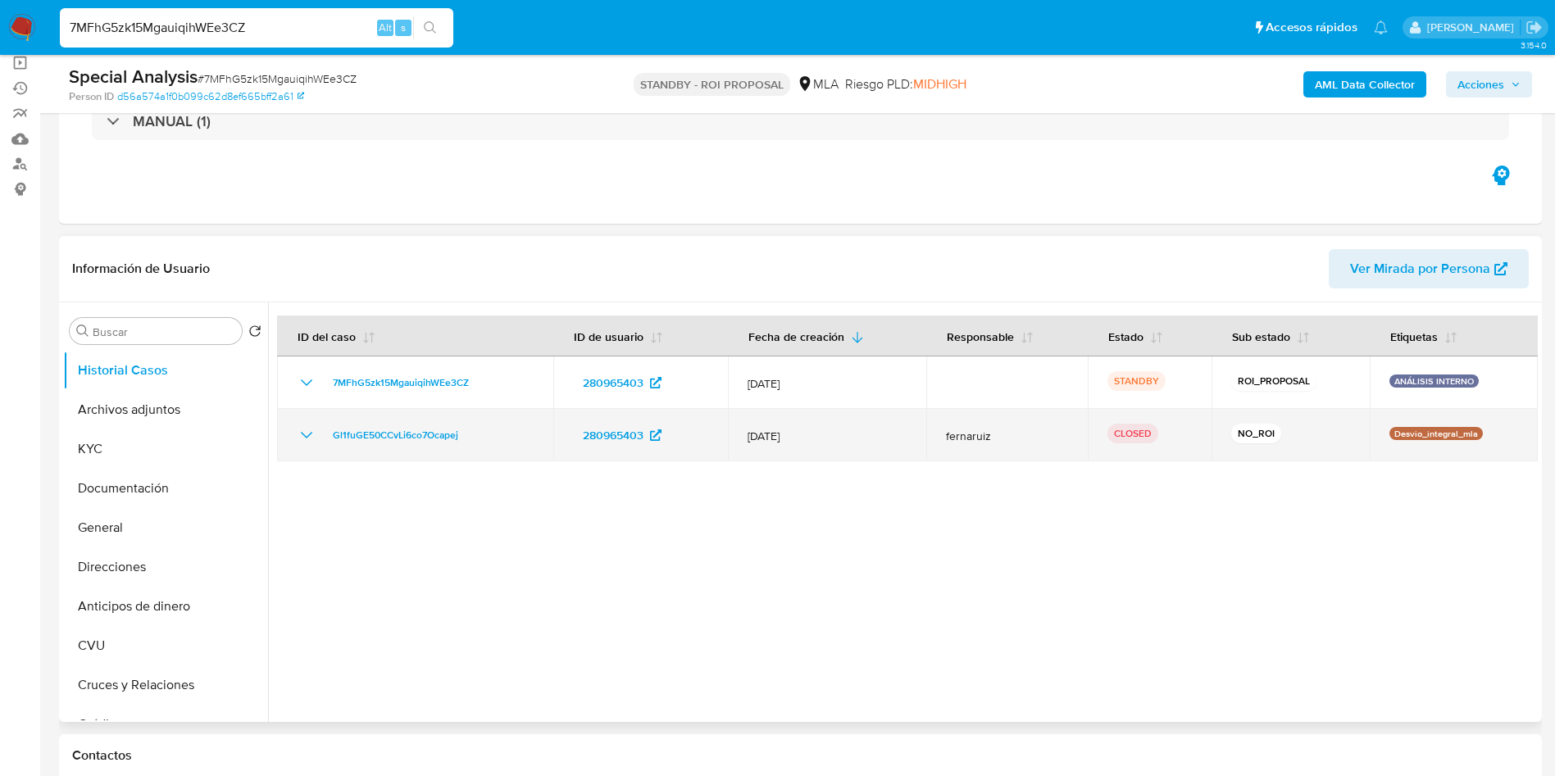
select select "10"
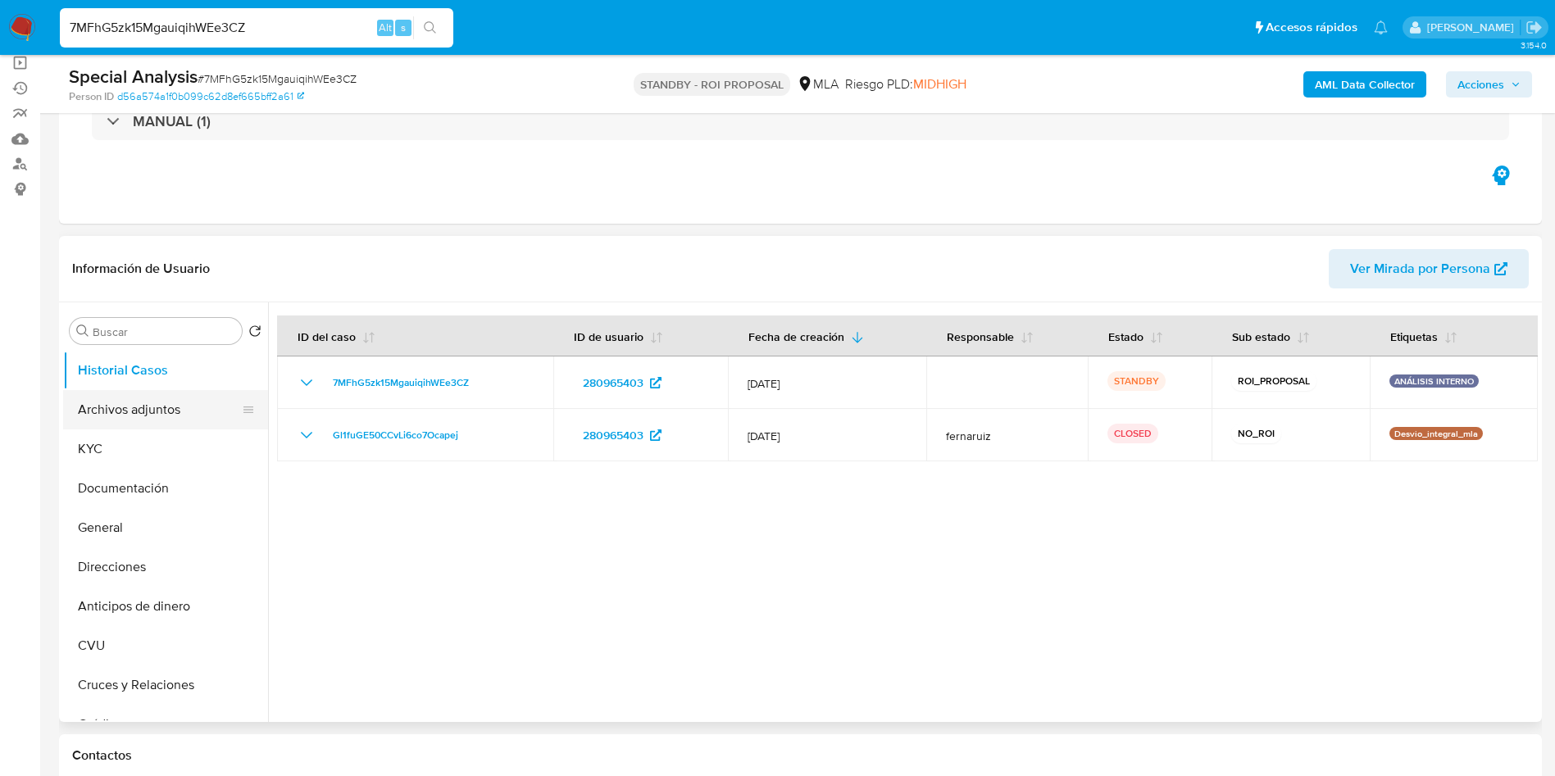
click at [92, 408] on button "Archivos adjuntos" at bounding box center [159, 409] width 192 height 39
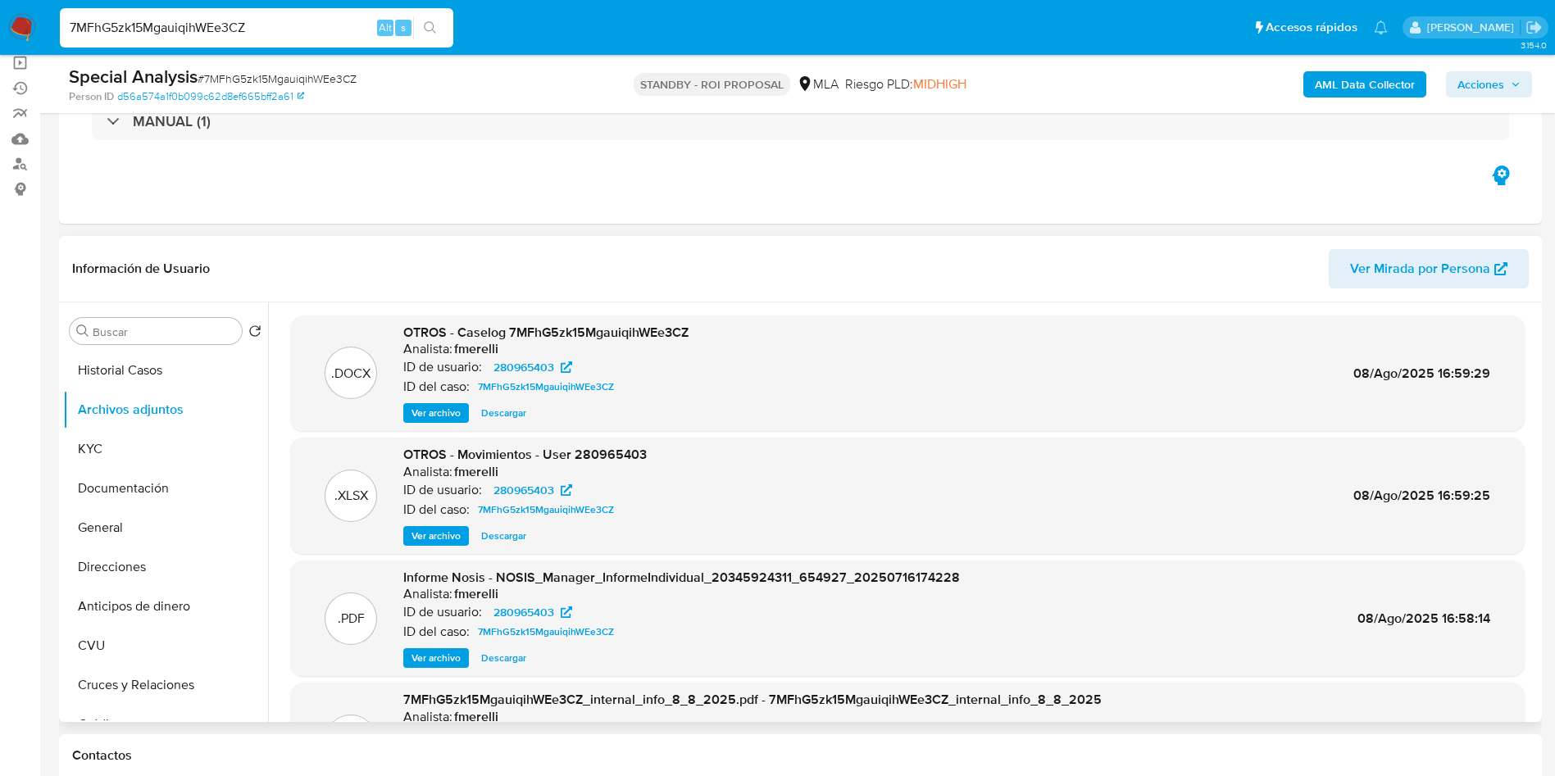
click at [438, 412] on span "Ver archivo" at bounding box center [435, 413] width 49 height 16
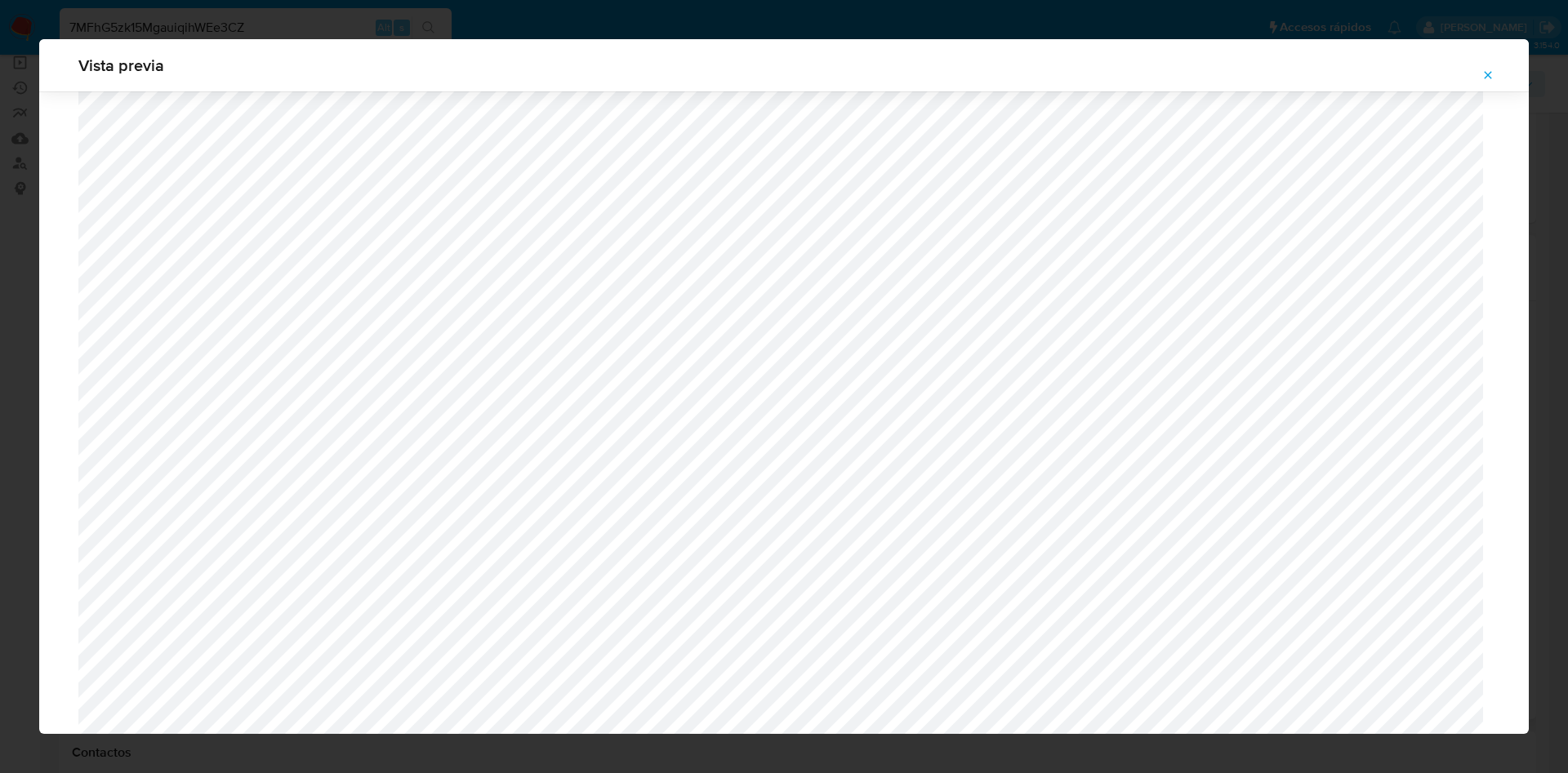
scroll to position [580, 0]
click at [1493, 71] on icon "Attachment preview" at bounding box center [1487, 75] width 13 height 13
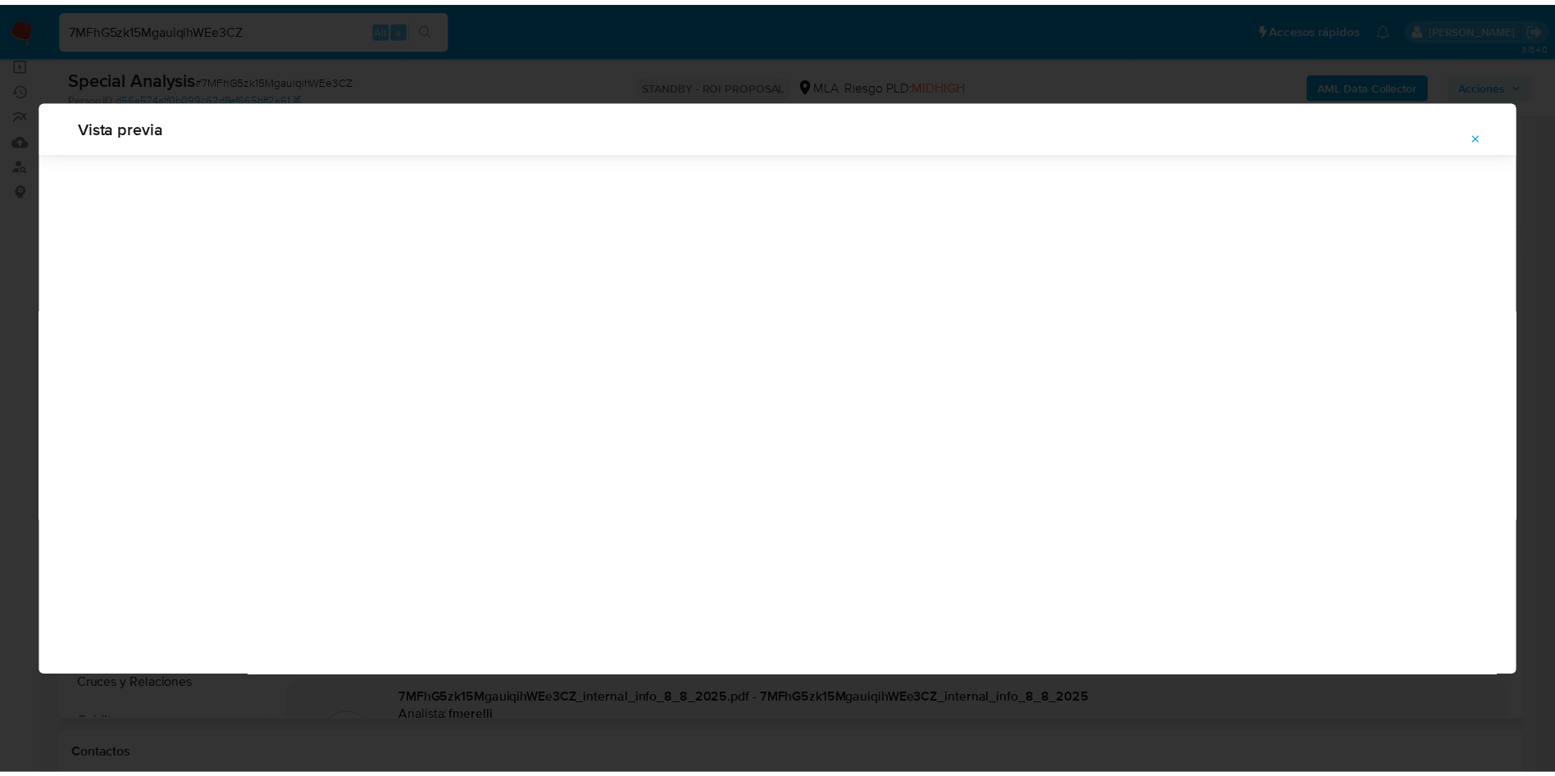
scroll to position [0, 0]
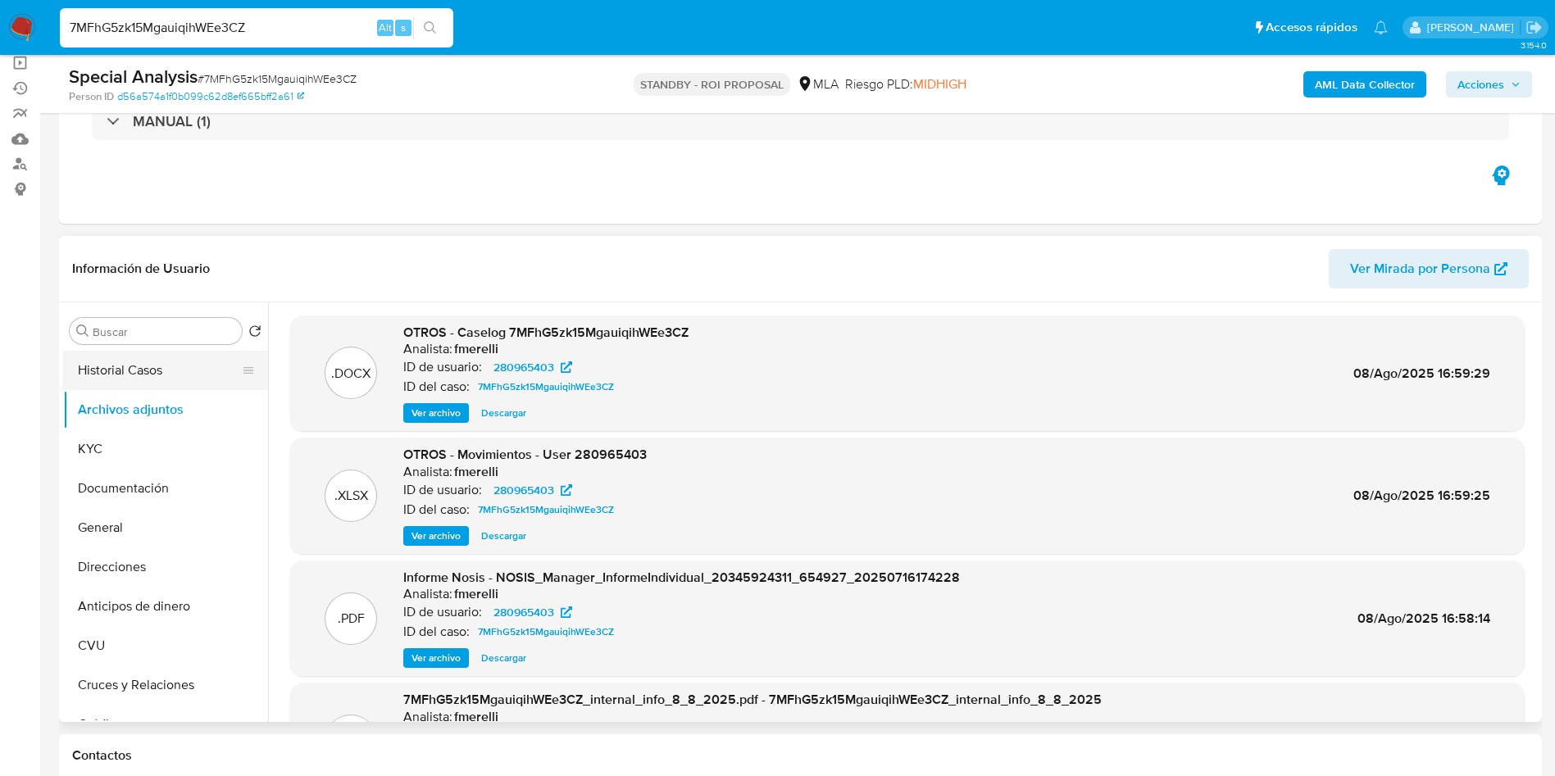
click at [203, 360] on button "Historial Casos" at bounding box center [159, 370] width 192 height 39
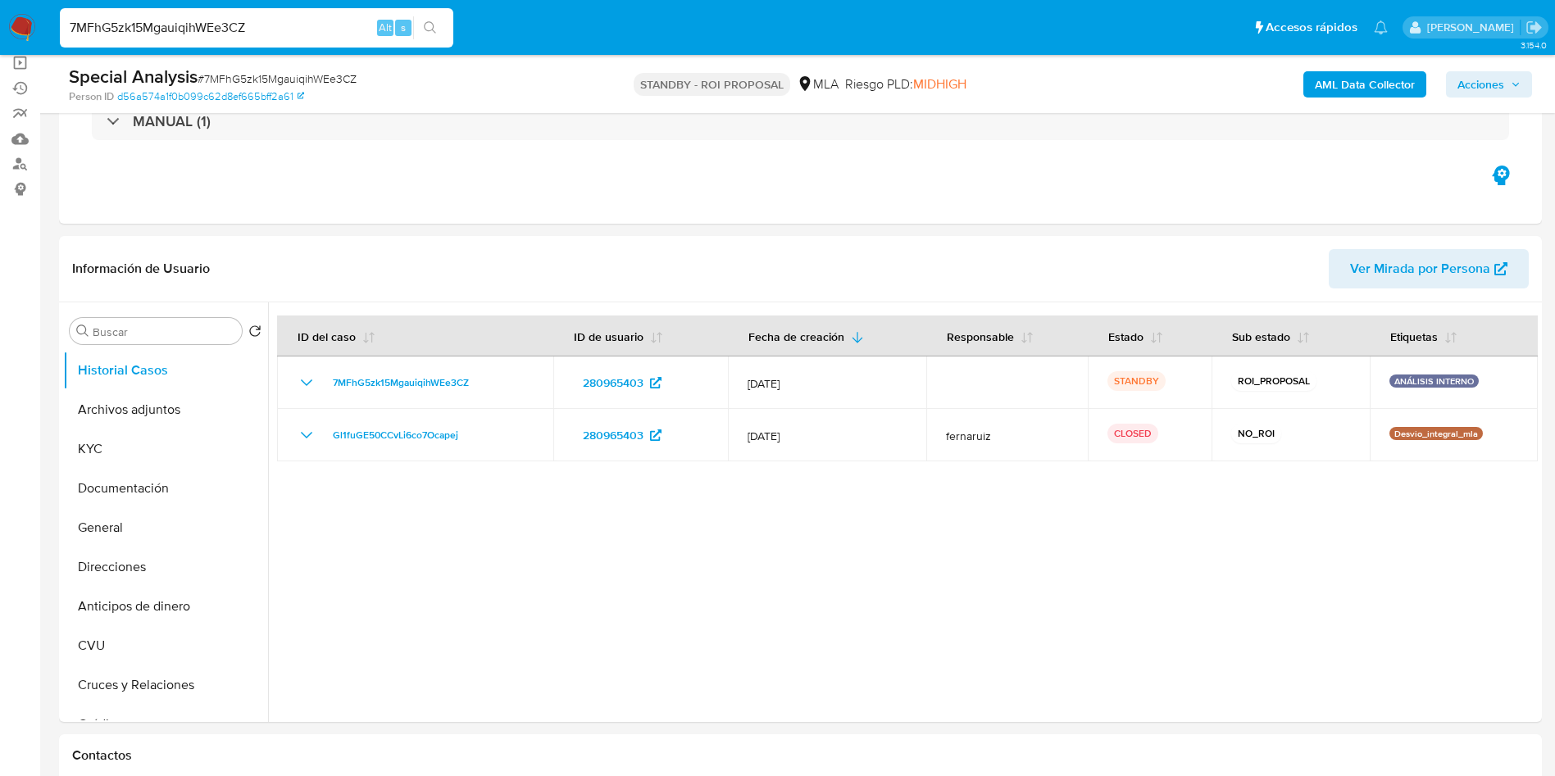
click at [283, 26] on input "7MFhG5zk15MgauiqihWEe3CZ" at bounding box center [256, 27] width 393 height 21
paste input "0yFUdmfXk6POOrM1lRv00wsT"
type input "0yFUdmfXk6POOrM1lRv00wsT"
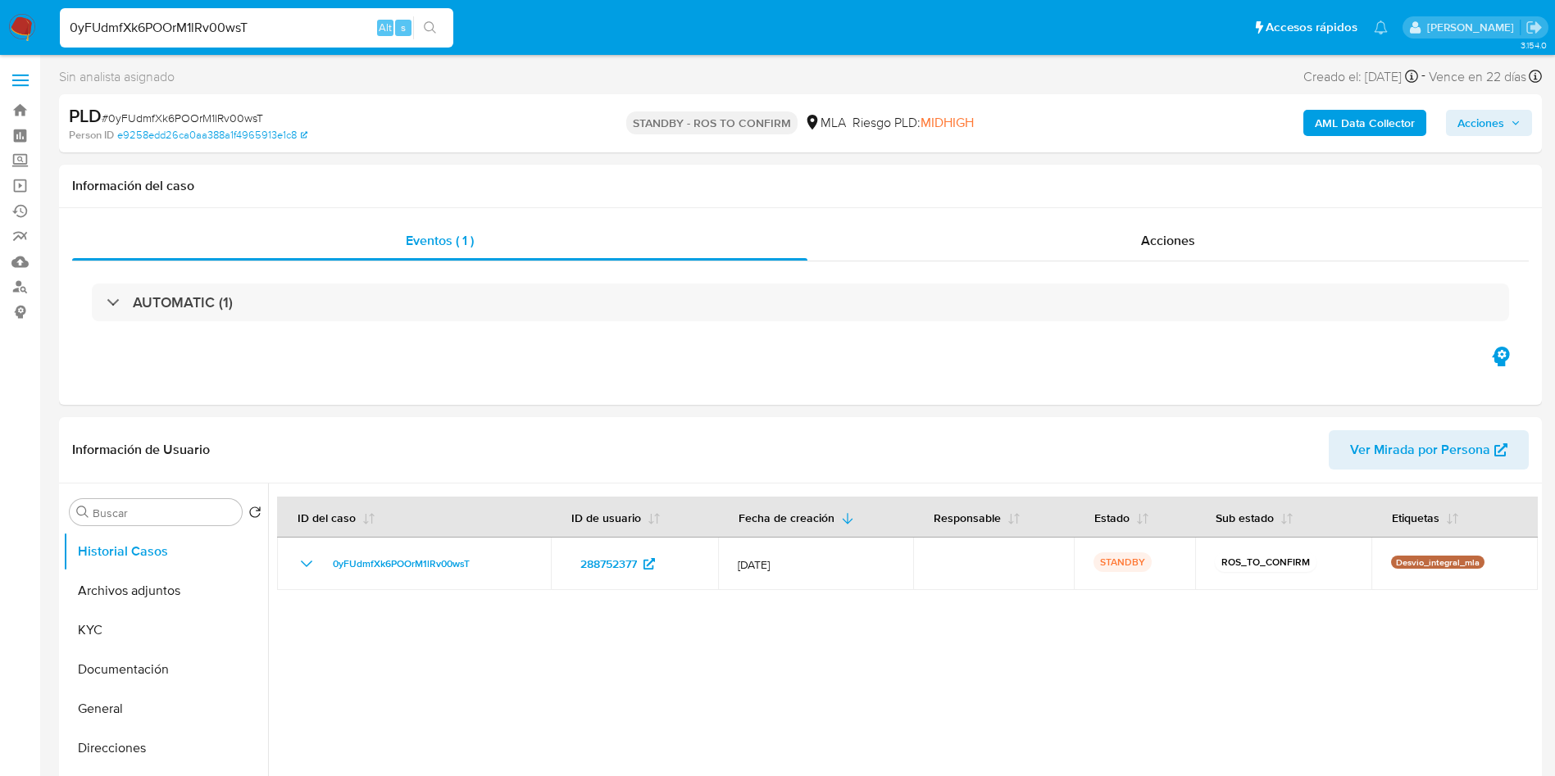
select select "10"
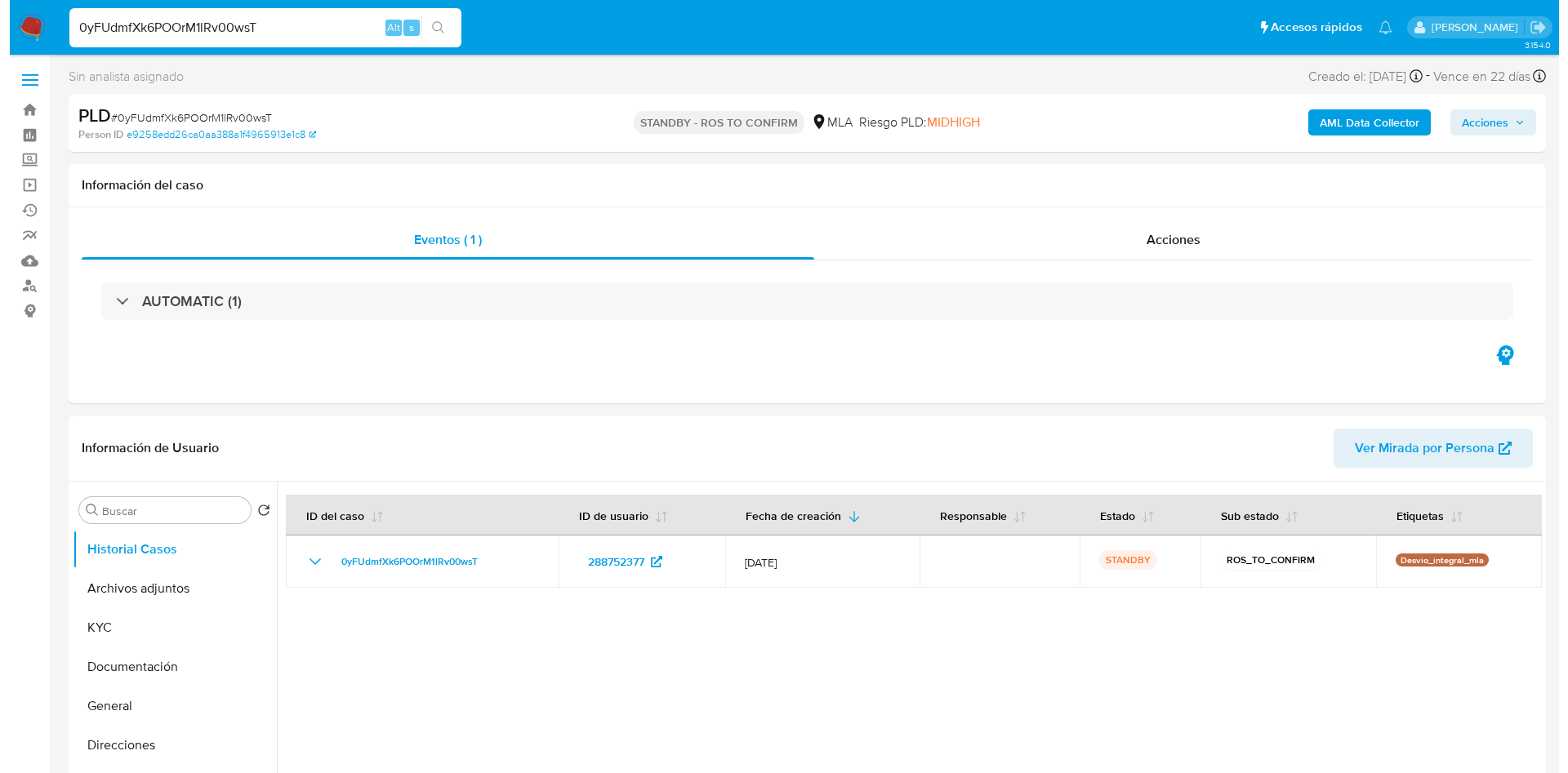
scroll to position [123, 0]
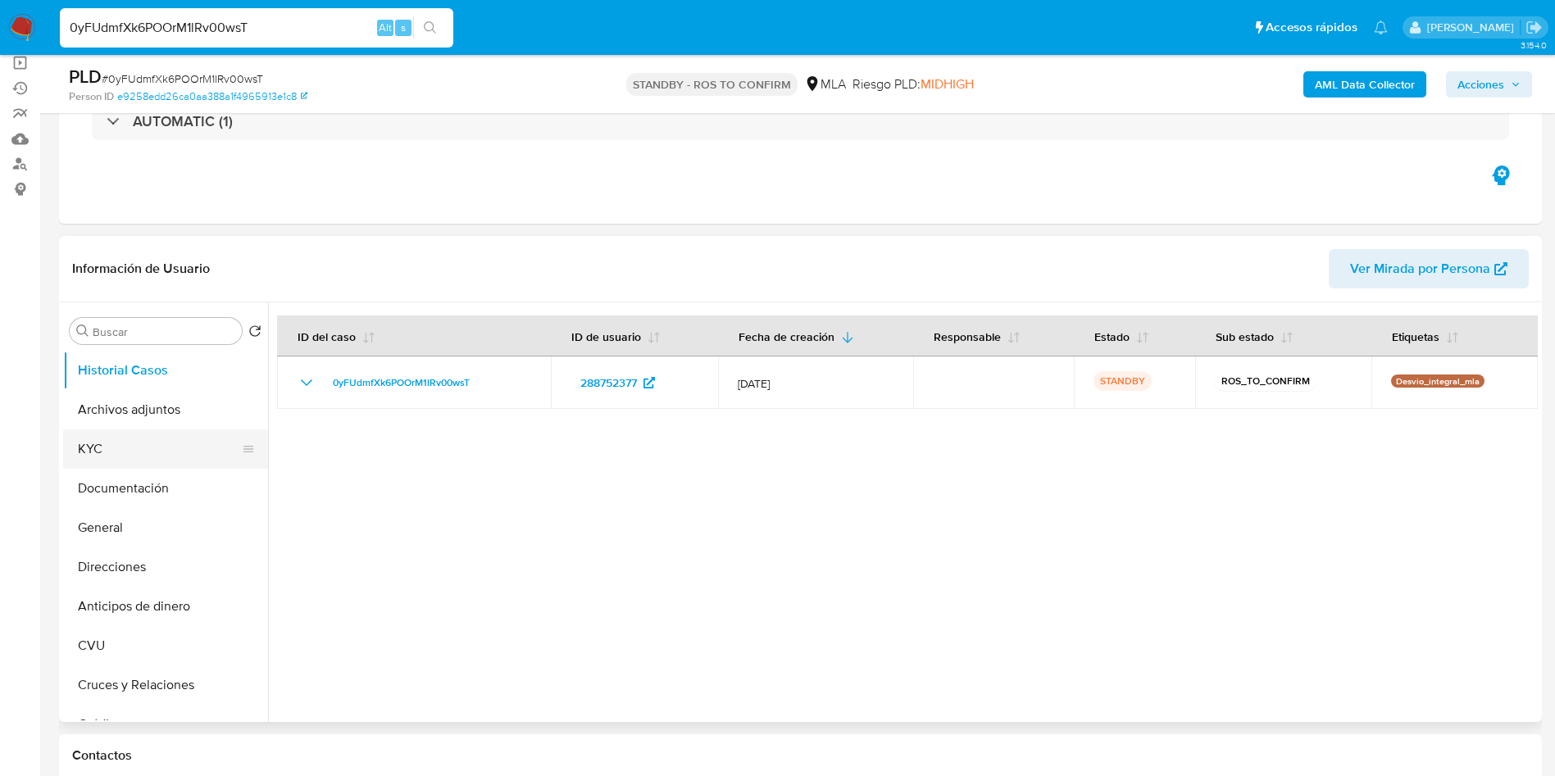
click at [115, 453] on button "KYC" at bounding box center [159, 448] width 192 height 39
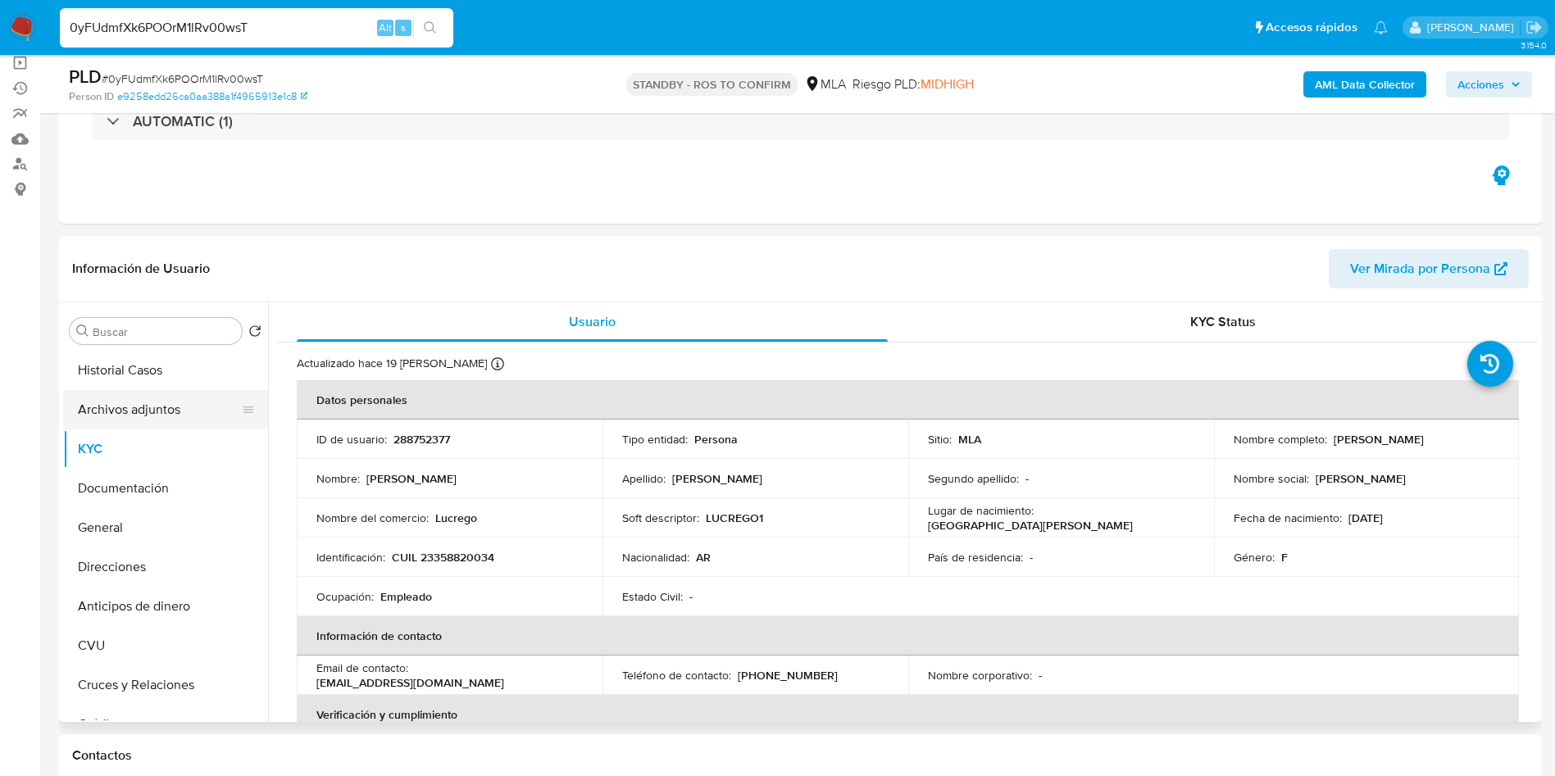
click at [124, 397] on button "Archivos adjuntos" at bounding box center [159, 409] width 192 height 39
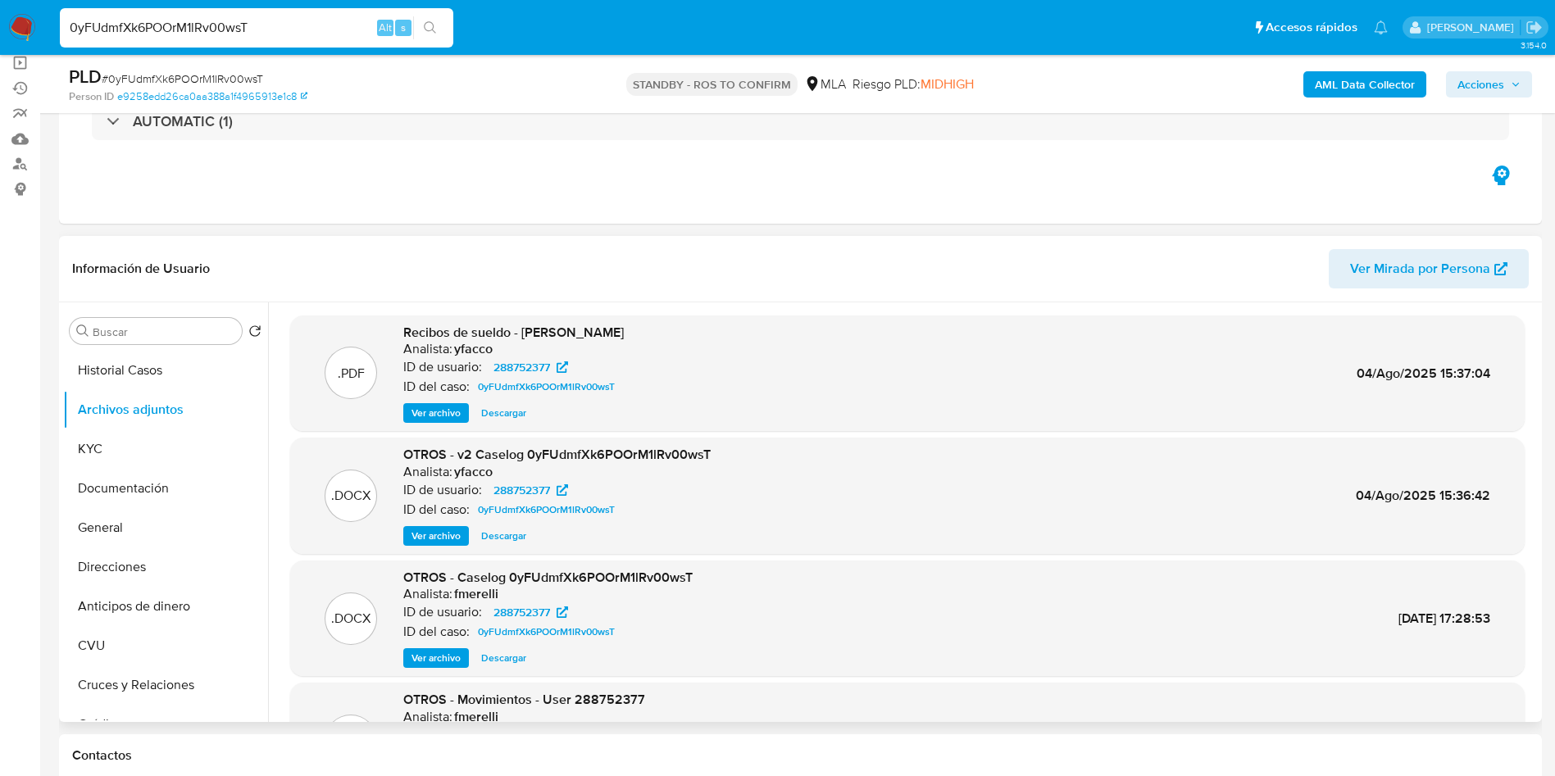
click at [452, 532] on span "Ver archivo" at bounding box center [435, 536] width 49 height 16
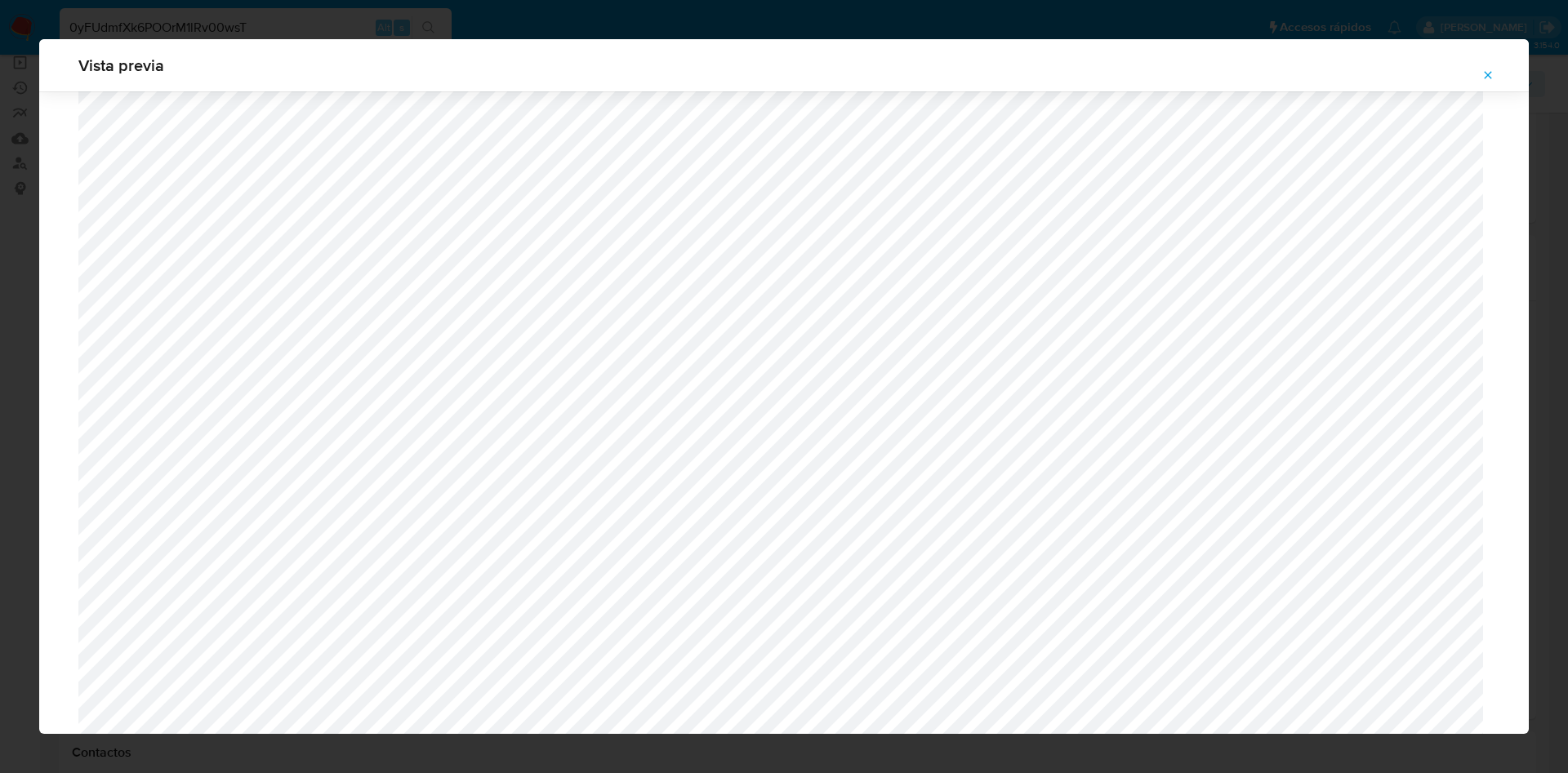
scroll to position [1559, 0]
click at [1499, 77] on button "Attachment preview" at bounding box center [1487, 75] width 36 height 26
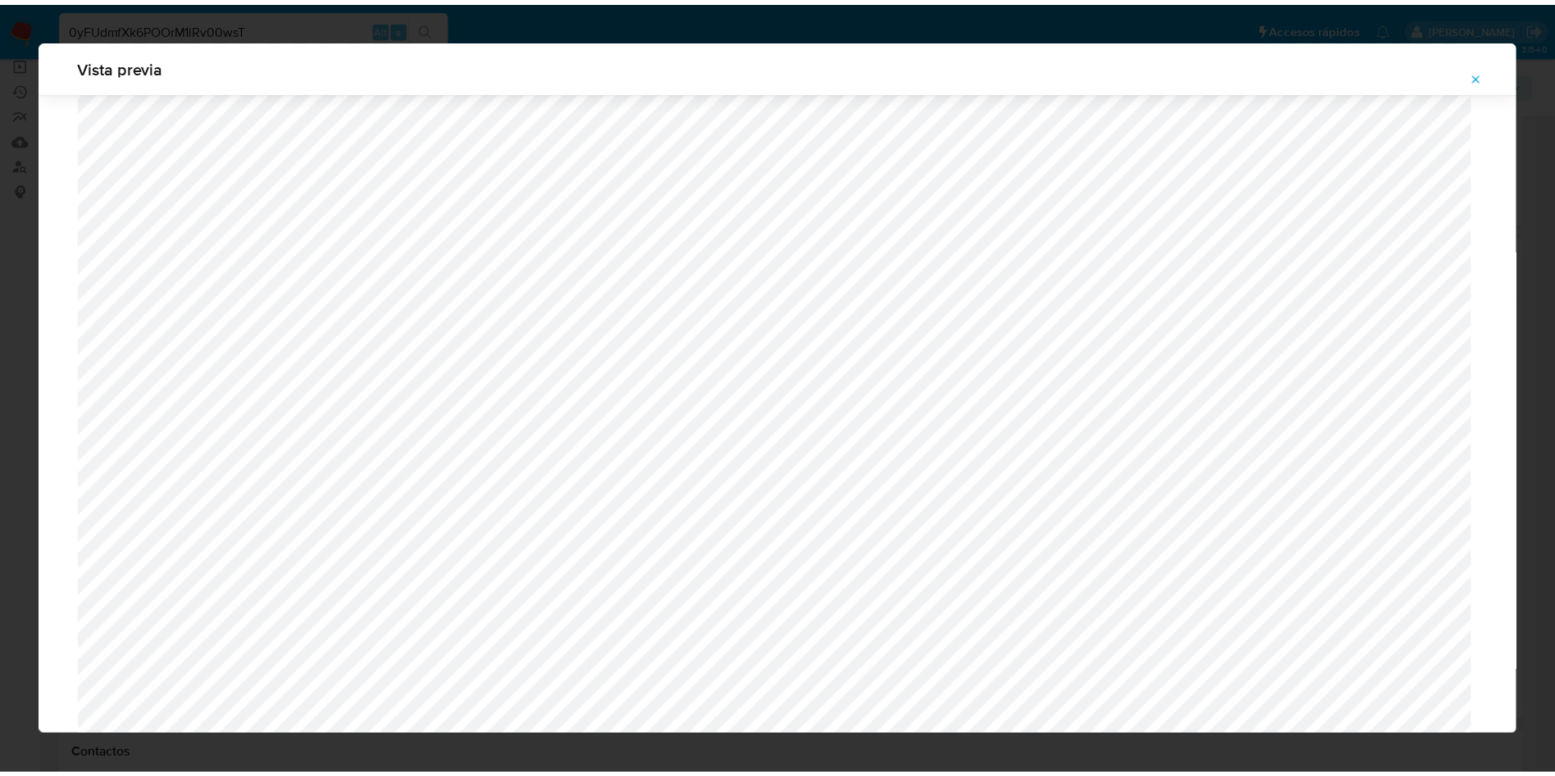
scroll to position [0, 0]
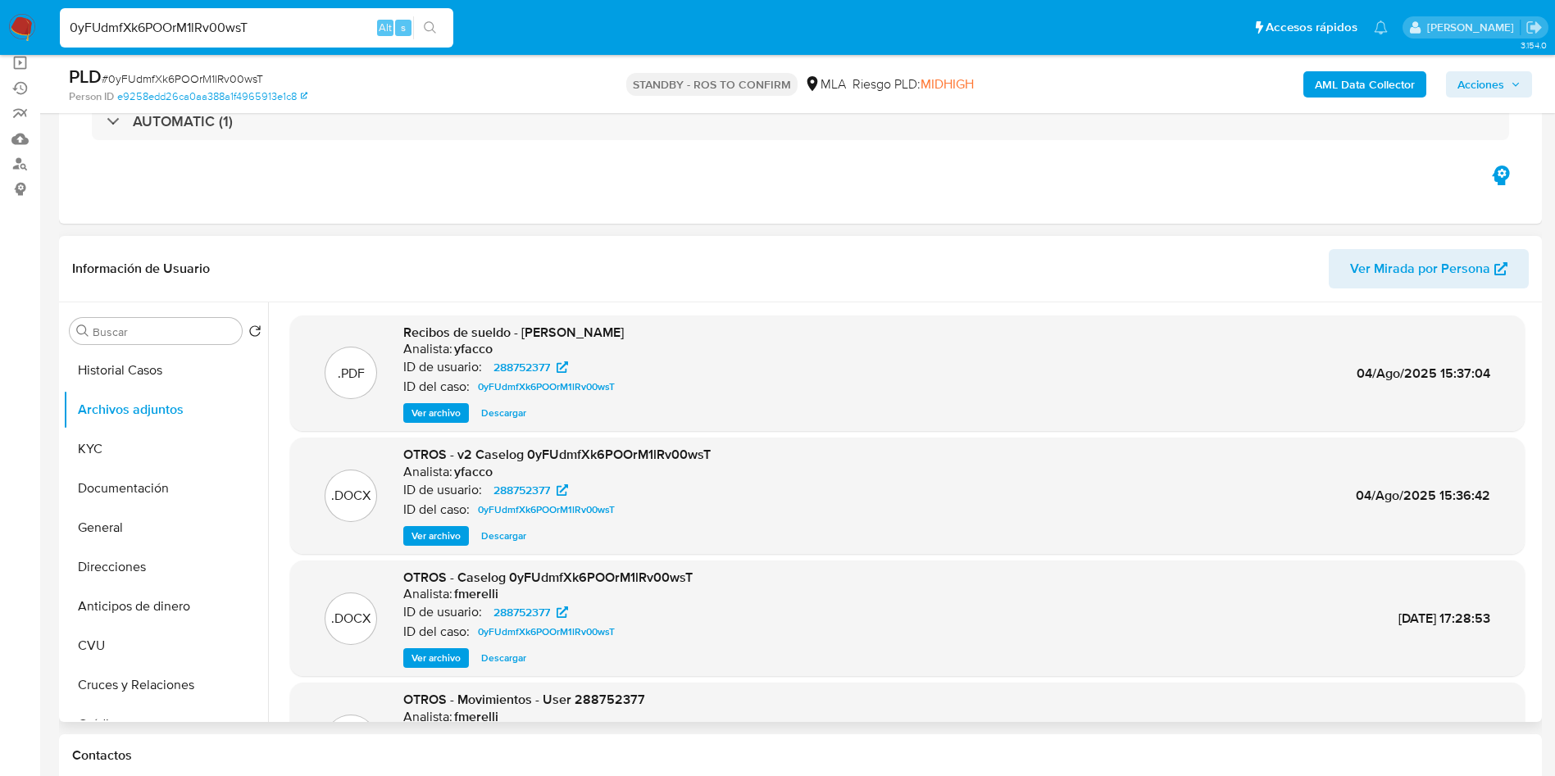
click at [294, 17] on input "0yFUdmfXk6POOrM1lRv00wsT" at bounding box center [256, 27] width 393 height 21
click at [294, 25] on input "0yFUdmfXk6POOrM1lRv00wsT" at bounding box center [256, 27] width 393 height 21
paste input "ULBbblmKi8qNShzP4FUqly7b"
type input "ULBbblmKi8qNShzP4FUqly7b"
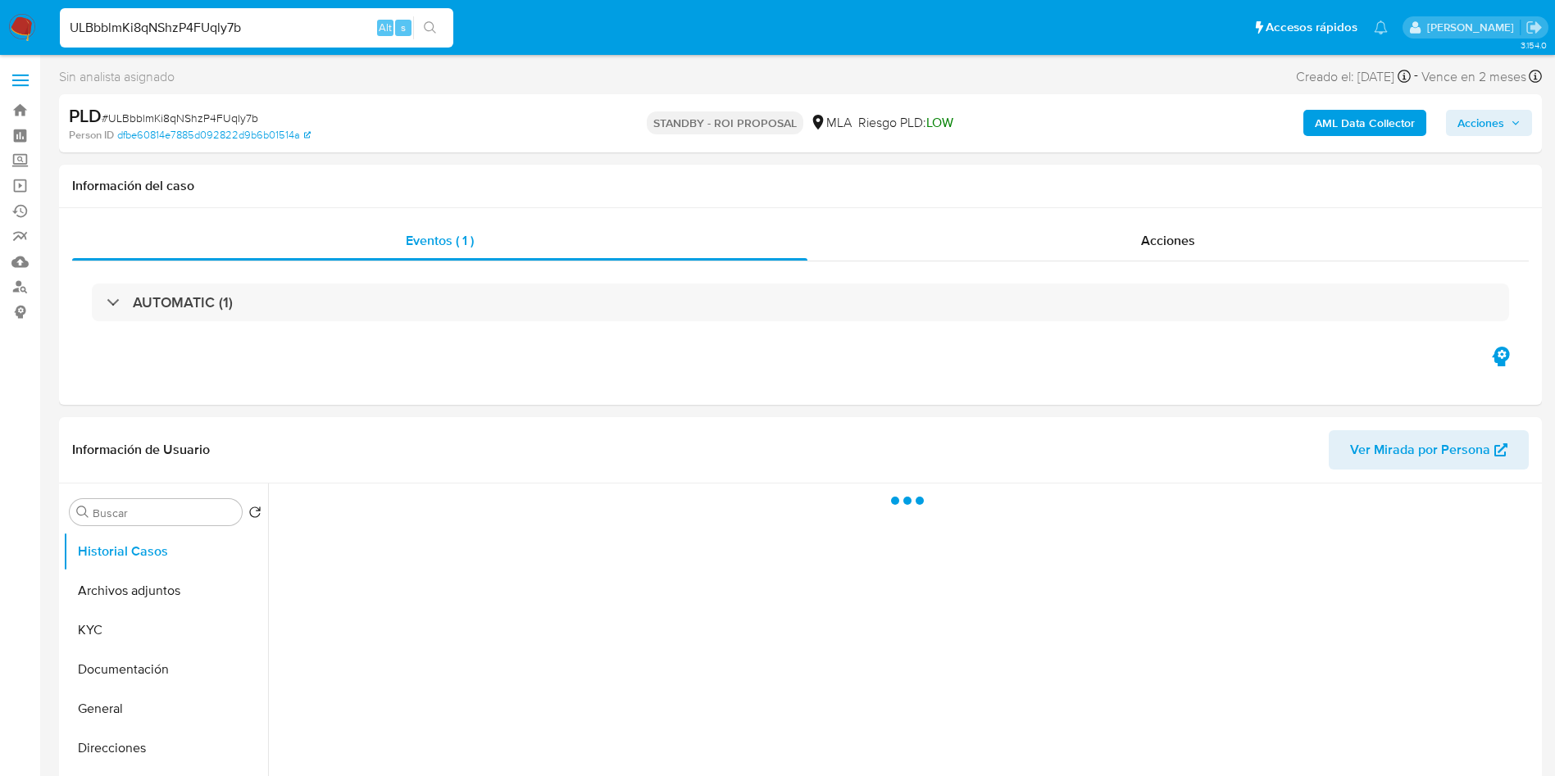
select select "10"
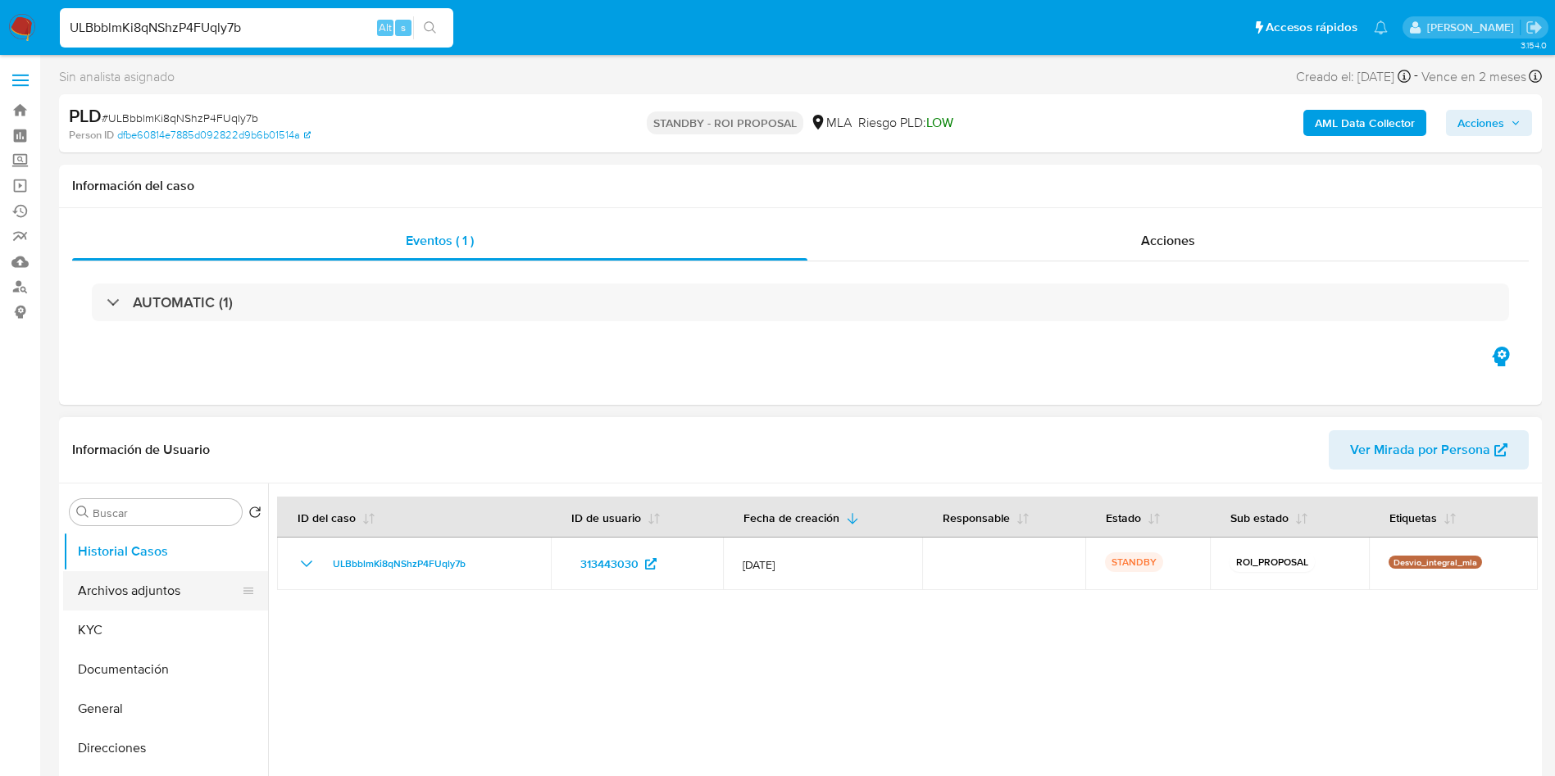
click at [120, 577] on button "Archivos adjuntos" at bounding box center [159, 590] width 192 height 39
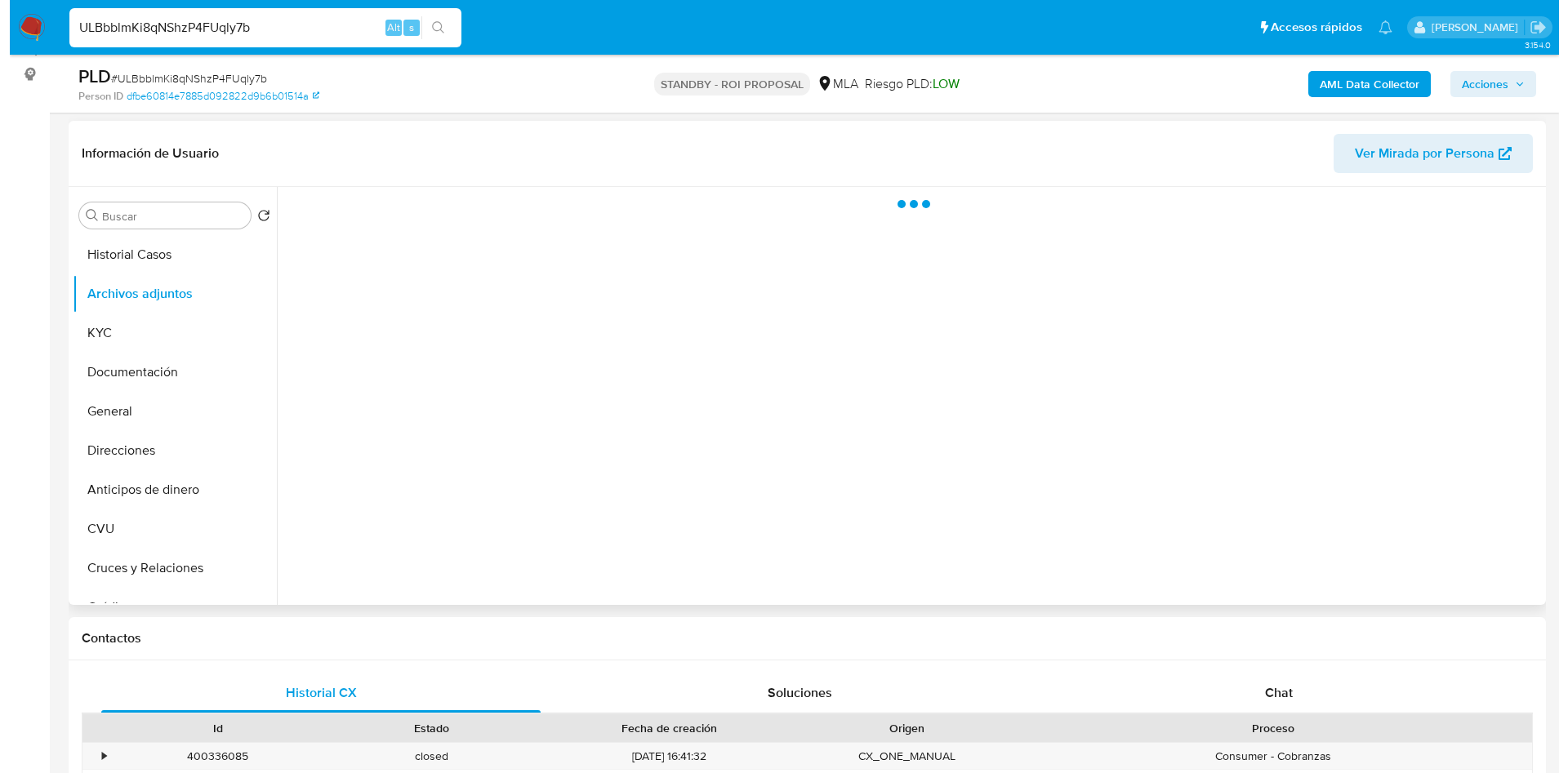
scroll to position [245, 0]
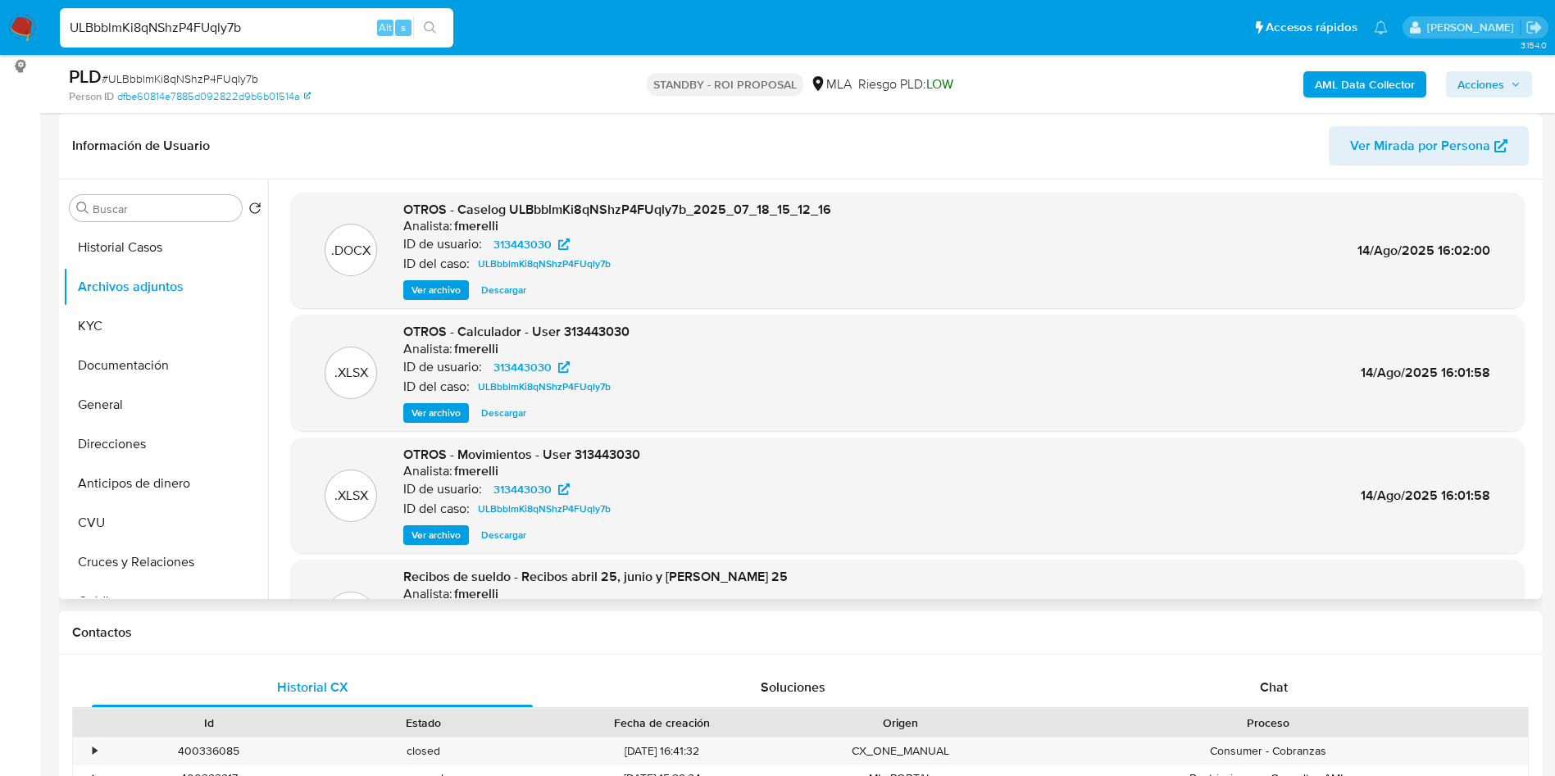
click at [425, 275] on div "OTROS - Caselog ULBbblmKi8qNShzP4FUqly7b_2025_07_18_15_12_16 Analista: fmerelli…" at bounding box center [617, 251] width 428 height 100
click at [429, 288] on span "Ver archivo" at bounding box center [435, 290] width 49 height 16
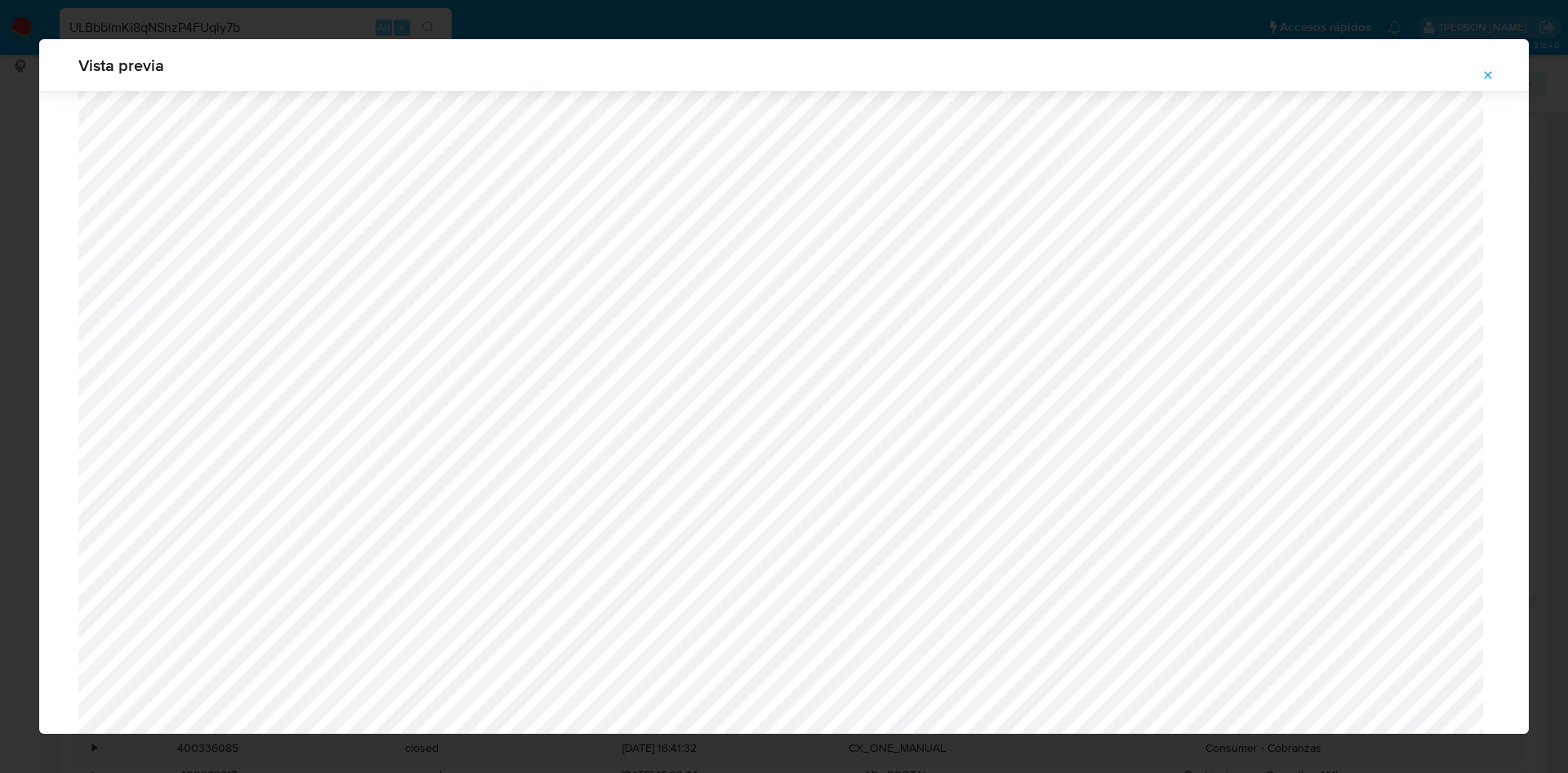
scroll to position [1315, 0]
